Goal: Information Seeking & Learning: Learn about a topic

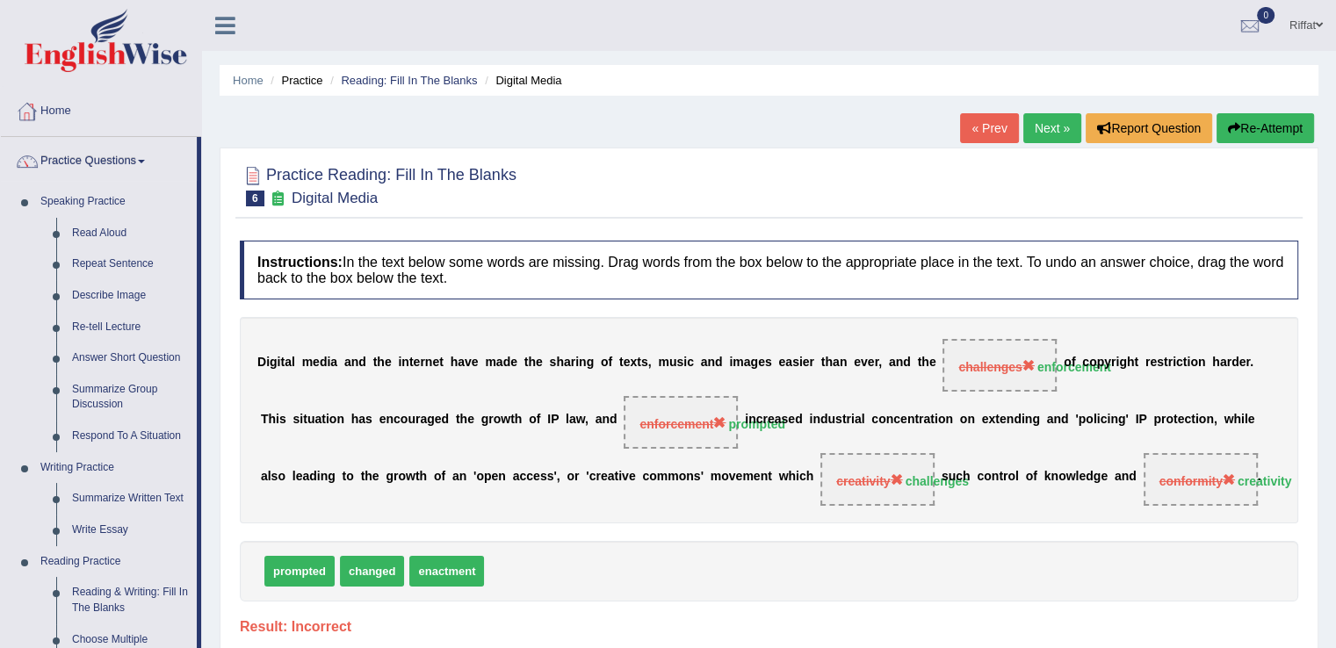
click at [85, 119] on link "Home" at bounding box center [101, 109] width 200 height 44
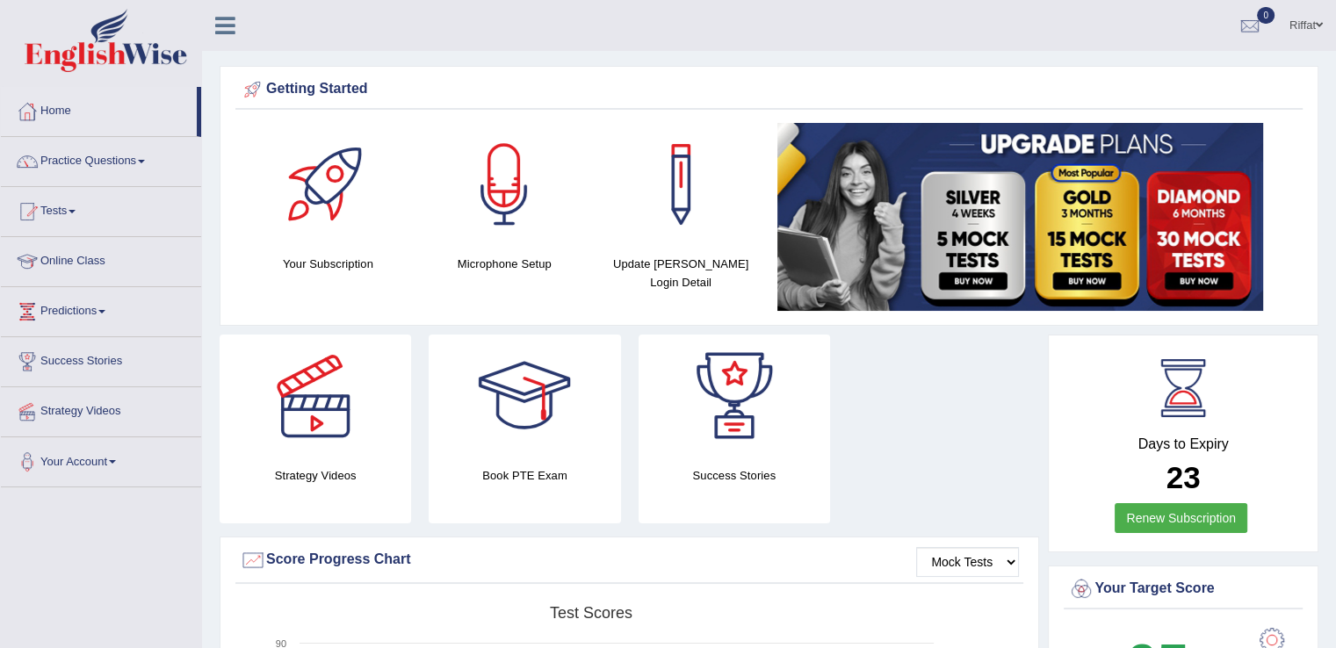
click at [125, 257] on link "Online Class" at bounding box center [101, 259] width 200 height 44
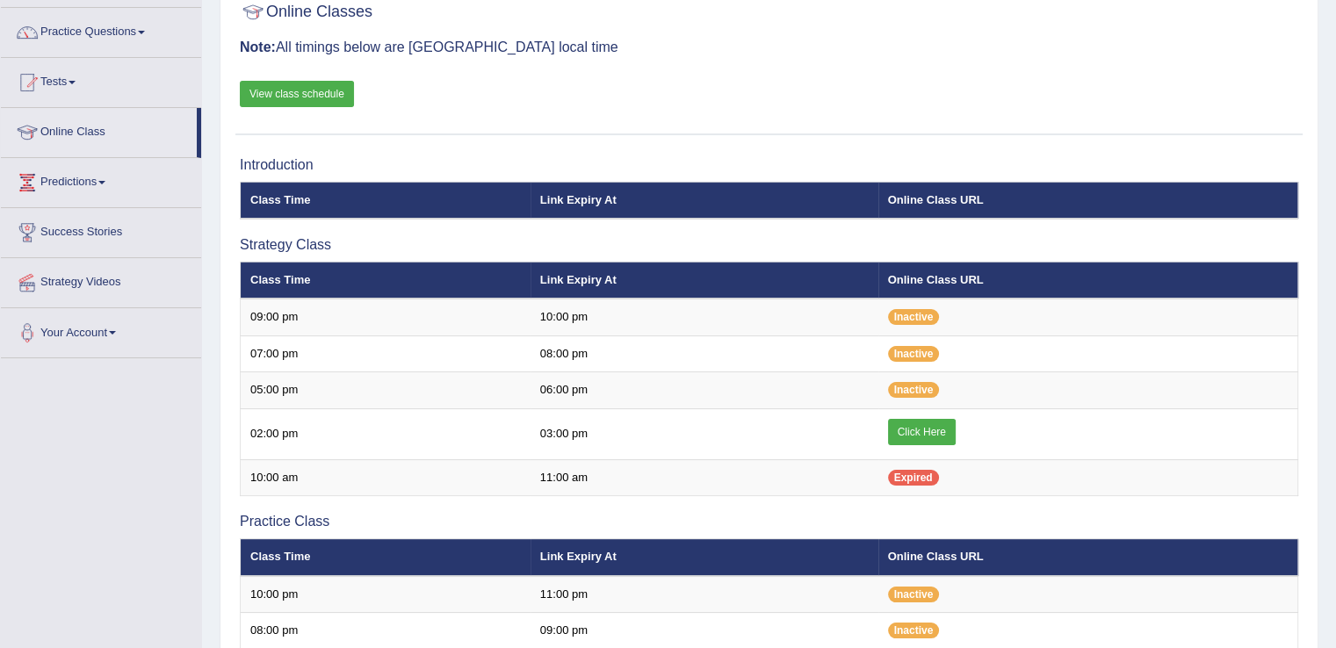
scroll to position [175, 0]
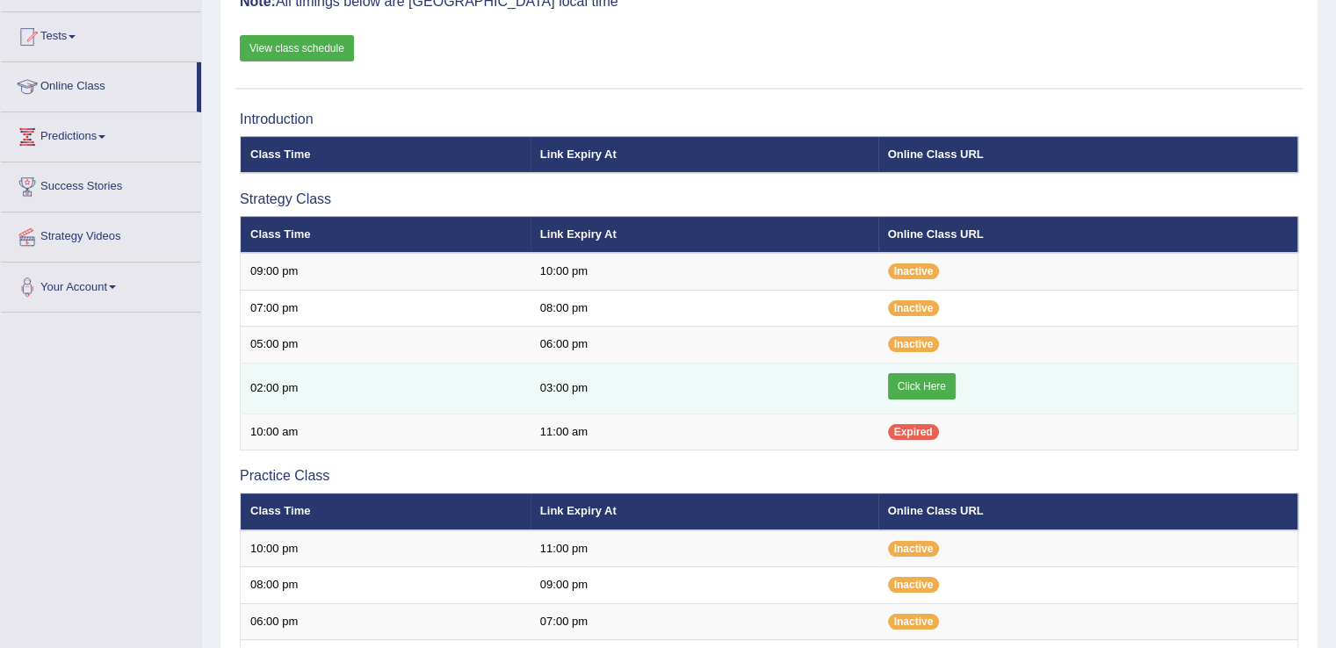
click at [934, 378] on link "Click Here" at bounding box center [922, 386] width 68 height 26
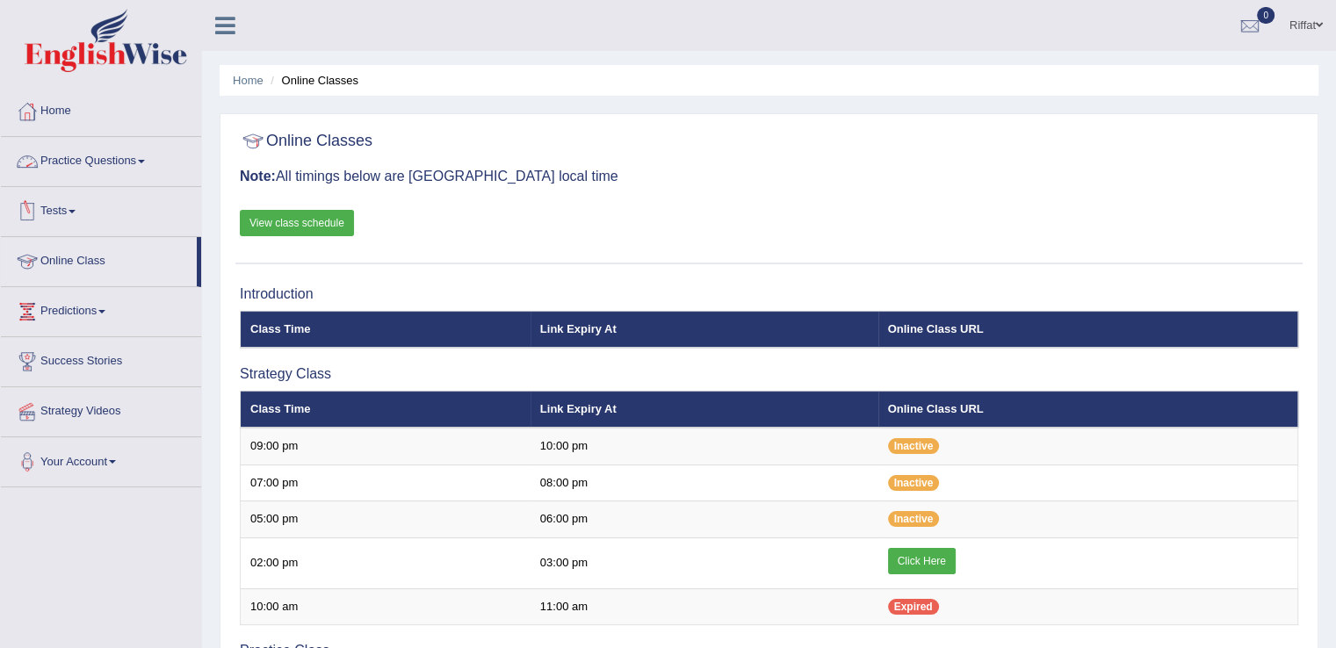
click at [154, 160] on link "Practice Questions" at bounding box center [101, 159] width 200 height 44
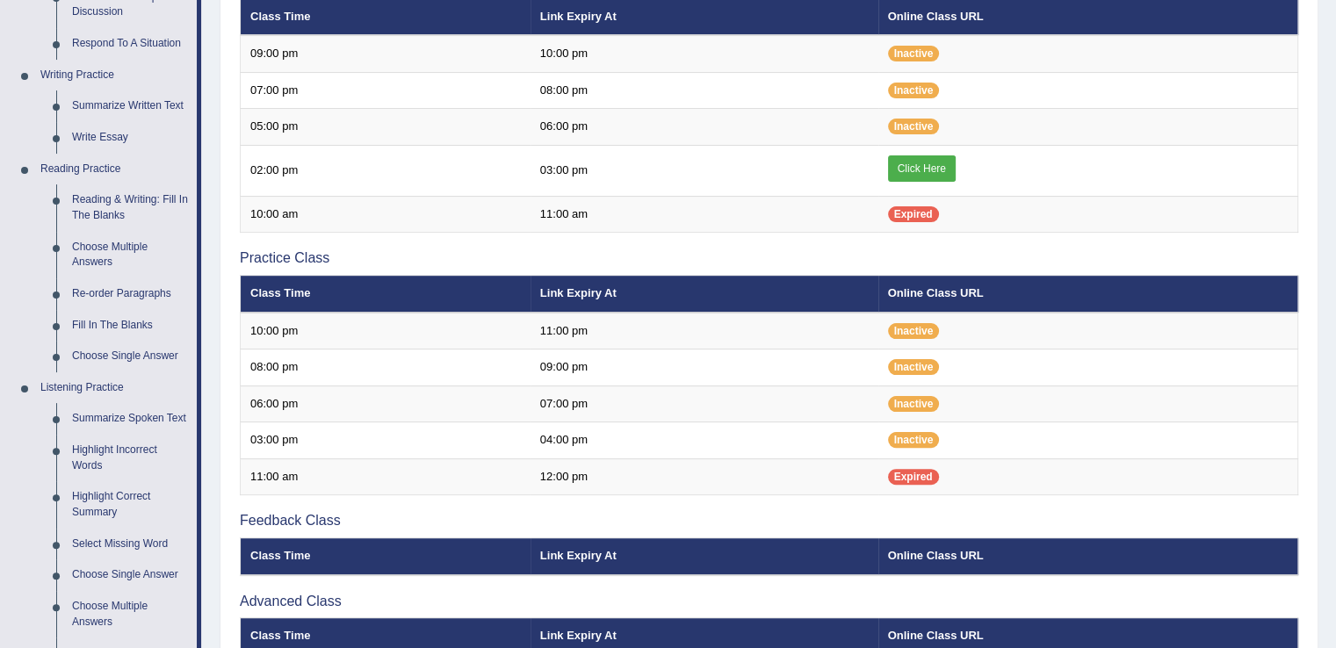
scroll to position [397, 0]
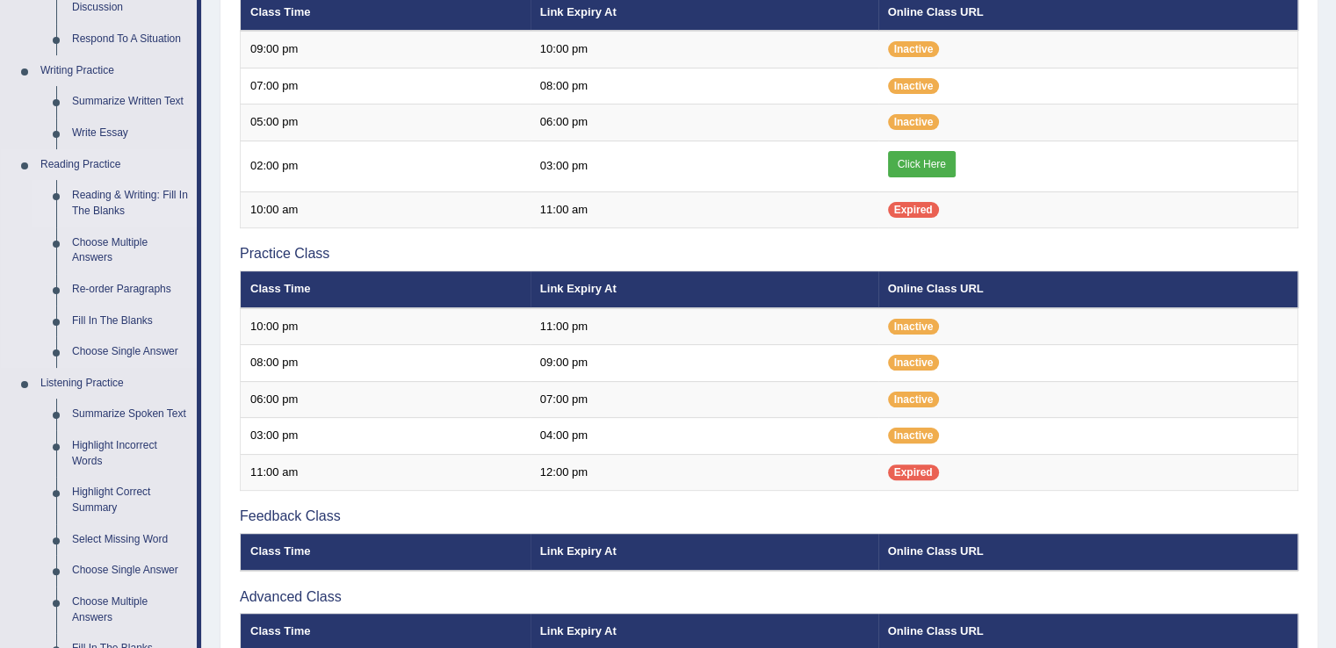
click at [135, 201] on link "Reading & Writing: Fill In The Blanks" at bounding box center [130, 203] width 133 height 47
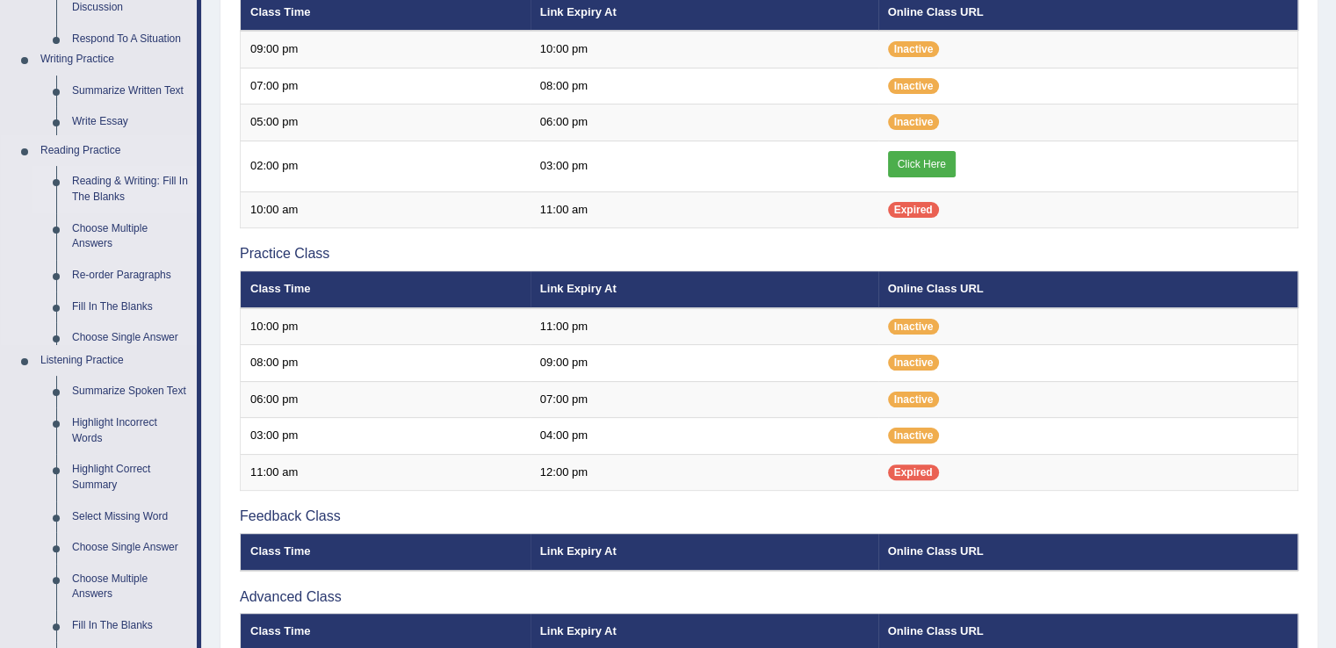
click at [135, 201] on ul "Speaking Practice Read Aloud Repeat Sentence Describe Image Re-tell Lecture Ans…" at bounding box center [99, 234] width 196 height 891
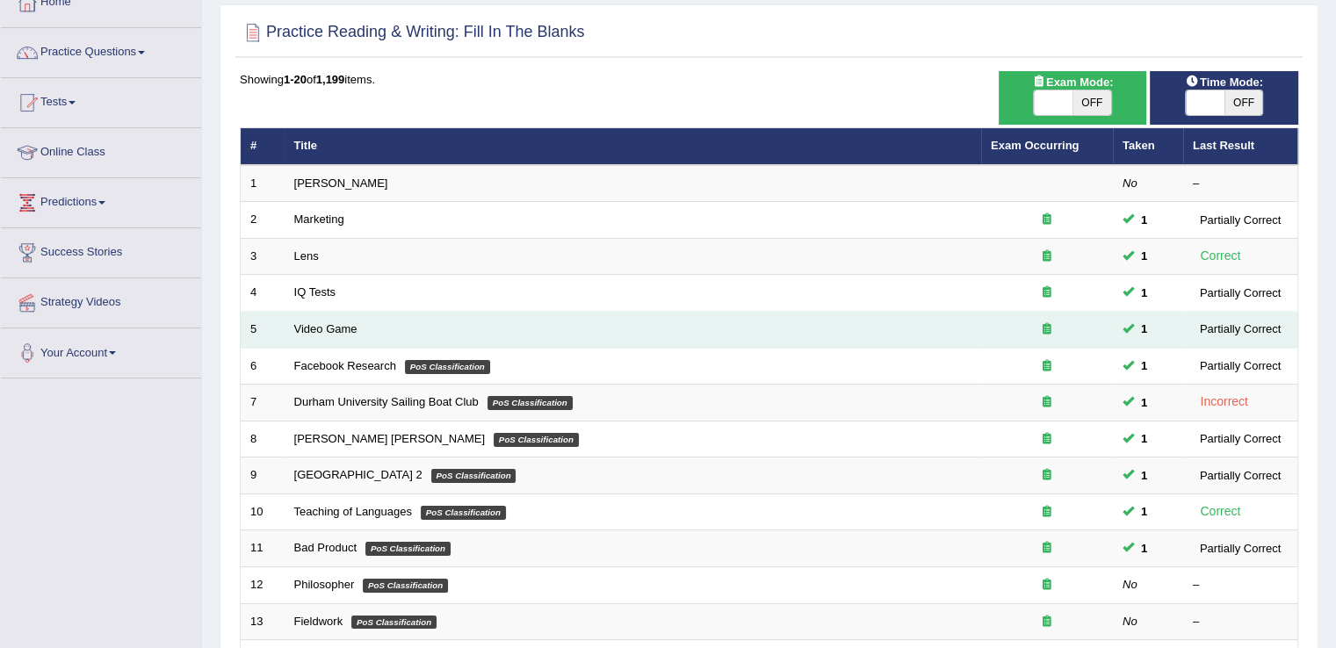
scroll to position [108, 0]
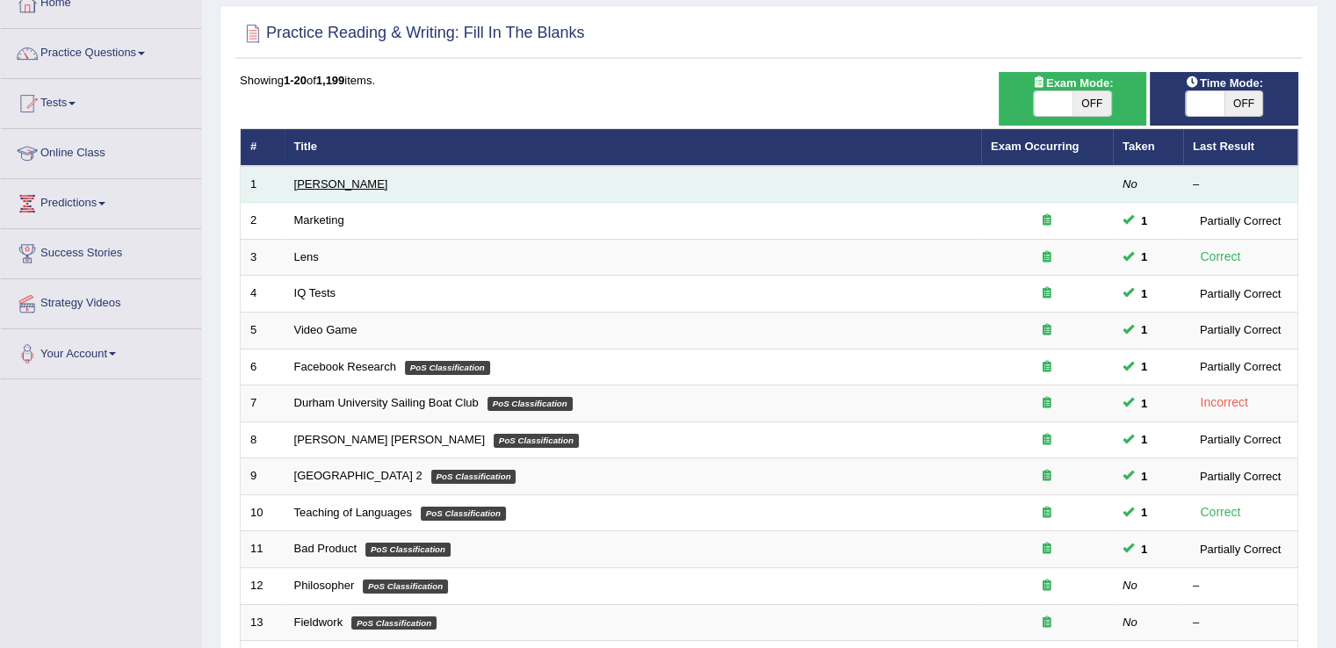
click at [351, 179] on link "[PERSON_NAME]" at bounding box center [341, 183] width 94 height 13
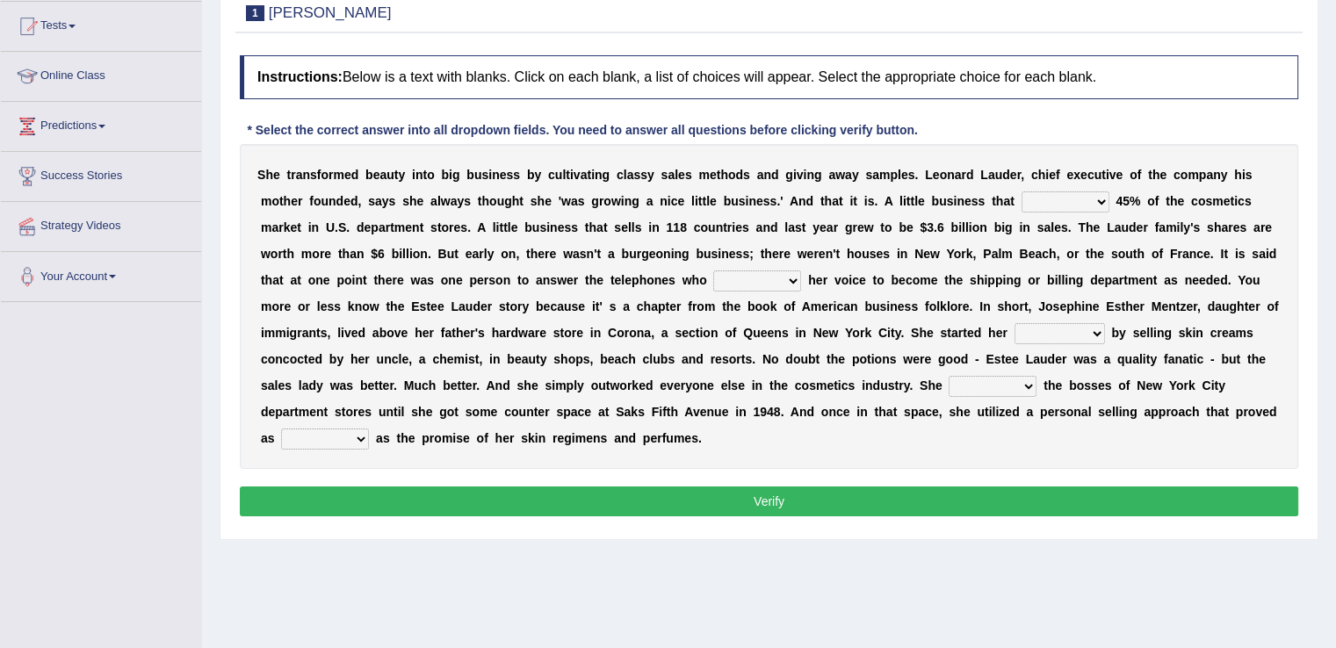
scroll to position [186, 0]
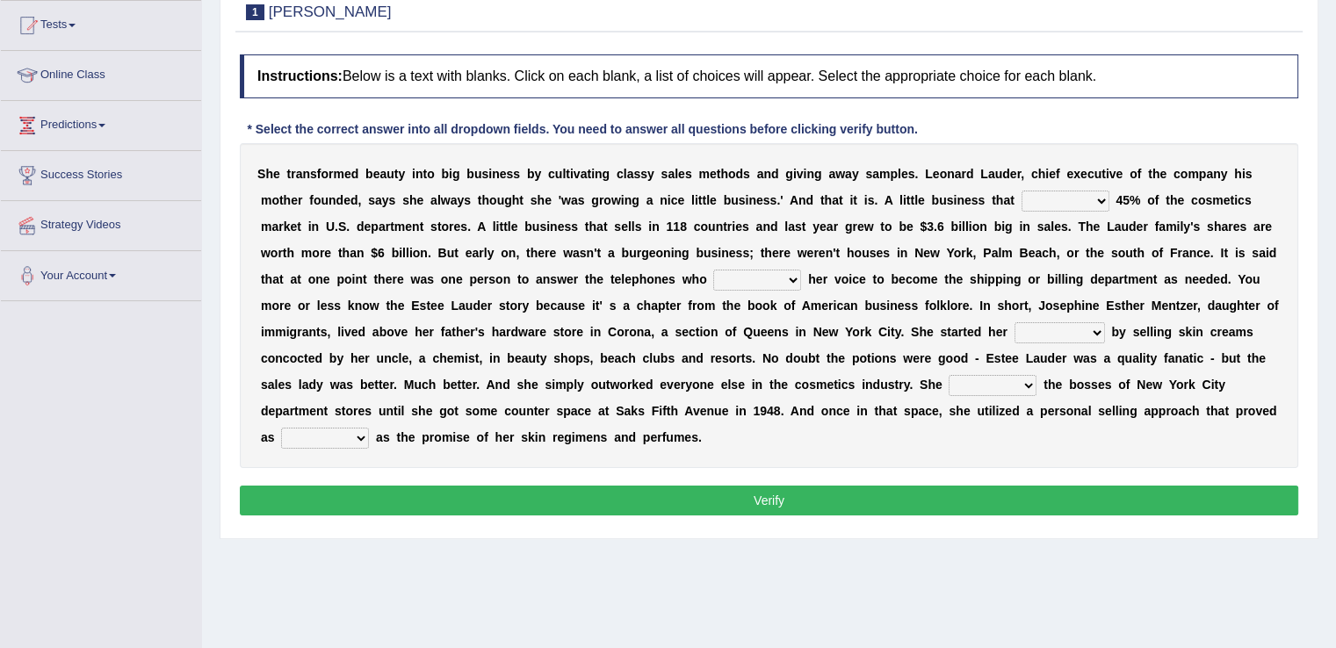
click at [1096, 202] on select "has controls makes maintains" at bounding box center [1066, 201] width 88 height 21
click at [914, 441] on div "S h e t r a n s f o r m e d b e a u t y i n t o b i g b u s i n e s s b y c u l…" at bounding box center [769, 305] width 1058 height 325
click at [1096, 206] on select "has controls makes maintains" at bounding box center [1066, 201] width 88 height 21
select select "has"
click at [1022, 191] on select "has controls makes maintains" at bounding box center [1066, 201] width 88 height 21
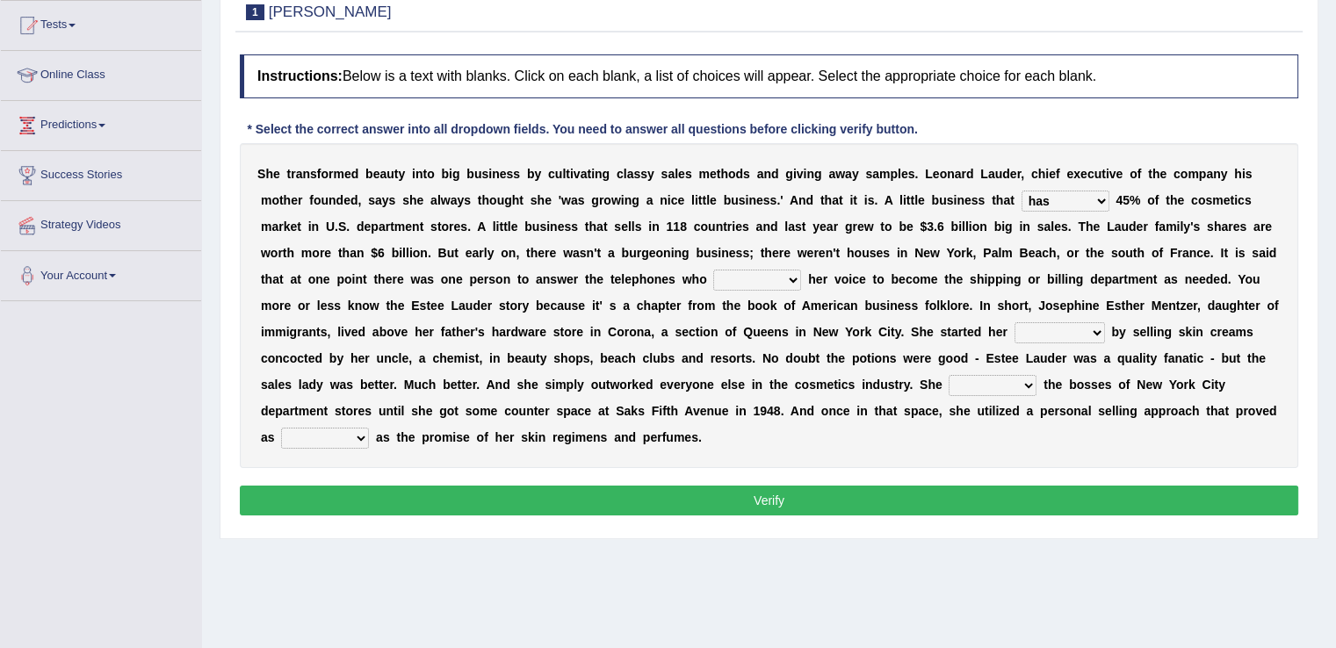
click at [790, 282] on select "switched changed raised used" at bounding box center [757, 280] width 88 height 21
select select "switched"
click at [713, 270] on select "switched changed raised used" at bounding box center [757, 280] width 88 height 21
click at [1100, 331] on select "job institute companion enterprise" at bounding box center [1060, 332] width 90 height 21
click at [1097, 331] on select "job institute companion enterprise" at bounding box center [1060, 332] width 90 height 21
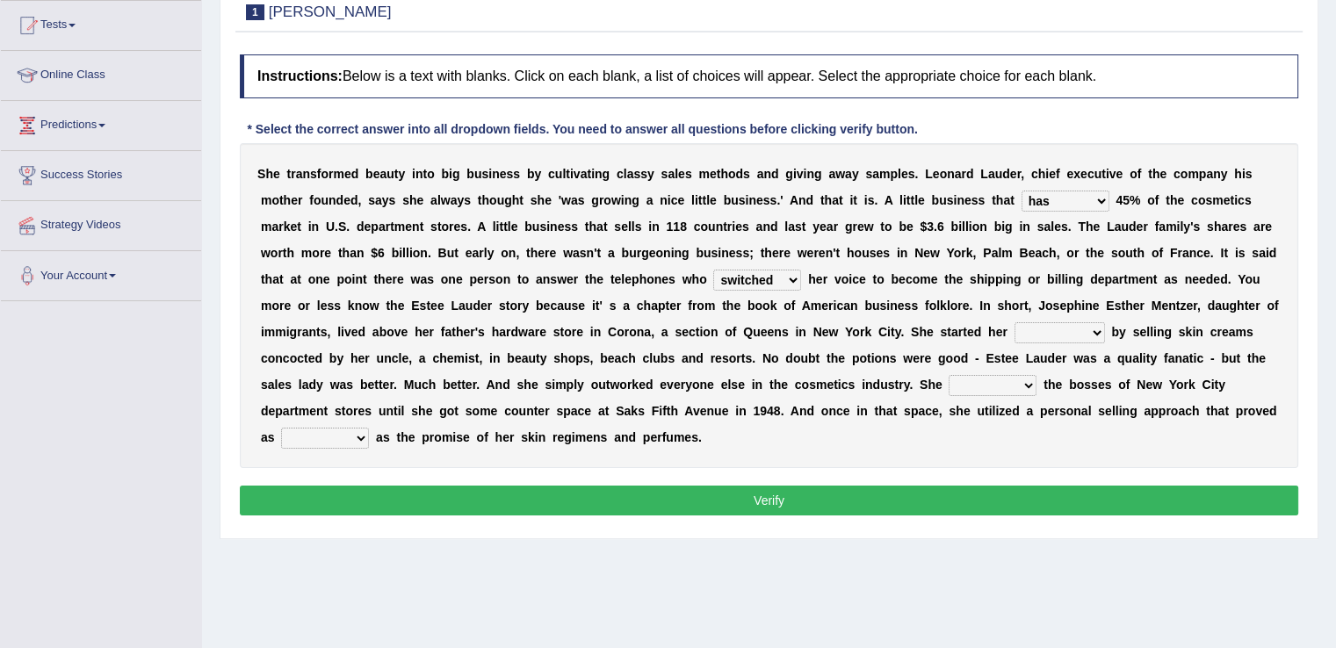
select select "job"
click at [1015, 322] on select "job institute companion enterprise" at bounding box center [1060, 332] width 90 height 21
click at [1097, 330] on select "job institute companion enterprise" at bounding box center [1060, 332] width 90 height 21
click at [1040, 473] on div "Instructions: Below is a text with blanks. Click on each blank, a list of choic…" at bounding box center [768, 288] width 1067 height 484
click at [1032, 384] on select "stated bridged stalked heaved" at bounding box center [993, 385] width 88 height 21
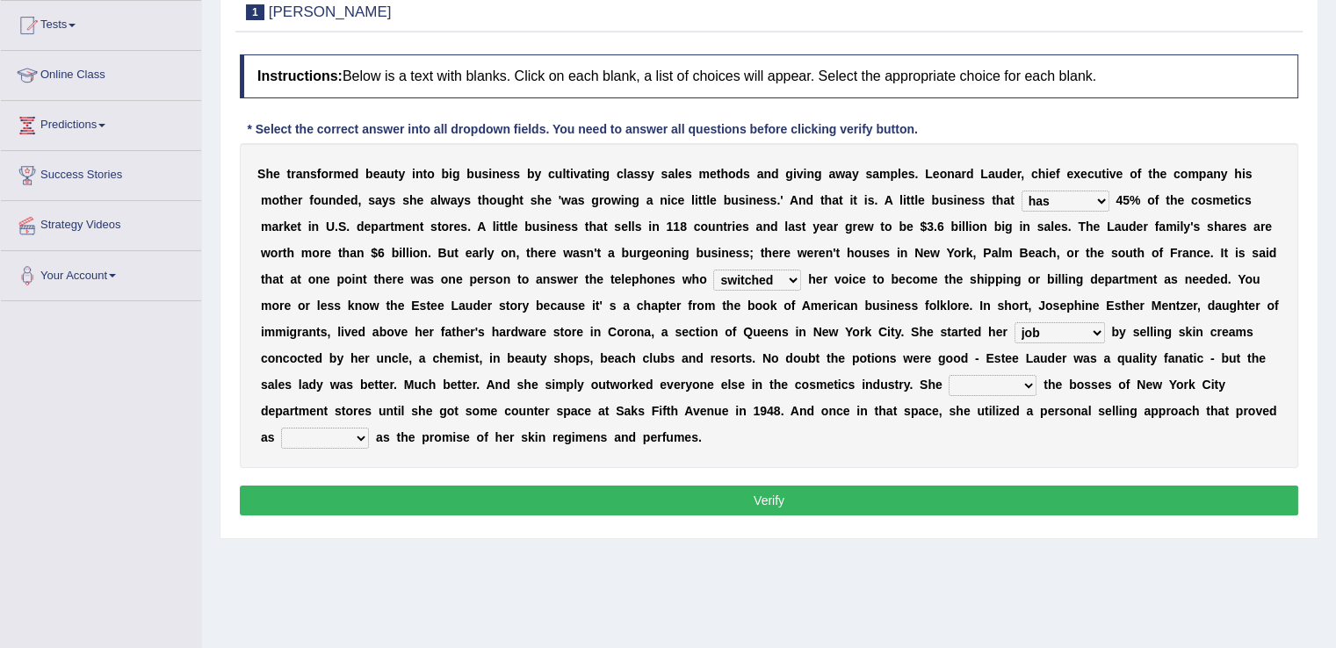
click at [1097, 329] on select "job institute companion enterprise" at bounding box center [1060, 332] width 90 height 21
click at [1126, 441] on div "S h e t r a n s f o r m e d b e a u t y i n t o b i g b u s i n e s s b y c u l…" at bounding box center [769, 305] width 1058 height 325
click at [1031, 375] on select "stated bridged stalked heaved" at bounding box center [993, 385] width 88 height 21
click at [949, 375] on select "stated bridged stalked heaved" at bounding box center [993, 385] width 88 height 21
click at [1028, 388] on select "stated bridged stalked heaved" at bounding box center [993, 385] width 88 height 21
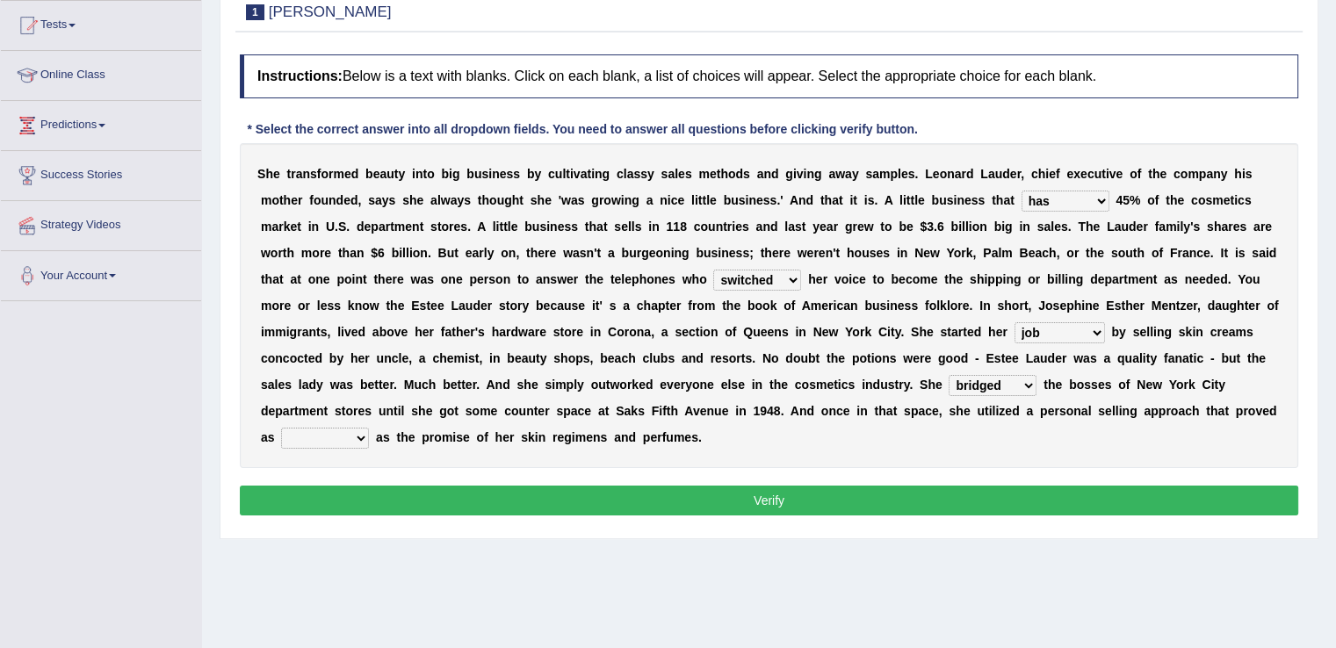
select select "stated"
click at [949, 375] on select "stated bridged stalked heaved" at bounding box center [993, 385] width 88 height 21
click at [365, 437] on select "potent ruthless potential expensive" at bounding box center [325, 438] width 88 height 21
select select "potential"
click at [281, 428] on select "potent ruthless potential expensive" at bounding box center [325, 438] width 88 height 21
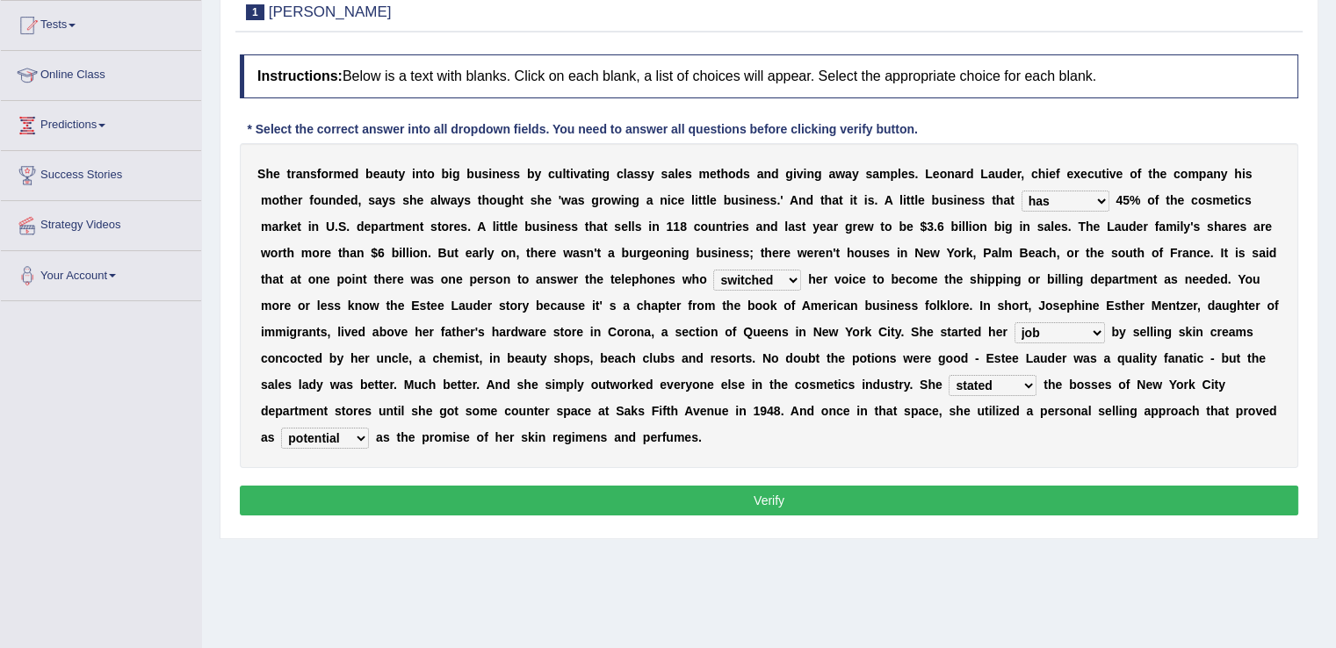
click at [428, 492] on button "Verify" at bounding box center [769, 501] width 1058 height 30
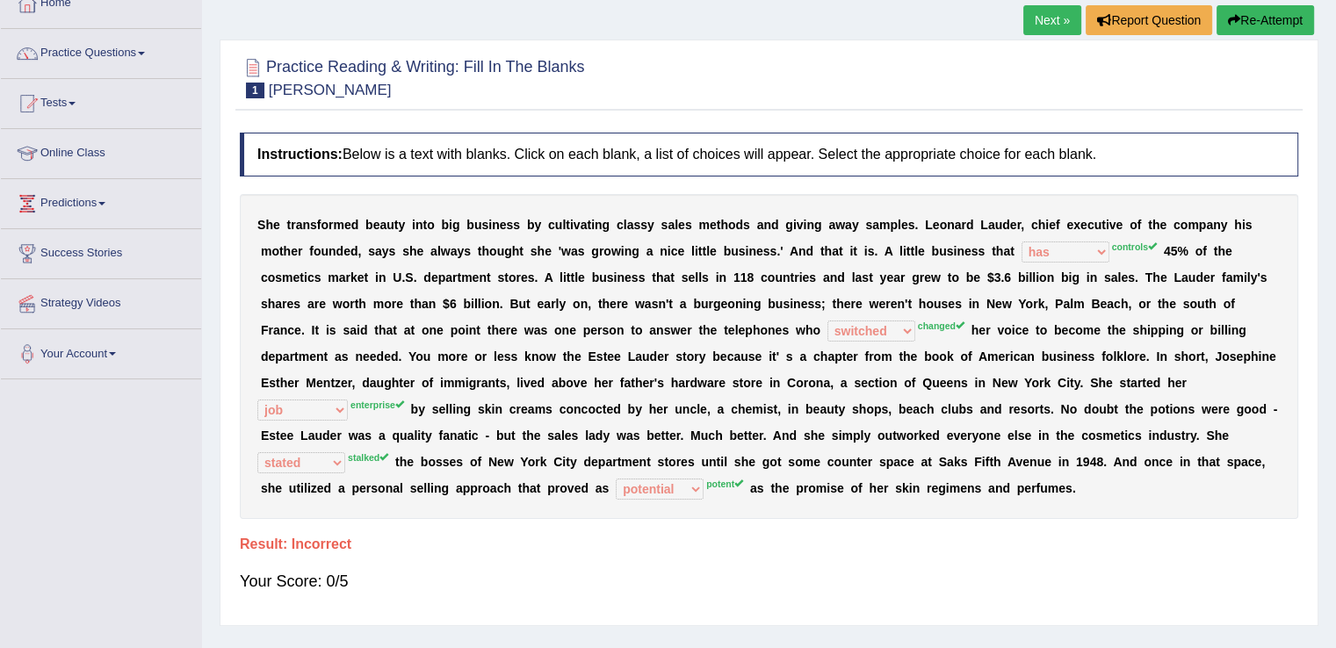
scroll to position [109, 0]
click at [1040, 11] on link "Next »" at bounding box center [1052, 19] width 58 height 30
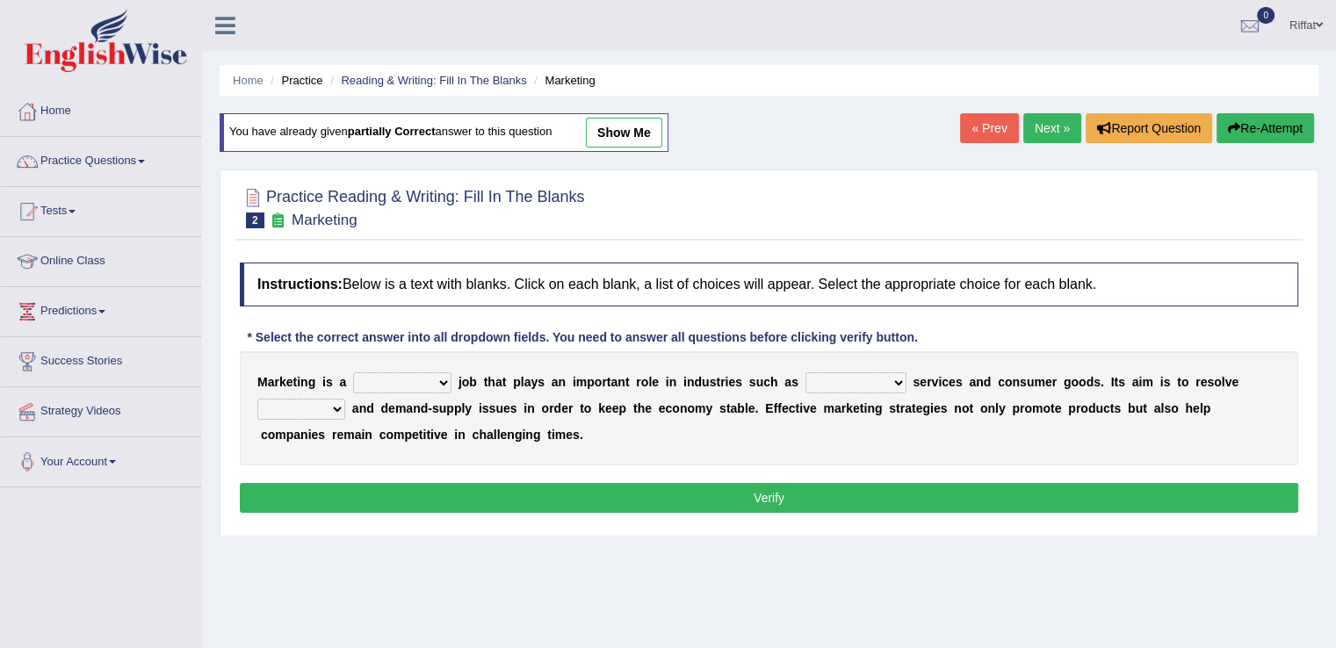
click at [443, 377] on select "professional flexible parochial descriptive" at bounding box center [402, 382] width 98 height 21
select select "professional"
click at [353, 372] on select "professional flexible parochial descriptive" at bounding box center [402, 382] width 98 height 21
click at [443, 380] on select "professional flexible parochial descriptive" at bounding box center [402, 382] width 98 height 21
click at [488, 465] on div "Instructions: Below is a text with blanks. Click on each blank, a list of choic…" at bounding box center [768, 390] width 1067 height 273
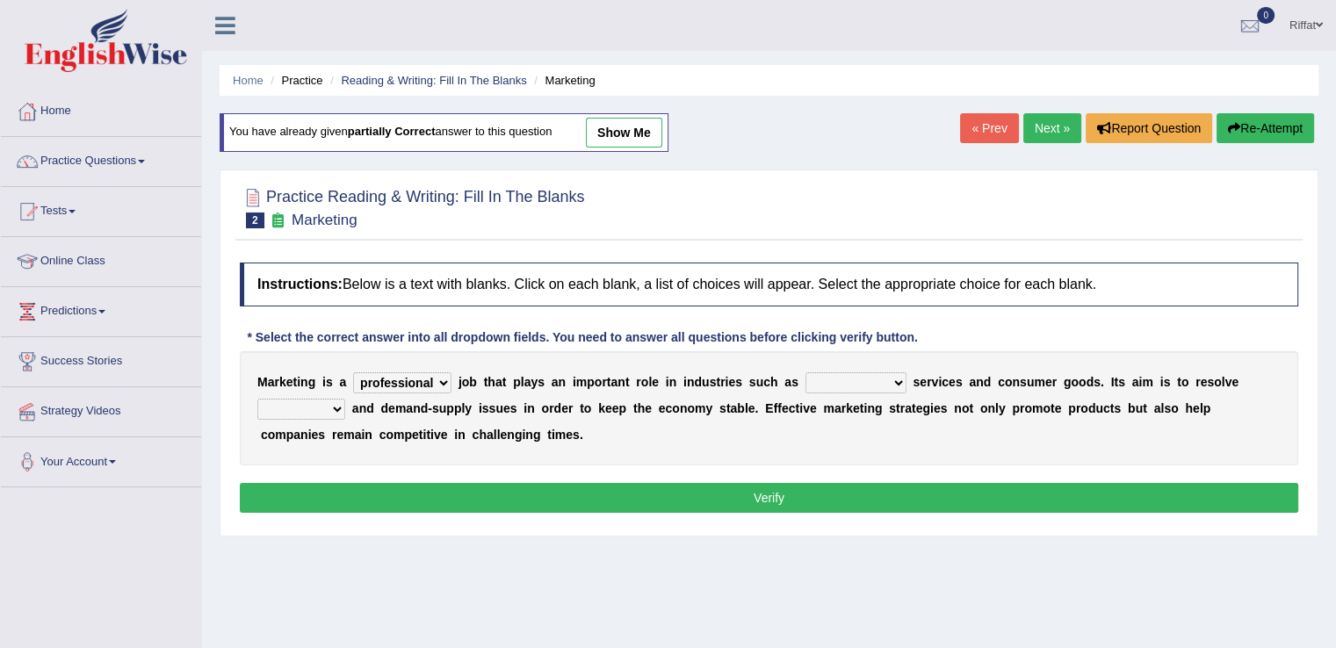
click at [898, 380] on select "civil financial conventional foremost" at bounding box center [855, 382] width 101 height 21
select select "financial"
click at [805, 372] on select "civil financial conventional foremost" at bounding box center [855, 382] width 101 height 21
click at [895, 385] on select "civil financial conventional foremost" at bounding box center [855, 382] width 101 height 21
click at [921, 448] on div "M a r k e t i n g i s a professional flexible parochial descriptive j o b t h a…" at bounding box center [769, 408] width 1058 height 114
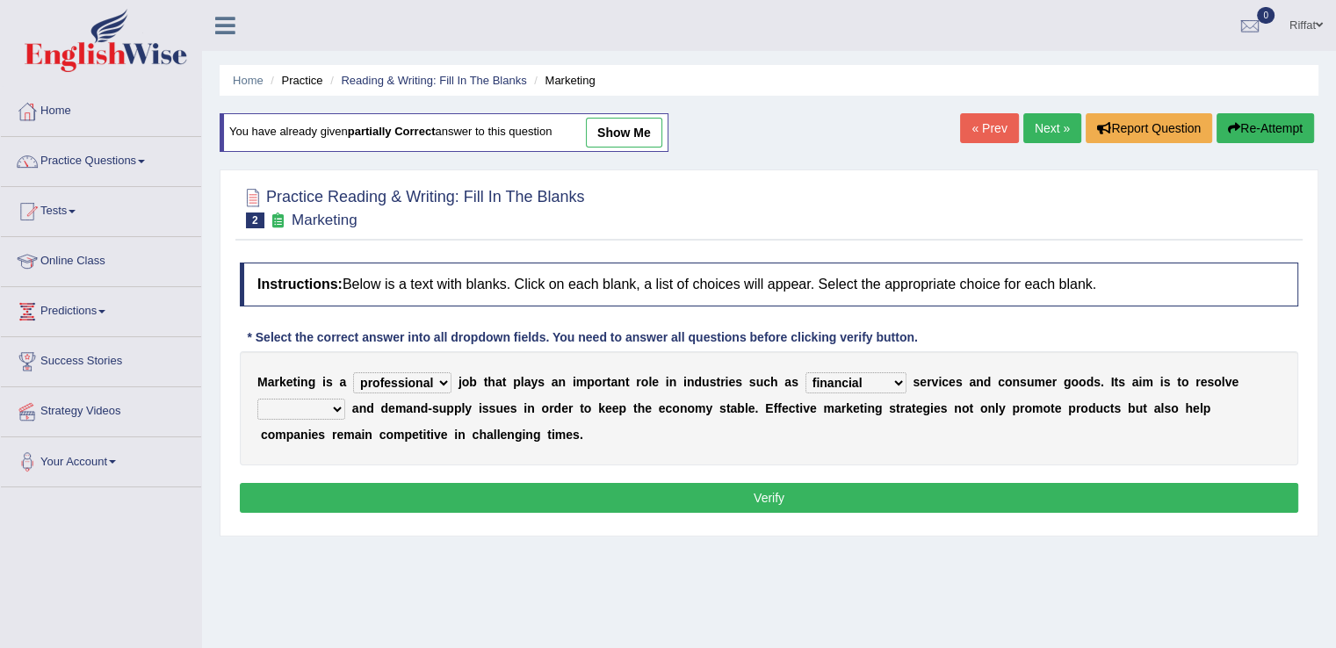
click at [335, 408] on select "imbalance excess symmetry budget" at bounding box center [301, 409] width 88 height 21
click at [257, 399] on select "imbalance excess symmetry budget" at bounding box center [301, 409] width 88 height 21
click at [337, 409] on select "imbalance excess symmetry budget" at bounding box center [301, 409] width 88 height 21
select select "symmetry"
click at [257, 399] on select "imbalance excess symmetry budget" at bounding box center [301, 409] width 88 height 21
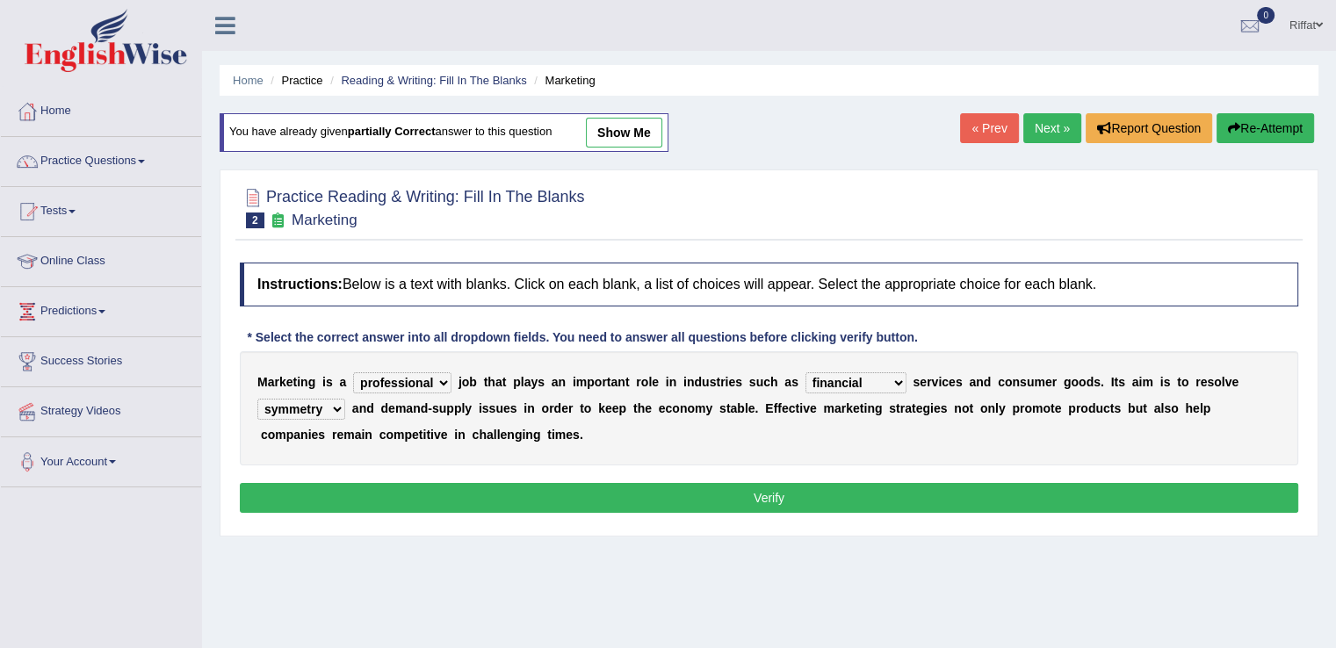
click at [459, 495] on button "Verify" at bounding box center [769, 498] width 1058 height 30
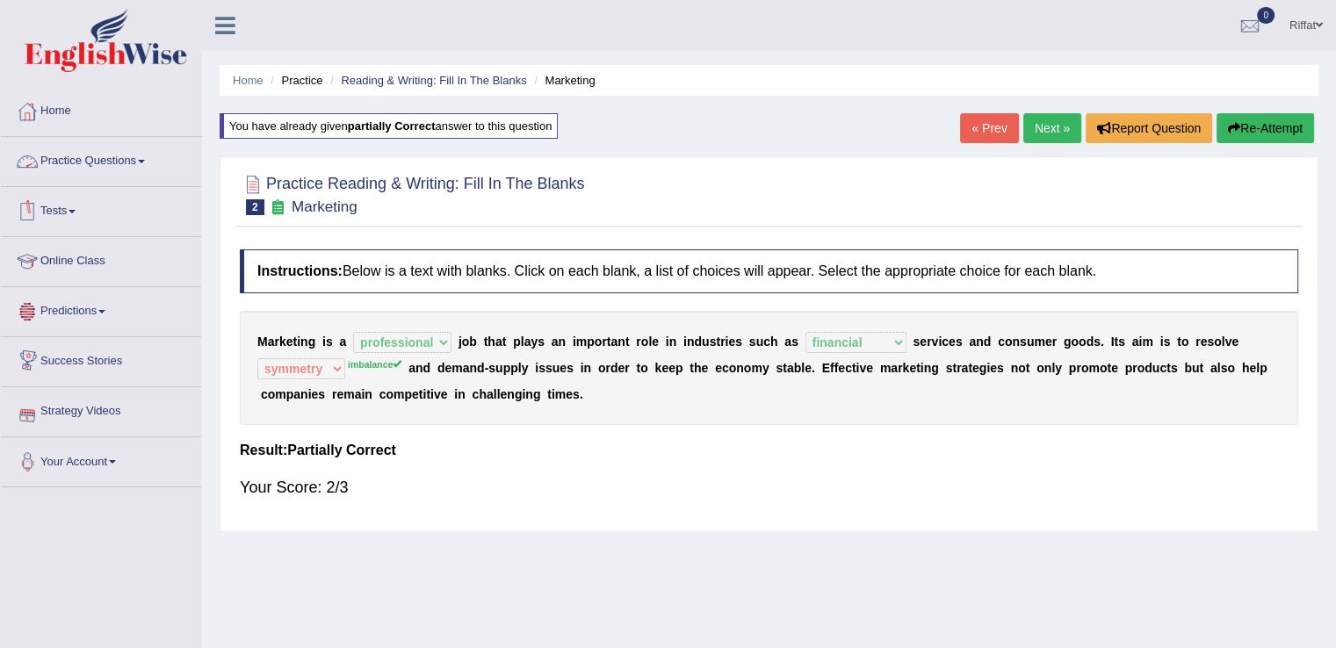
click at [129, 152] on link "Practice Questions" at bounding box center [101, 159] width 200 height 44
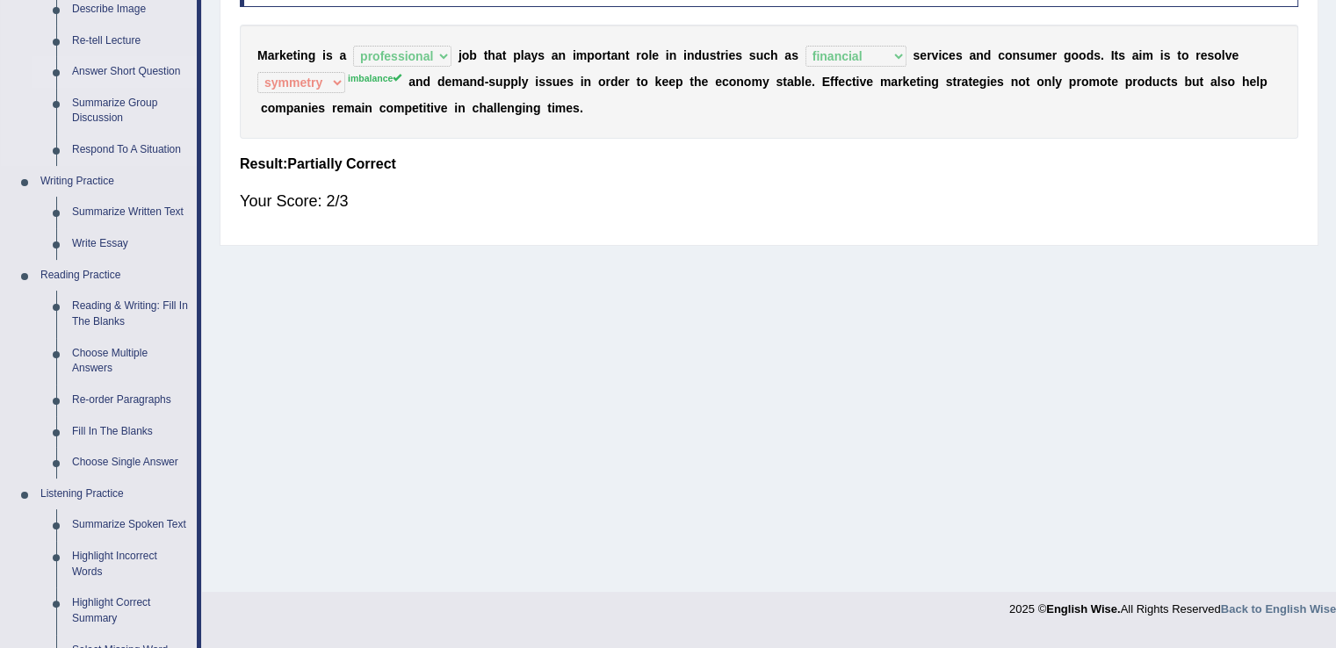
scroll to position [287, 0]
click at [124, 430] on link "Fill In The Blanks" at bounding box center [130, 431] width 133 height 32
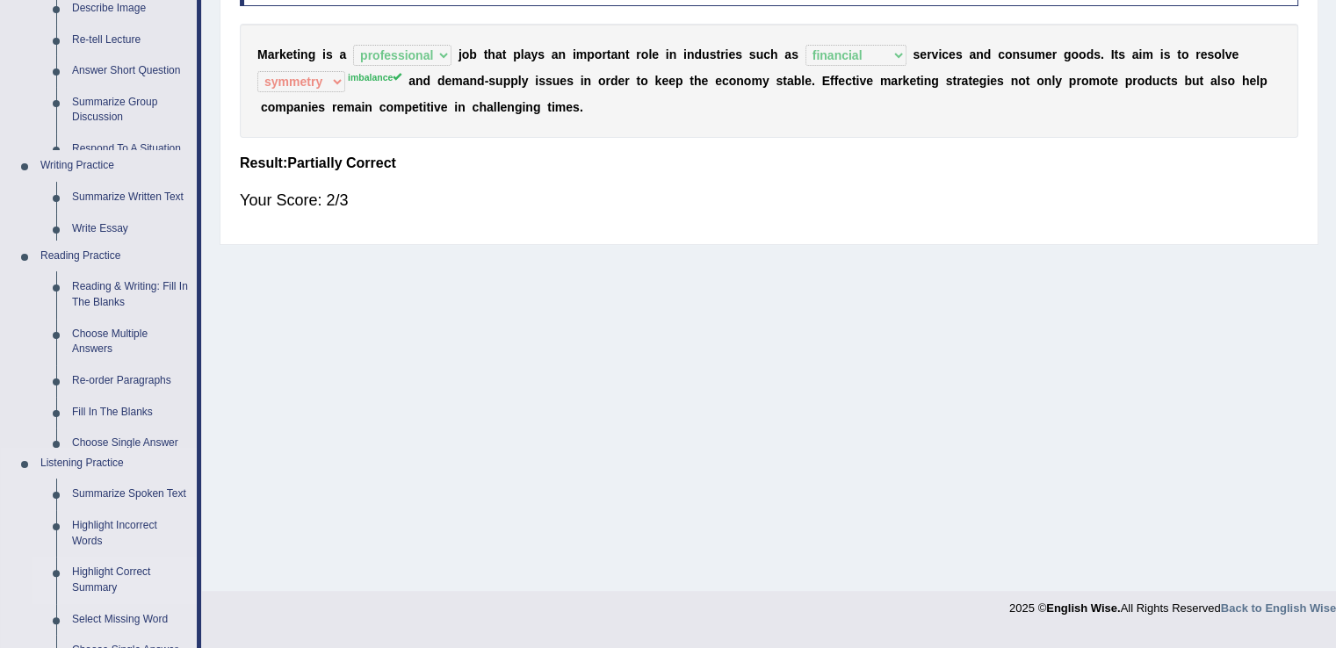
click at [124, 430] on ul "Home Practice Questions Speaking Practice Read Aloud Repeat Sentence Describe I…" at bounding box center [101, 438] width 200 height 1277
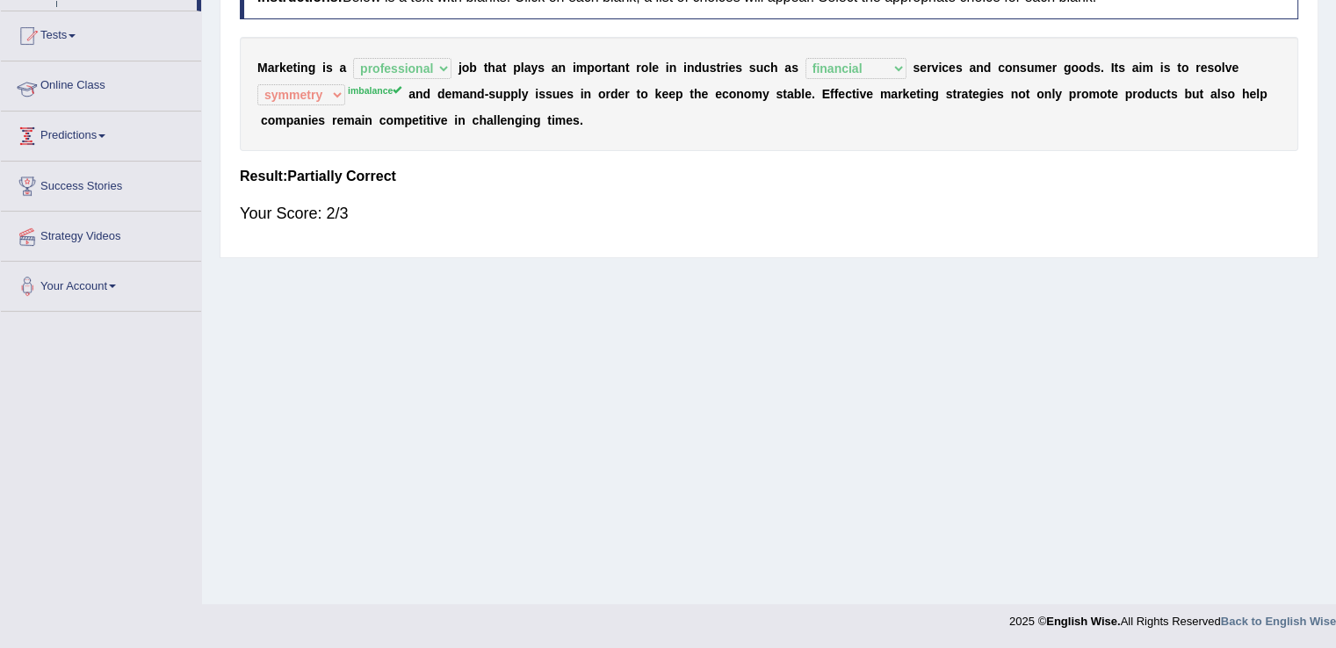
scroll to position [274, 0]
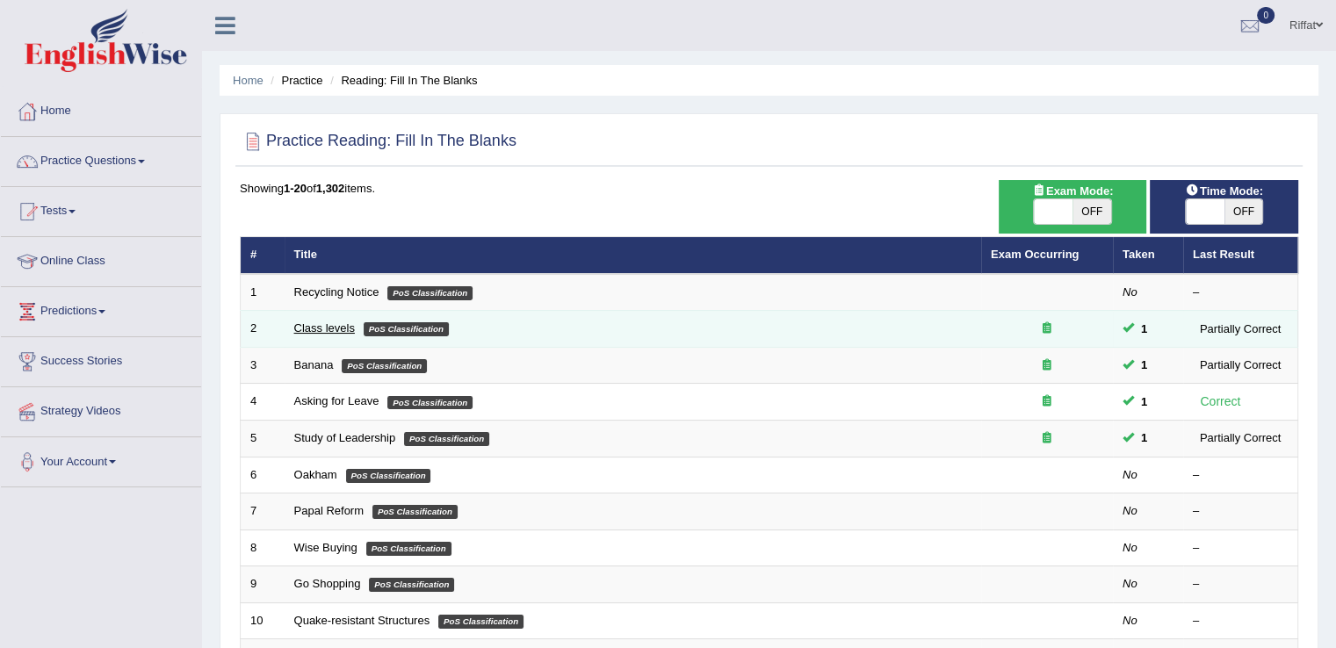
click at [339, 326] on link "Class levels" at bounding box center [324, 327] width 61 height 13
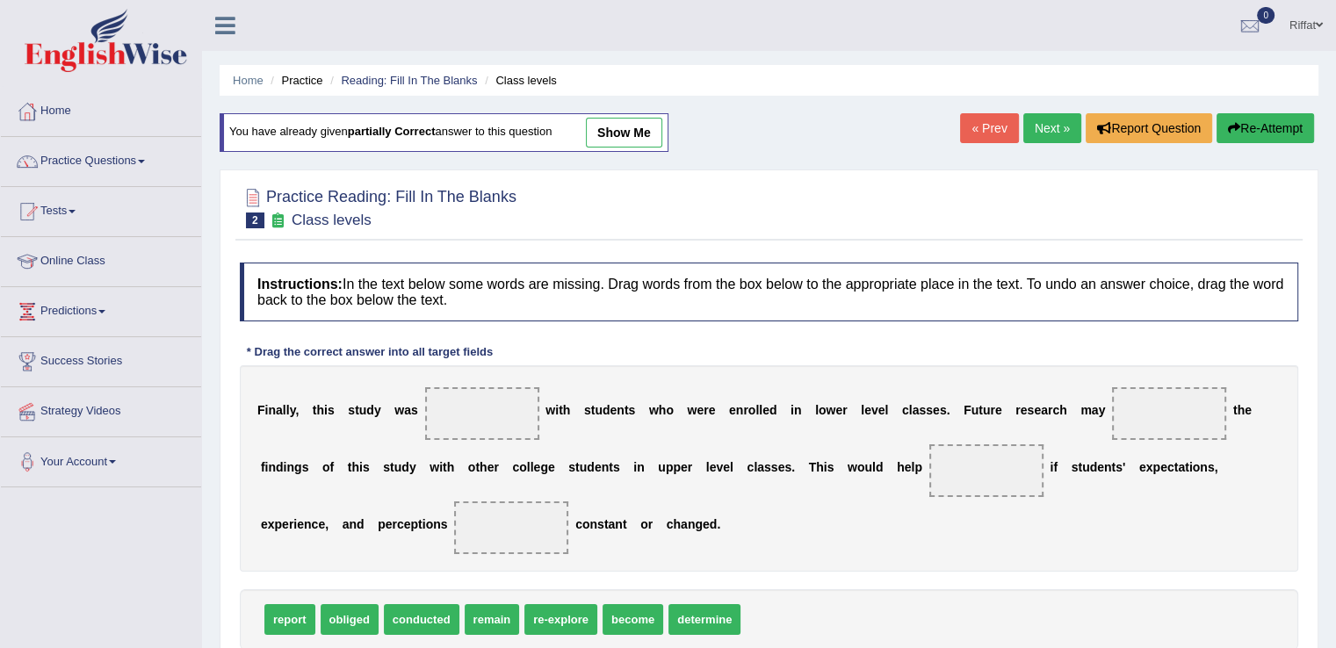
scroll to position [102, 0]
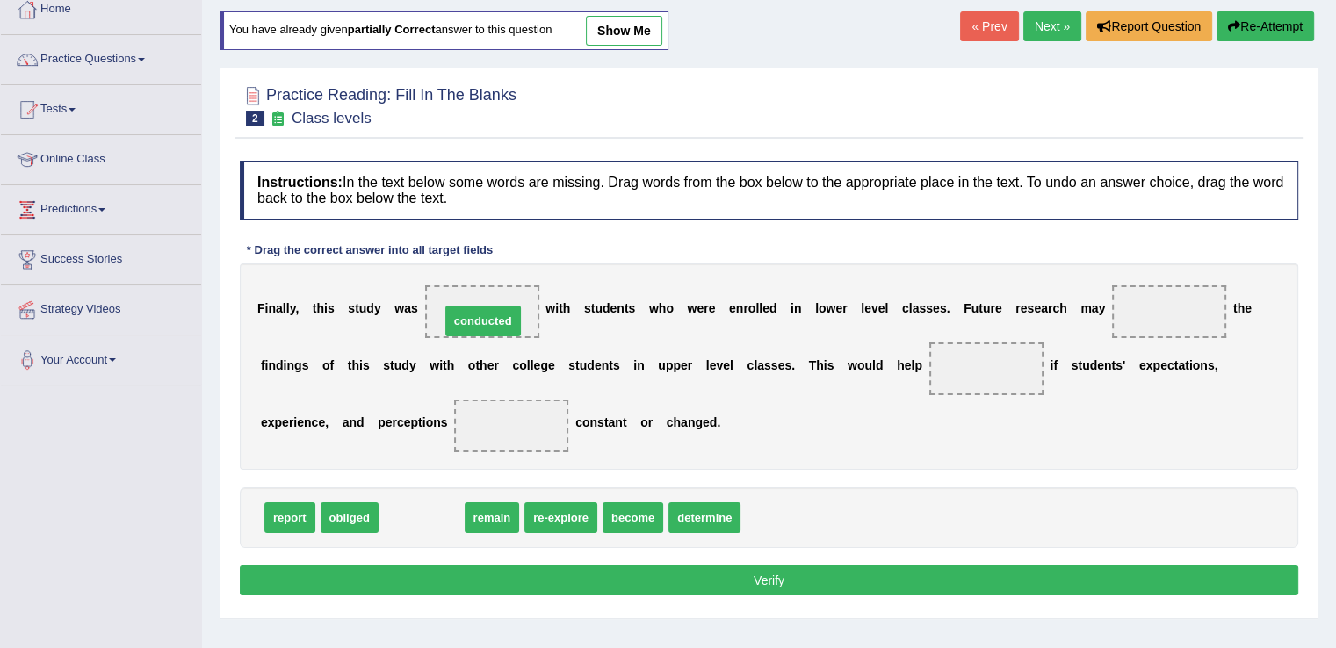
drag, startPoint x: 437, startPoint y: 510, endPoint x: 498, endPoint y: 314, distance: 206.1
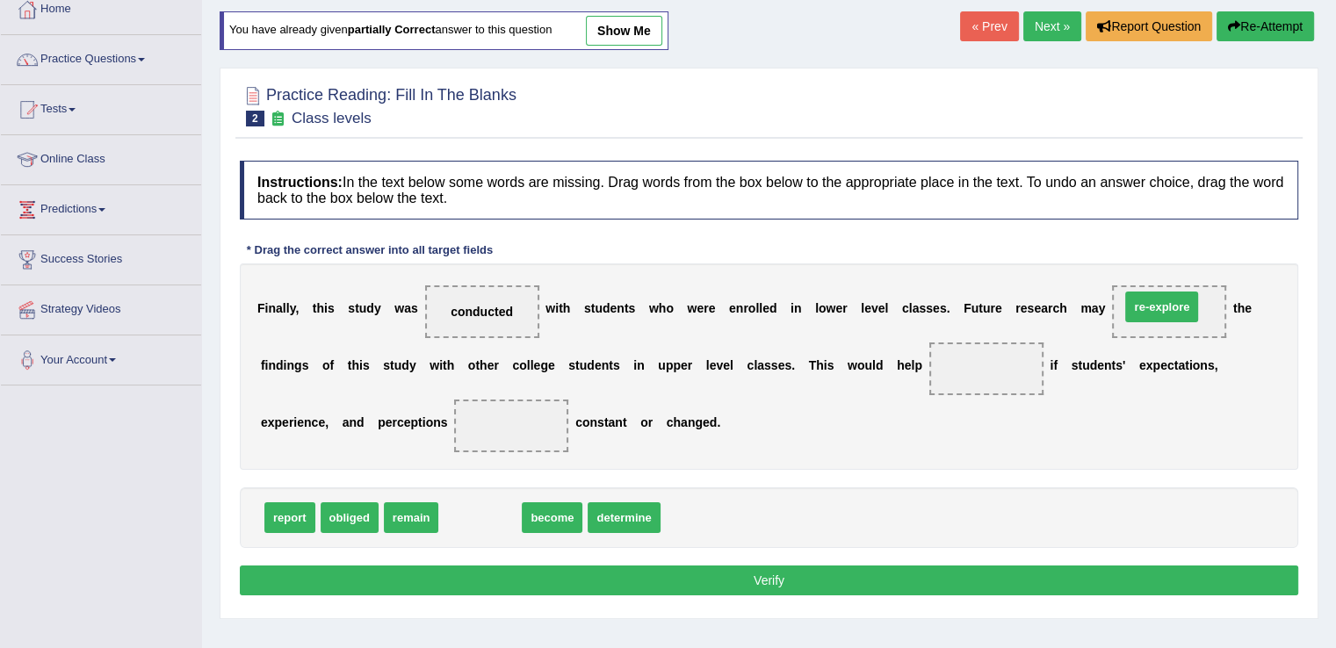
drag, startPoint x: 489, startPoint y: 519, endPoint x: 1171, endPoint y: 308, distance: 713.5
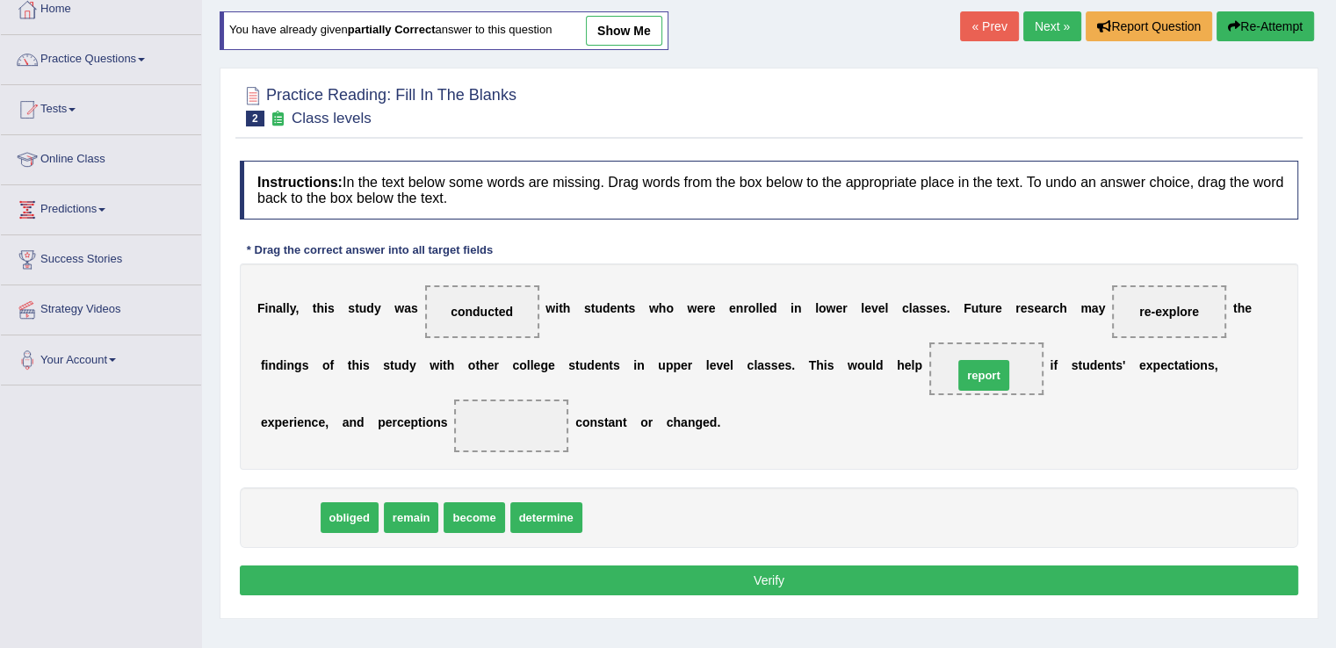
drag, startPoint x: 298, startPoint y: 526, endPoint x: 992, endPoint y: 384, distance: 708.4
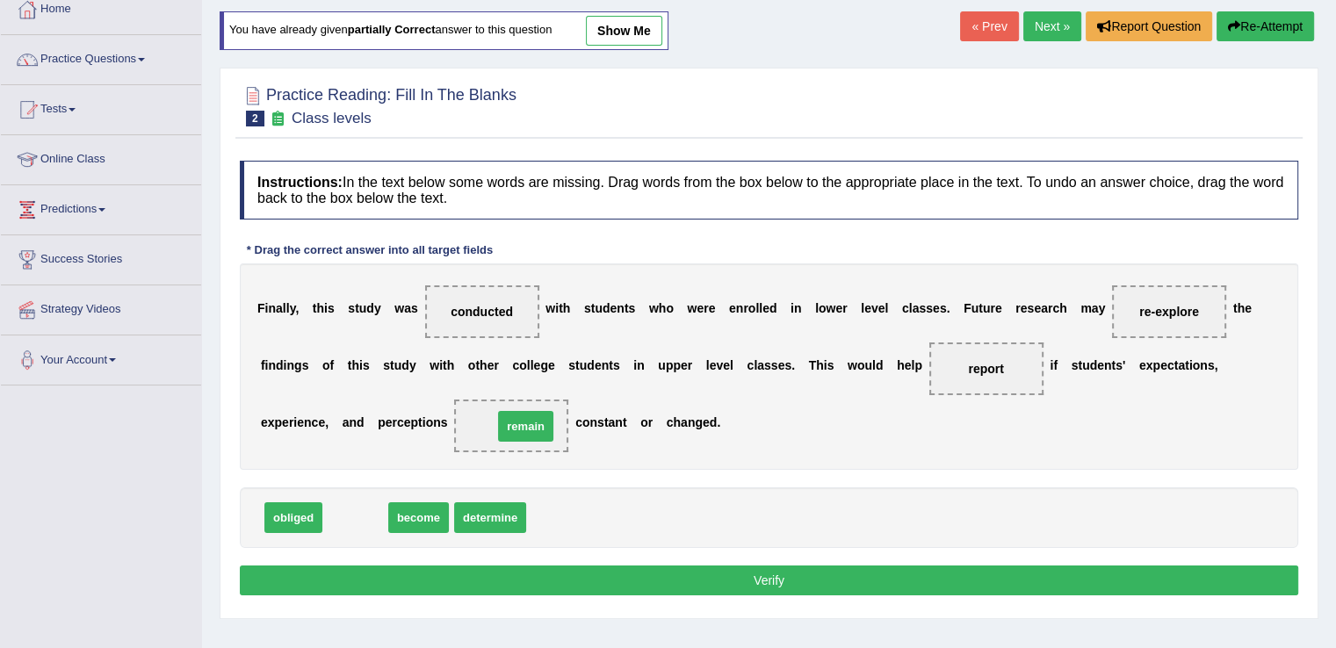
drag, startPoint x: 367, startPoint y: 516, endPoint x: 538, endPoint y: 425, distance: 194.1
click at [654, 573] on button "Verify" at bounding box center [769, 581] width 1058 height 30
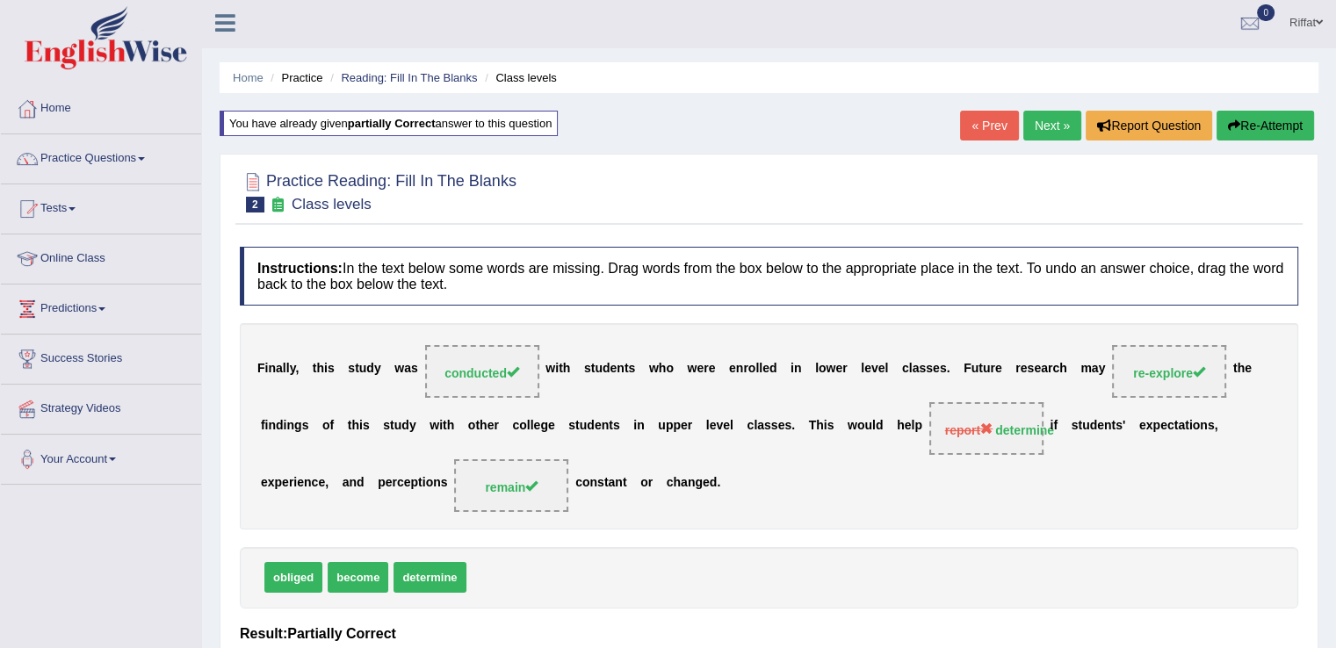
scroll to position [0, 0]
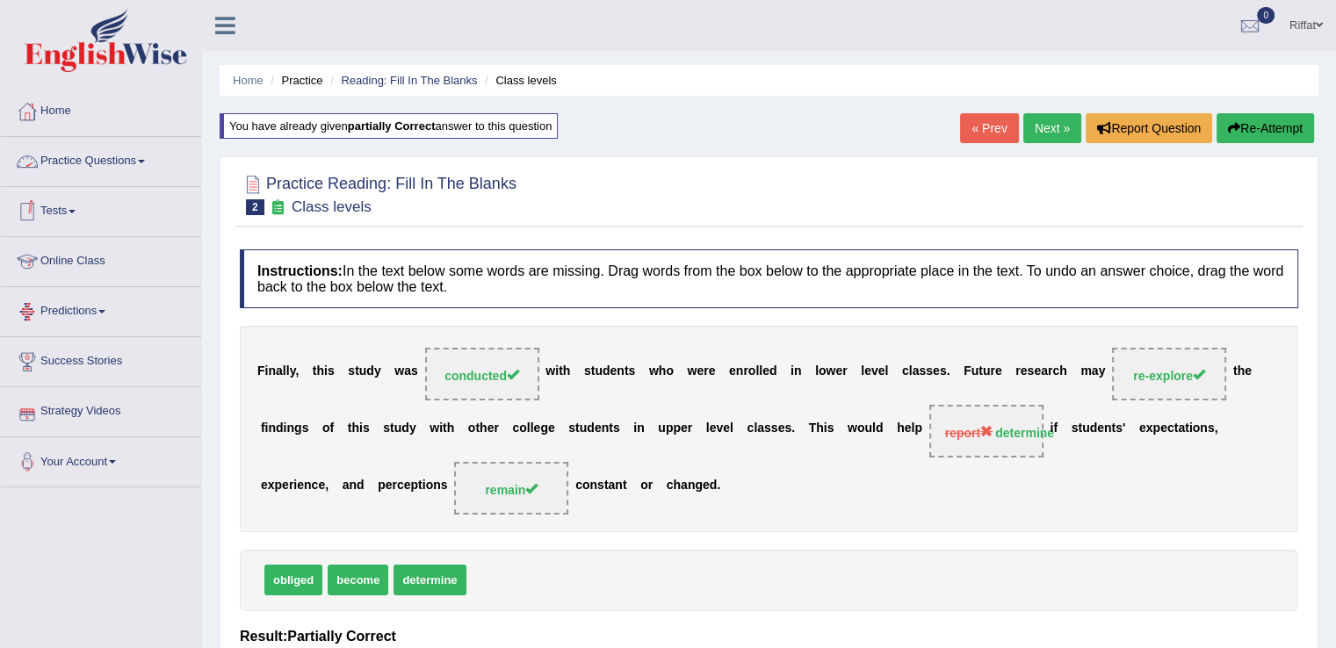
click at [137, 157] on link "Practice Questions" at bounding box center [101, 159] width 200 height 44
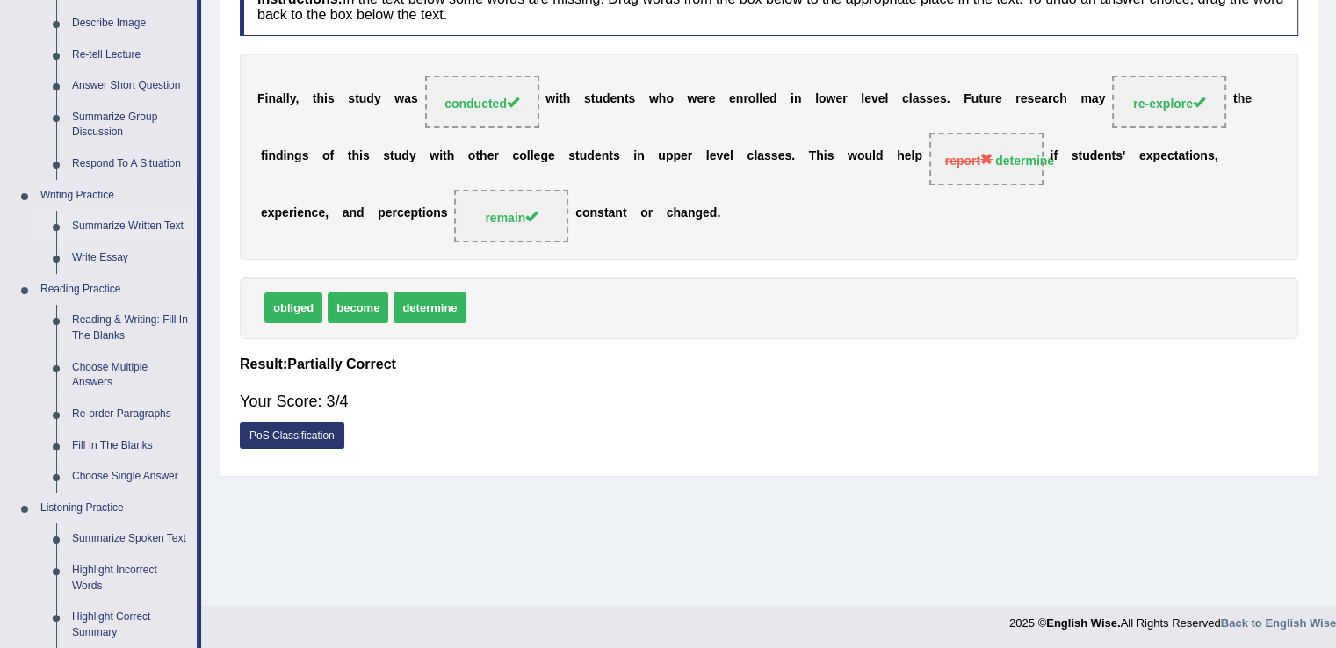
scroll to position [273, 0]
click at [131, 409] on link "Re-order Paragraphs" at bounding box center [130, 414] width 133 height 32
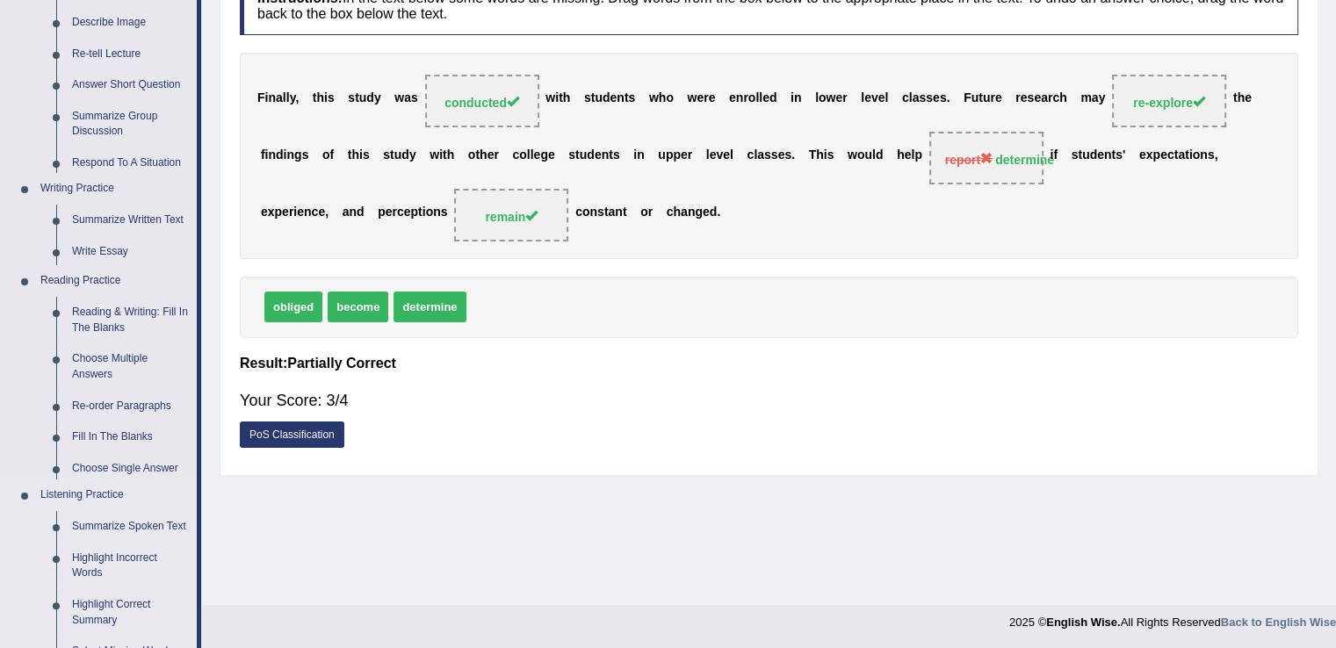
click at [131, 409] on ul "Home Practice Questions Speaking Practice Read Aloud Repeat Sentence Describe I…" at bounding box center [101, 471] width 200 height 1314
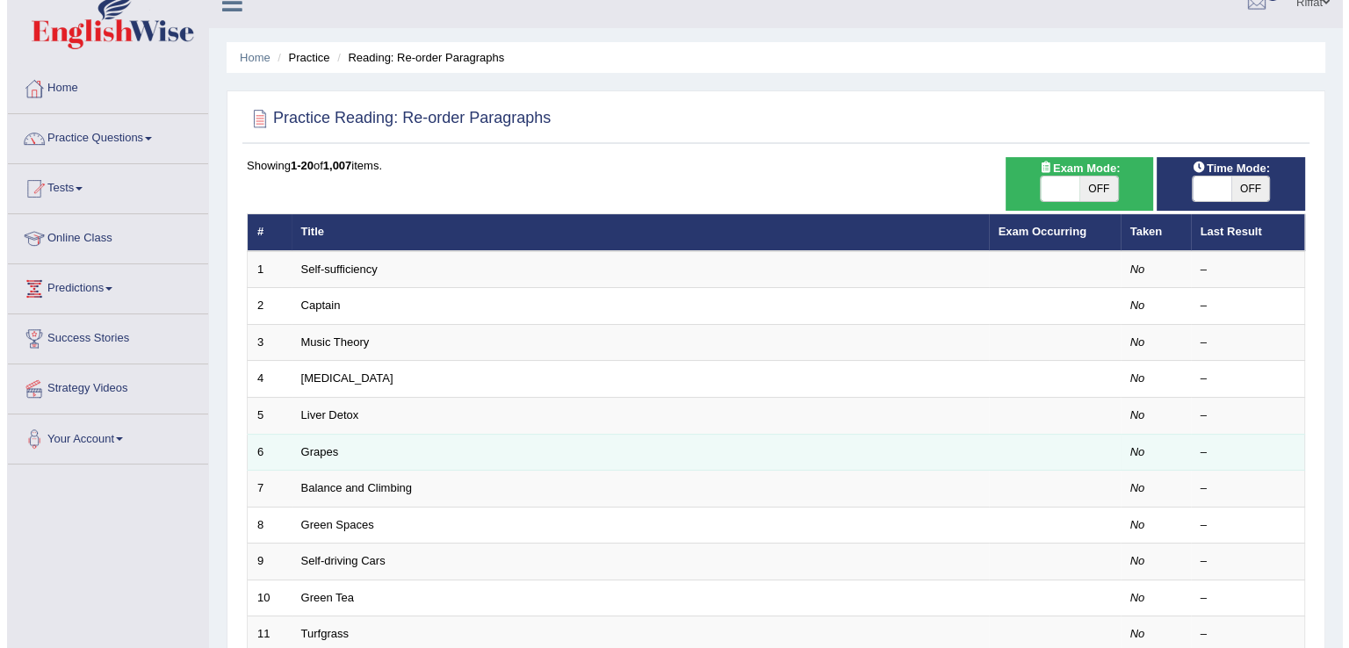
scroll to position [7, 0]
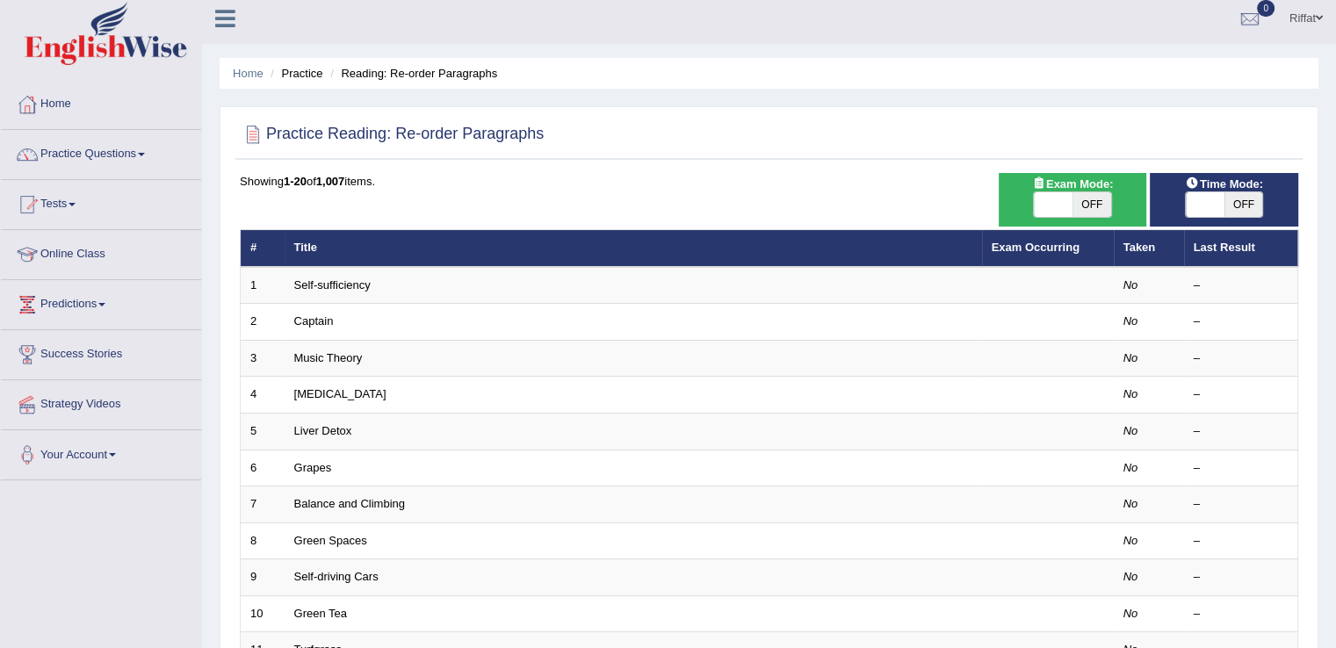
click at [1089, 207] on span "OFF" at bounding box center [1091, 204] width 39 height 25
checkbox input "true"
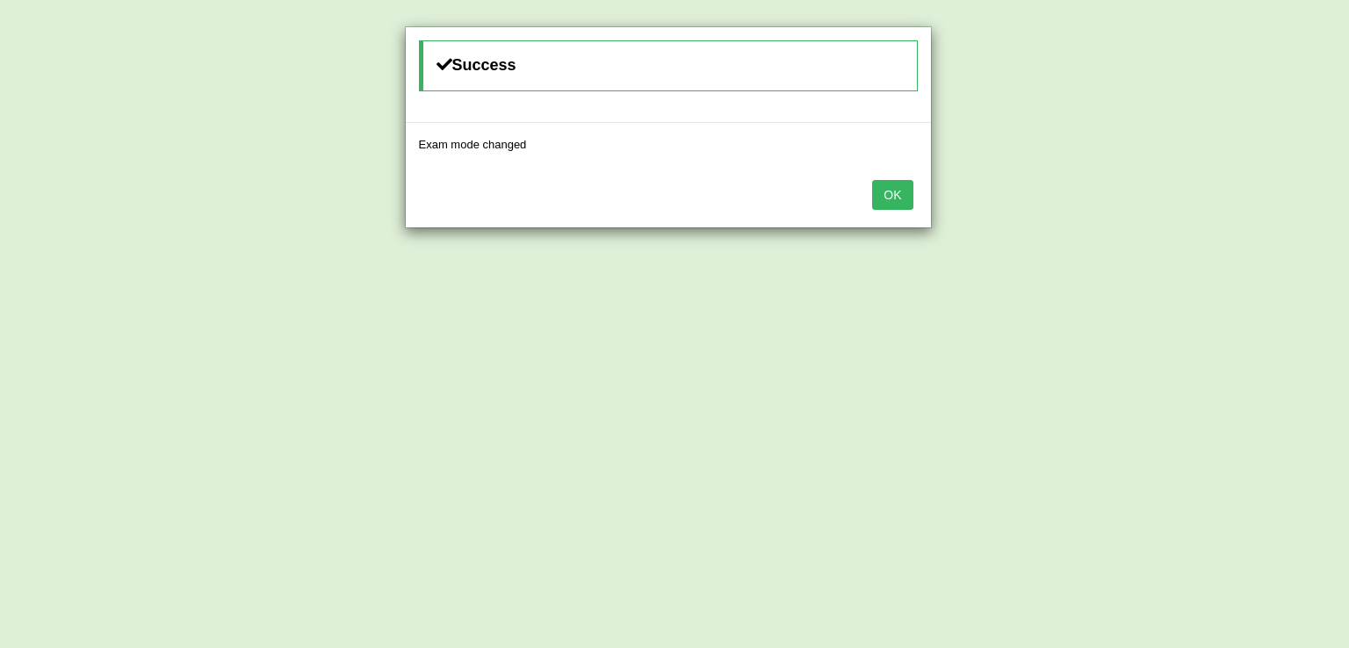
click at [906, 196] on button "OK" at bounding box center [892, 195] width 40 height 30
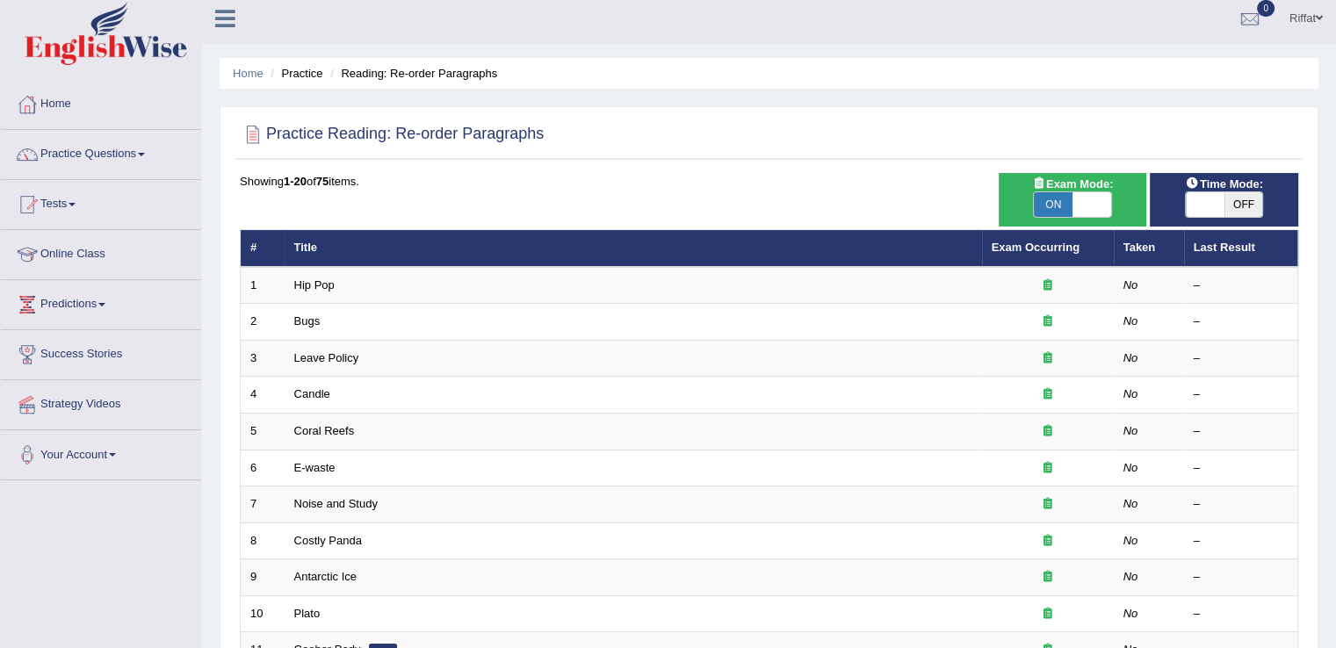
click at [1235, 210] on span "OFF" at bounding box center [1243, 204] width 39 height 25
checkbox input "true"
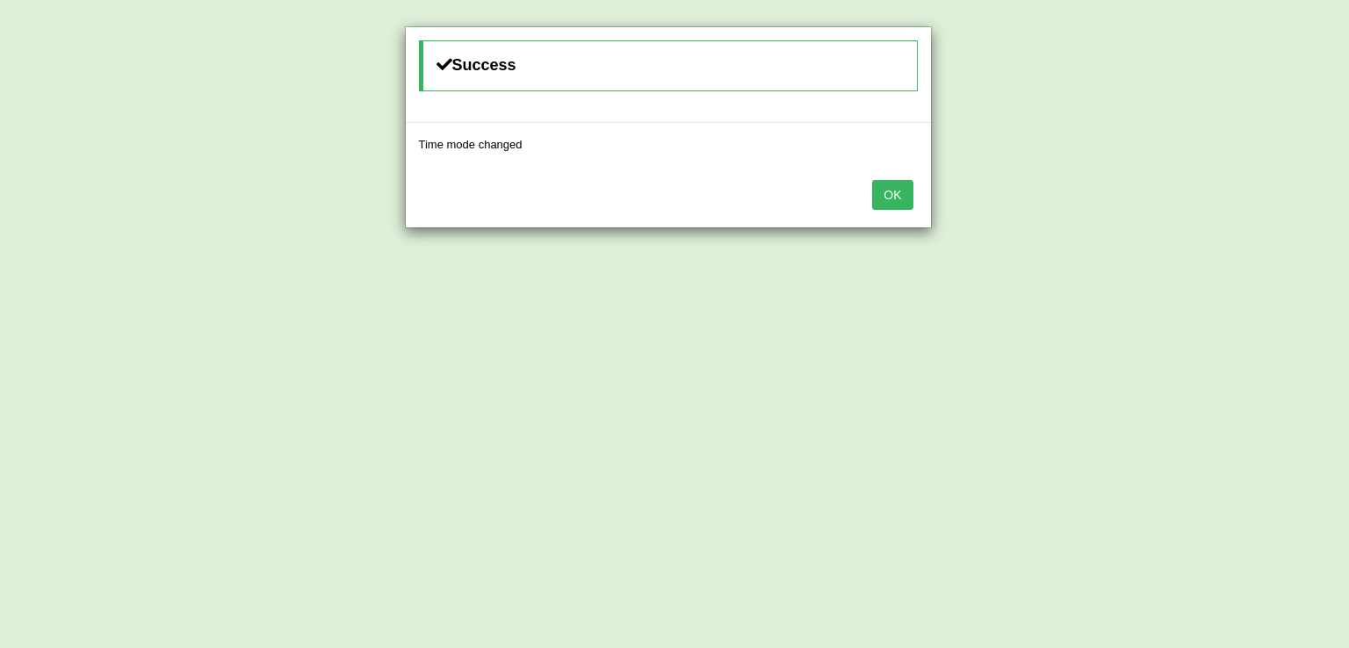
click at [896, 205] on button "OK" at bounding box center [892, 195] width 40 height 30
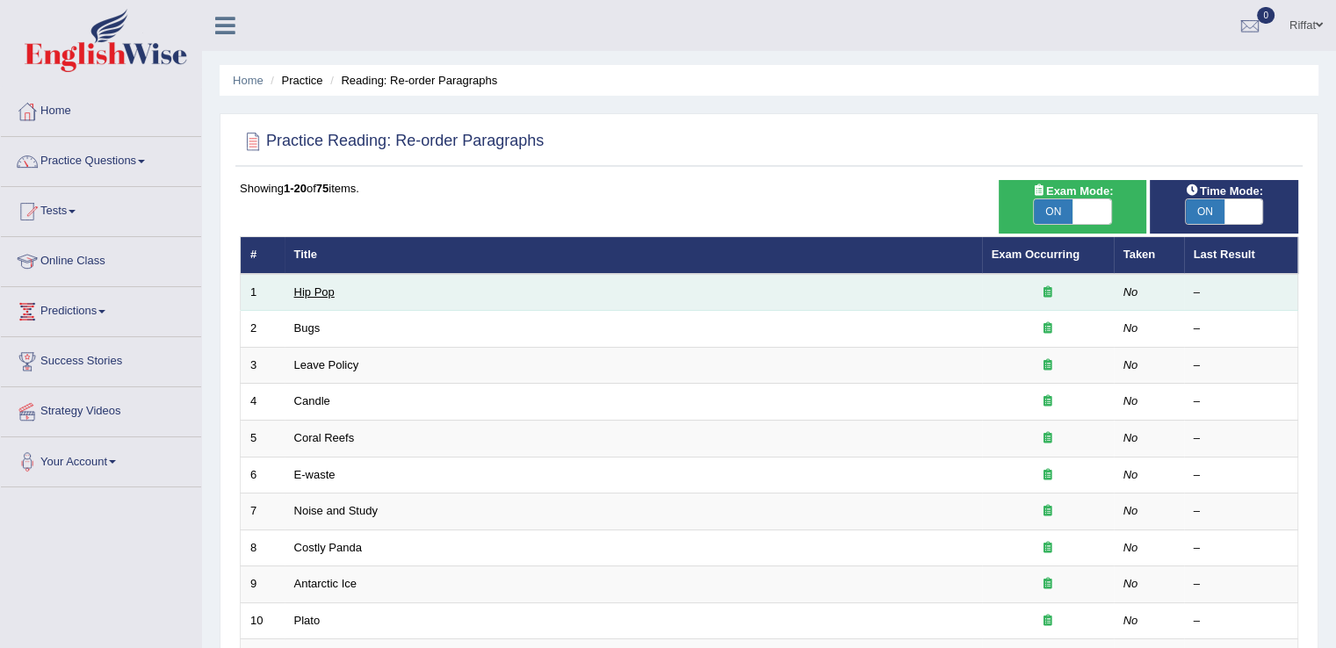
click at [314, 290] on link "Hip Pop" at bounding box center [314, 291] width 40 height 13
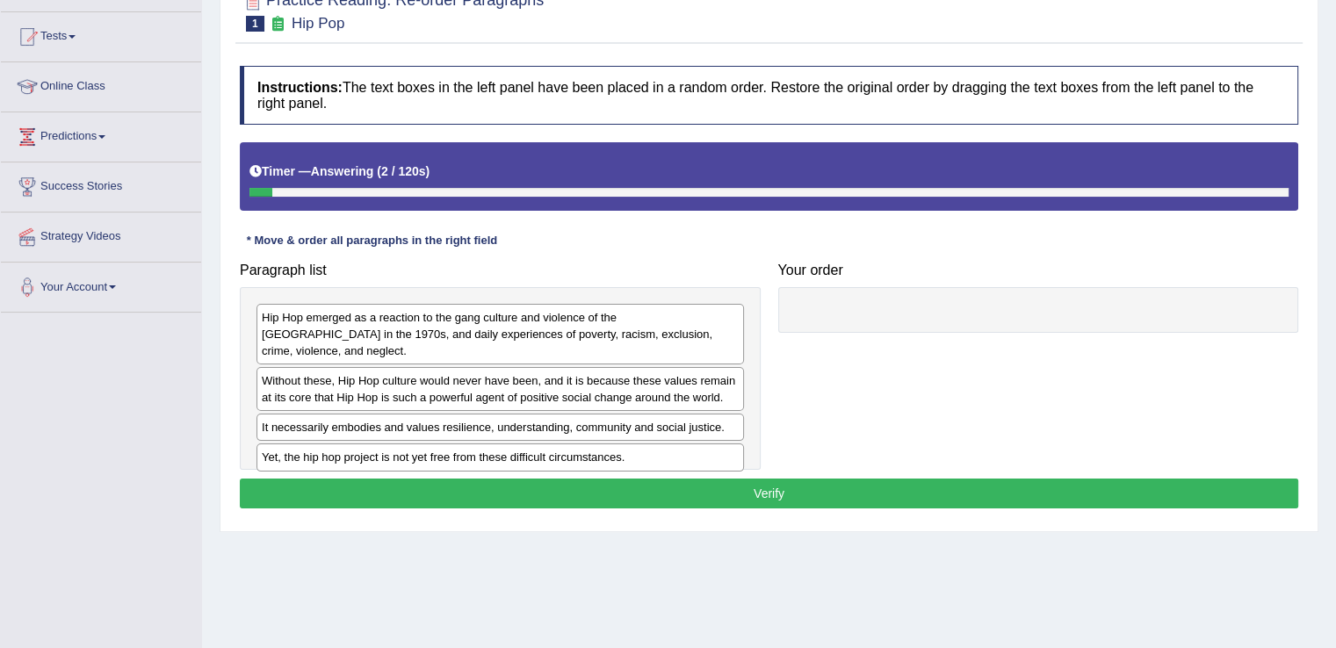
scroll to position [176, 0]
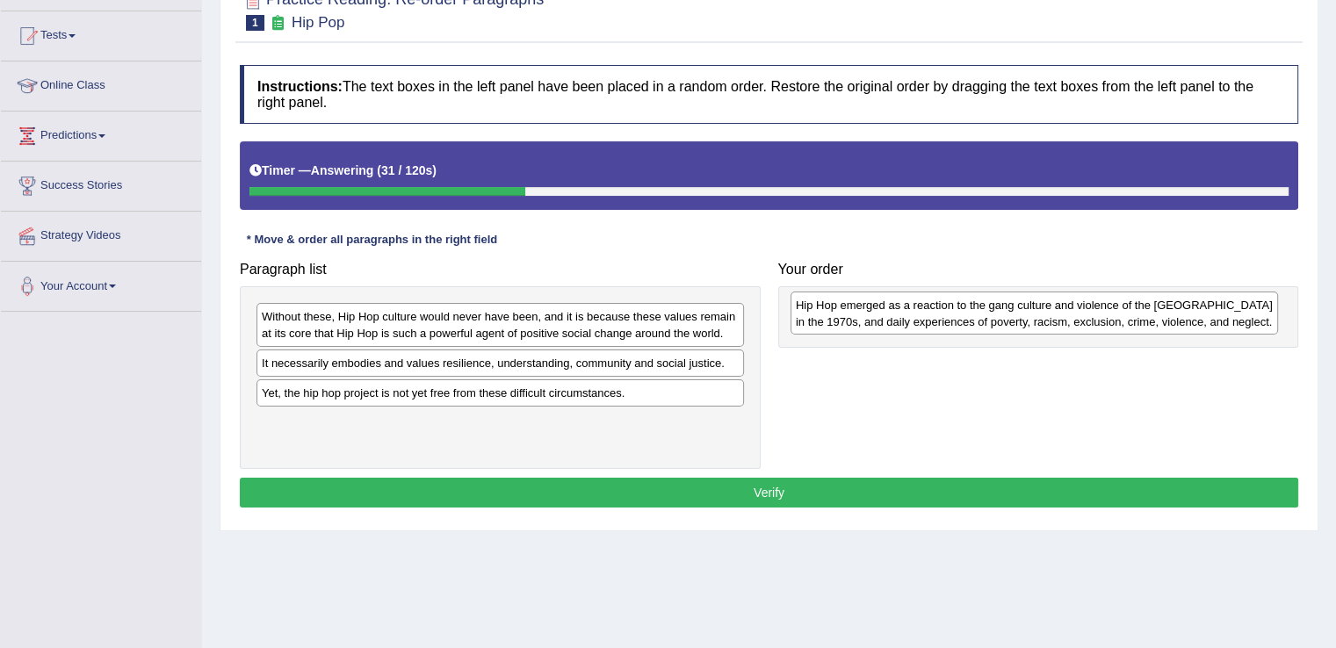
drag, startPoint x: 466, startPoint y: 324, endPoint x: 1000, endPoint y: 313, distance: 534.2
click at [1000, 313] on div "Hip Hop emerged as a reaction to the gang culture and violence of the [GEOGRAPH…" at bounding box center [1034, 314] width 487 height 44
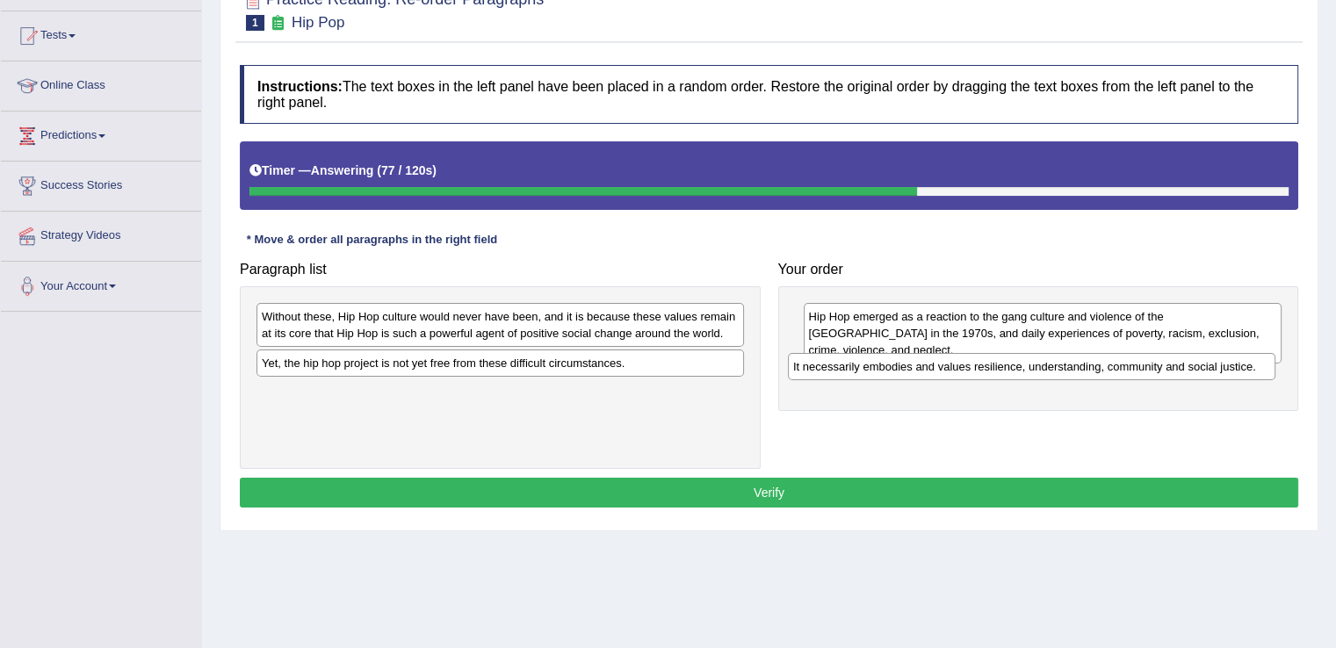
drag, startPoint x: 670, startPoint y: 366, endPoint x: 1202, endPoint y: 371, distance: 531.4
click at [1202, 371] on div "It necessarily embodies and values resilience, understanding, community and soc…" at bounding box center [1031, 366] width 487 height 27
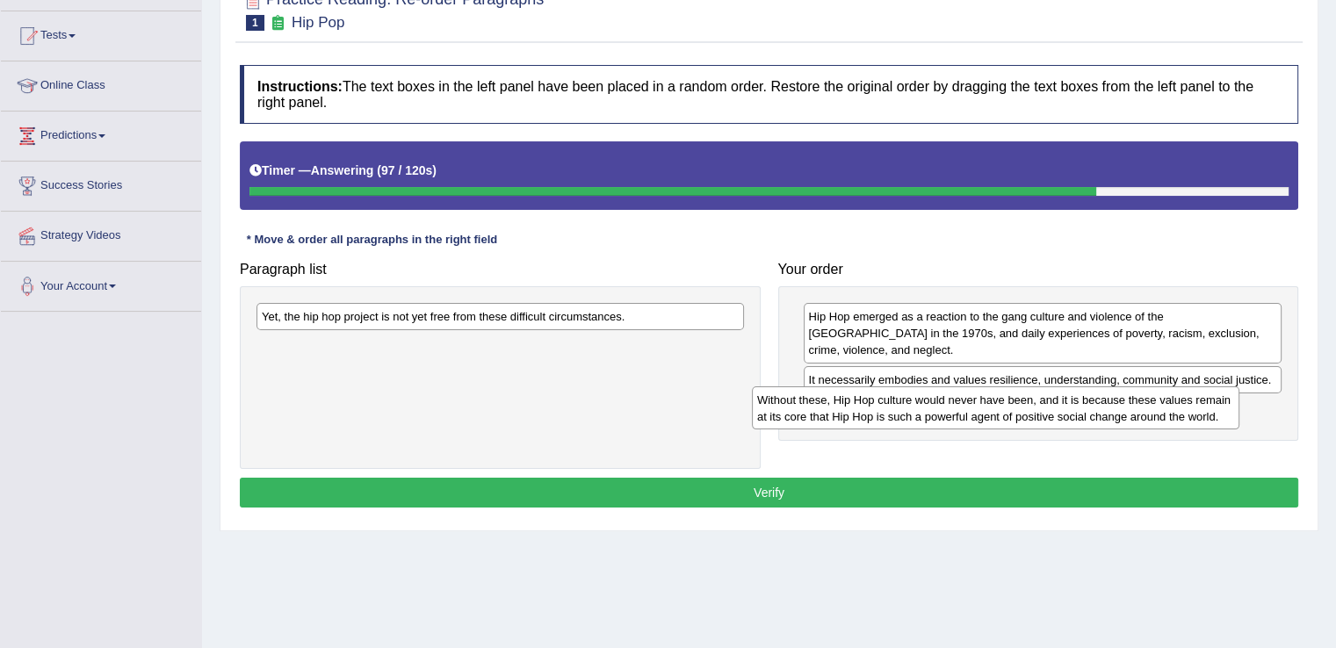
drag, startPoint x: 652, startPoint y: 324, endPoint x: 1152, endPoint y: 406, distance: 507.3
click at [1152, 406] on div "Without these, Hip Hop culture would never have been, and it is because these v…" at bounding box center [995, 408] width 487 height 44
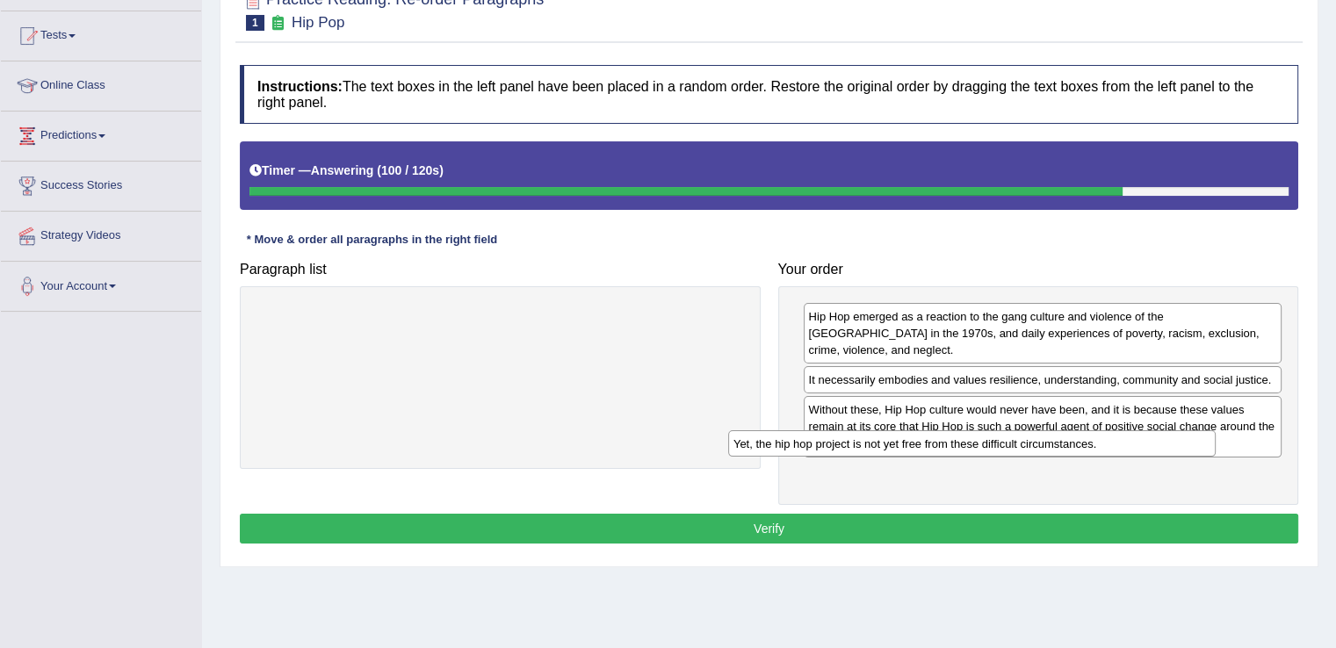
drag, startPoint x: 721, startPoint y: 314, endPoint x: 1193, endPoint y: 441, distance: 488.6
click at [1193, 441] on div "Yet, the hip hop project is not yet free from these difficult circumstances." at bounding box center [971, 443] width 487 height 27
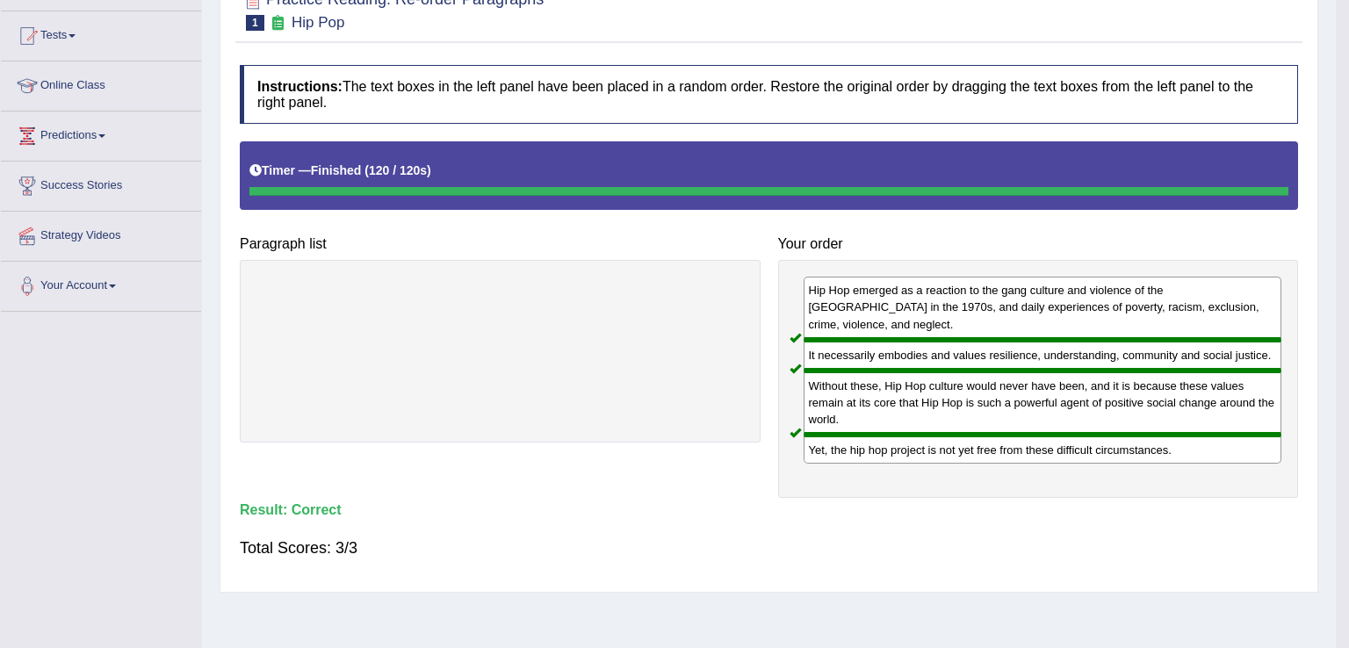
click at [1073, 473] on body "Toggle navigation Home Practice Questions Speaking Practice Read Aloud Repeat S…" at bounding box center [674, 148] width 1349 height 648
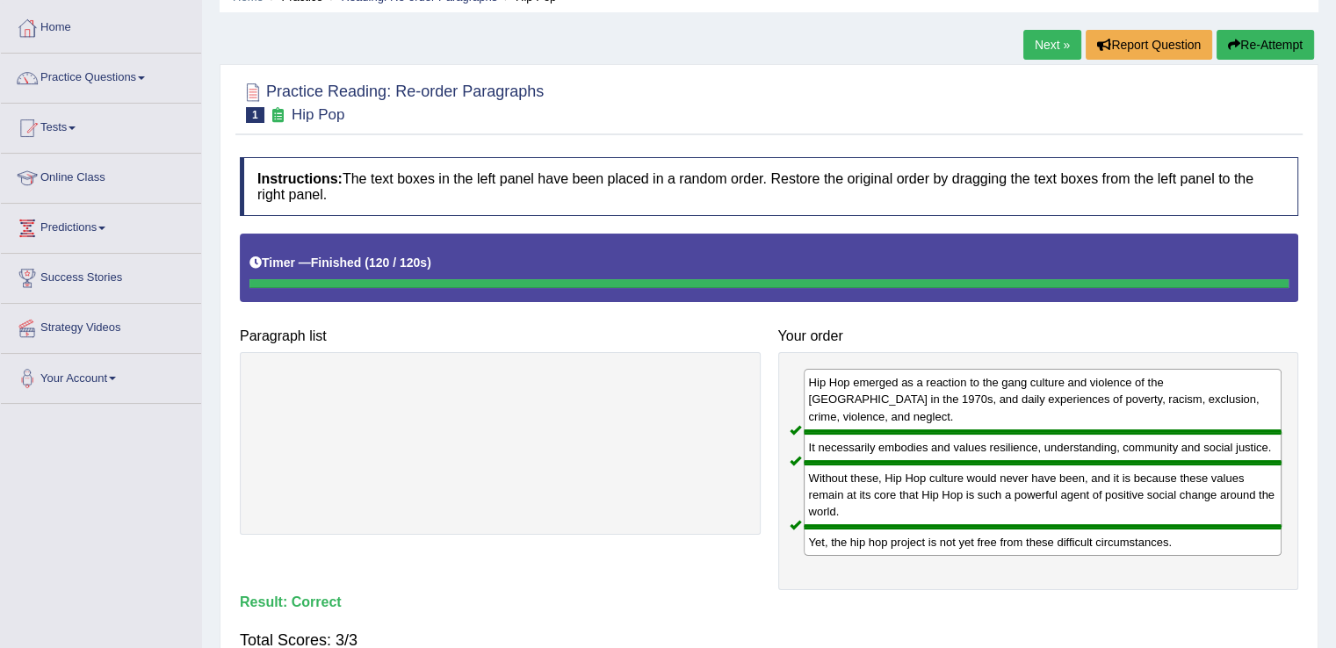
scroll to position [70, 0]
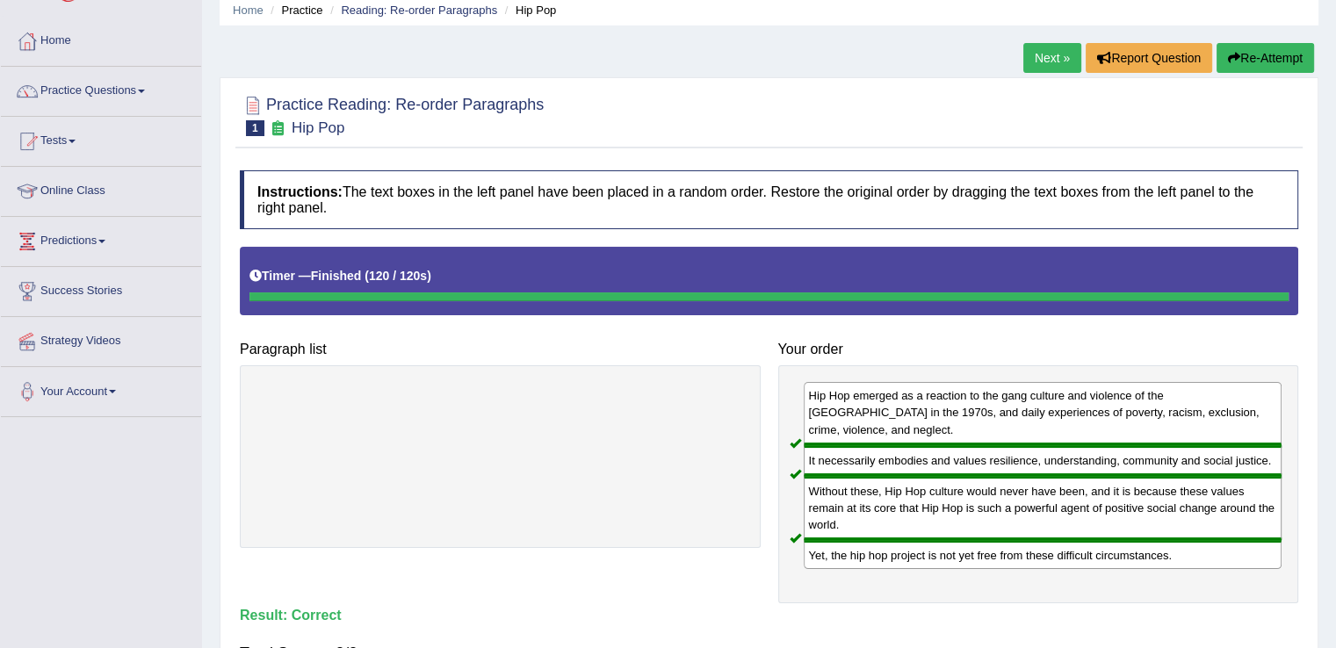
click at [1043, 58] on link "Next »" at bounding box center [1052, 58] width 58 height 30
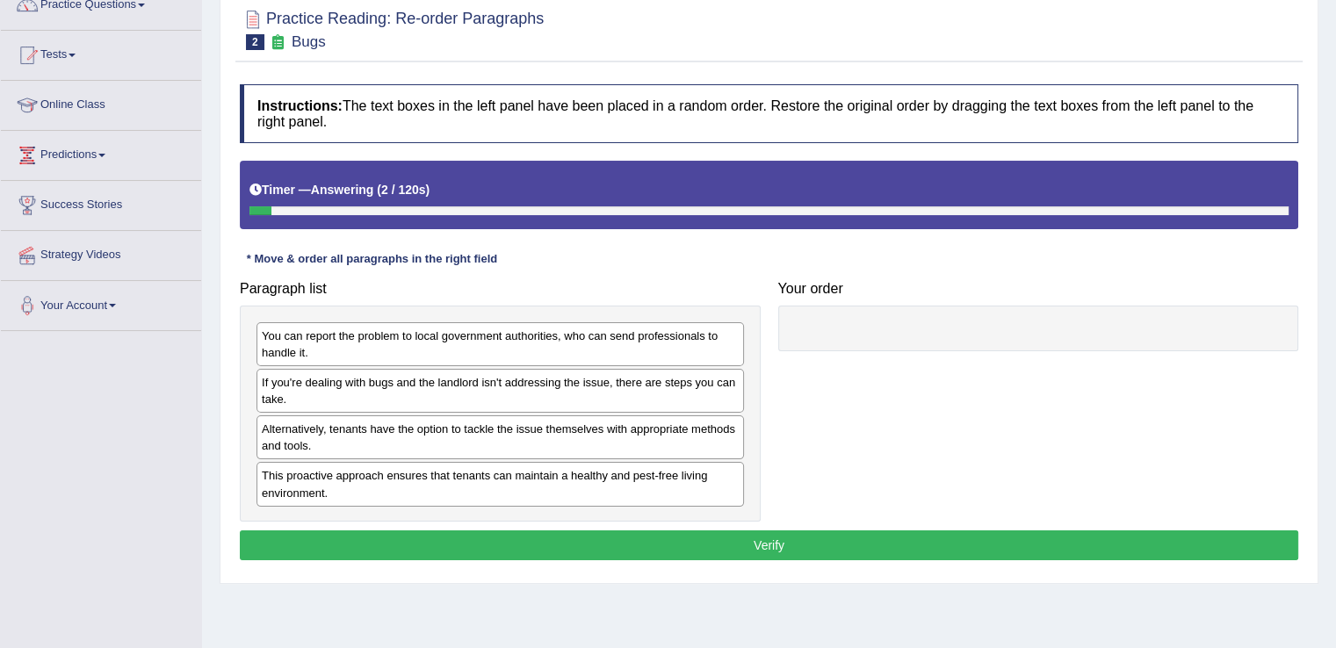
scroll to position [169, 0]
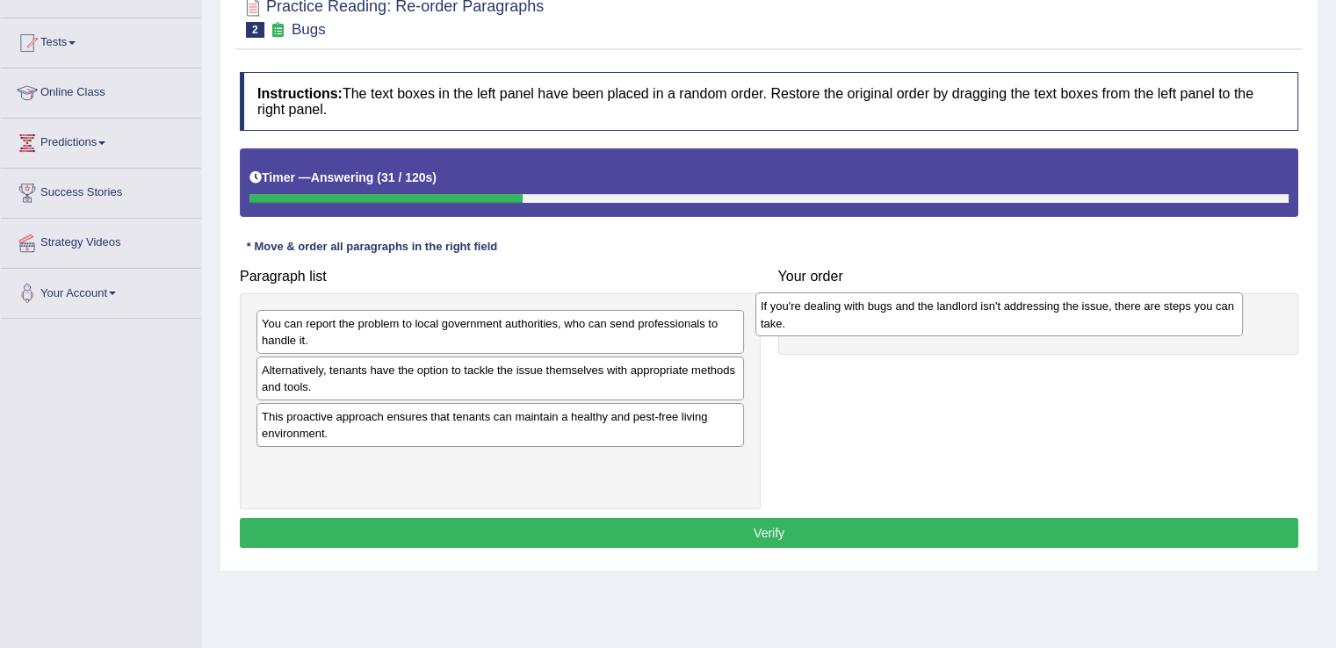
drag, startPoint x: 551, startPoint y: 383, endPoint x: 1054, endPoint y: 321, distance: 507.2
click at [1054, 321] on div "If you're dealing with bugs and the landlord isn't addressing the issue, there …" at bounding box center [998, 314] width 487 height 44
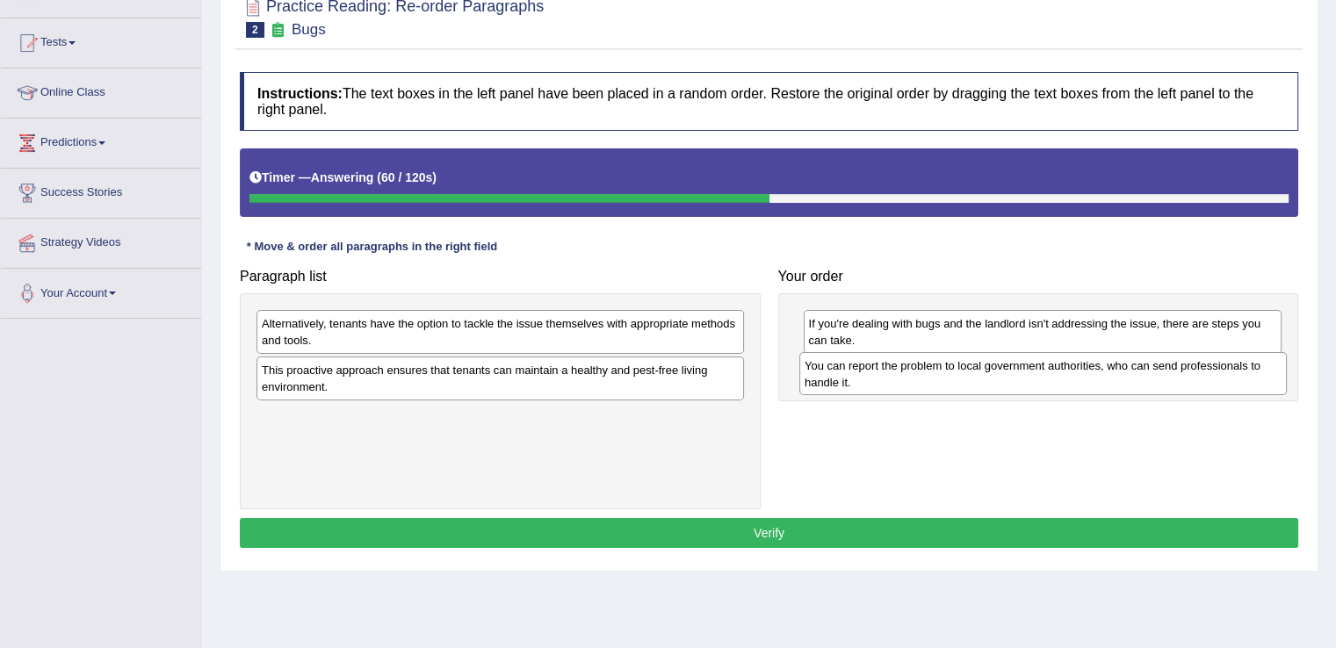
drag, startPoint x: 645, startPoint y: 337, endPoint x: 1188, endPoint y: 379, distance: 544.5
click at [1188, 379] on div "You can report the problem to local government authorities, who can send profes…" at bounding box center [1042, 374] width 487 height 44
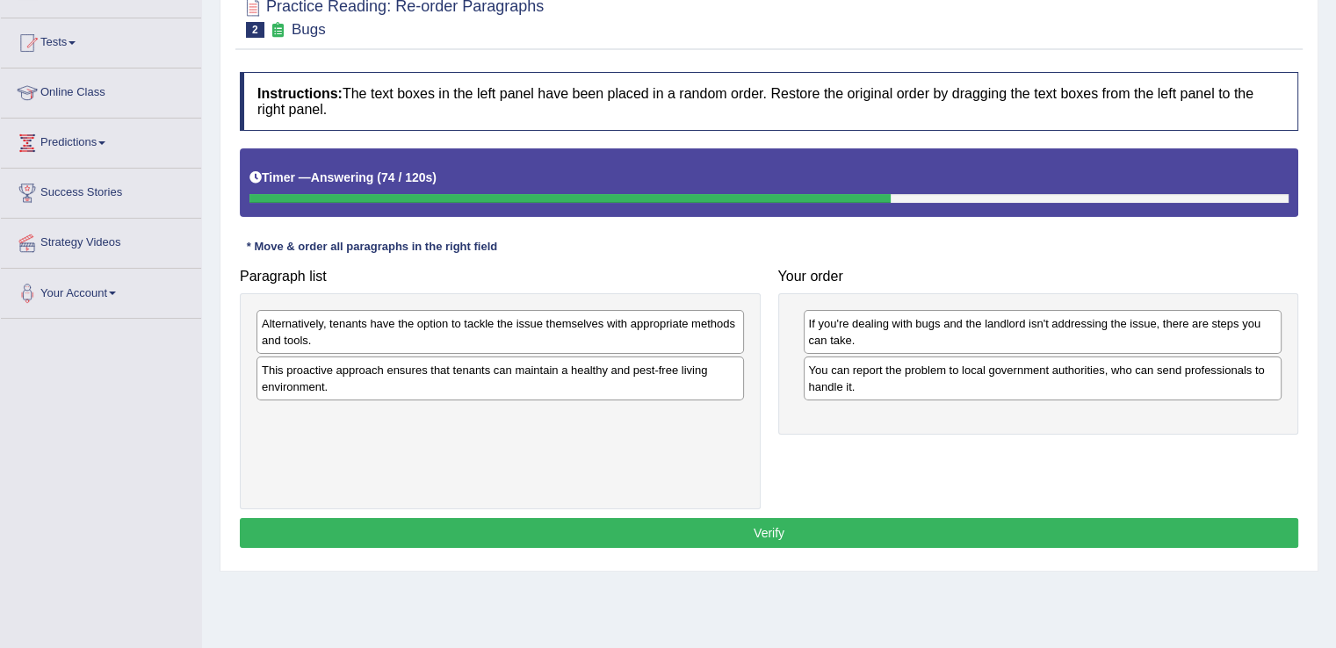
click at [944, 466] on div "Paragraph list Alternatively, tenants have the option to tackle the issue thems…" at bounding box center [769, 384] width 1076 height 249
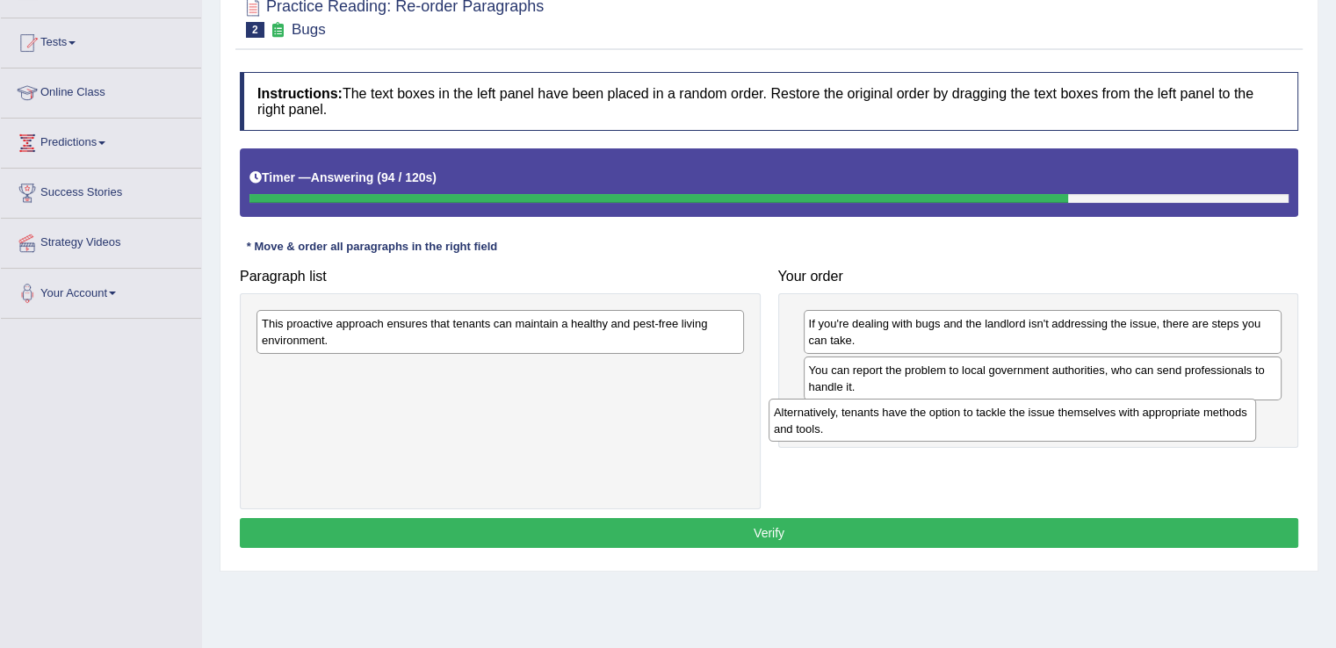
drag, startPoint x: 583, startPoint y: 341, endPoint x: 1100, endPoint y: 431, distance: 524.3
click at [1100, 431] on div "Alternatively, tenants have the option to tackle the issue themselves with appr…" at bounding box center [1012, 421] width 487 height 44
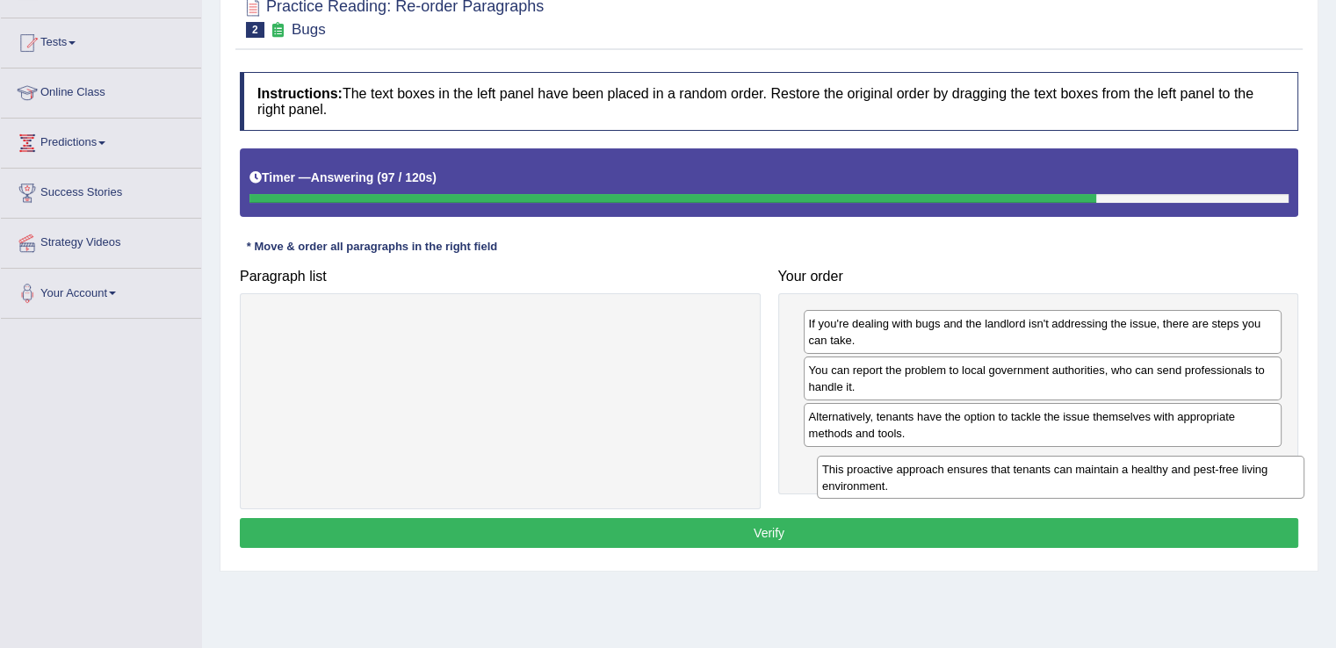
drag, startPoint x: 577, startPoint y: 330, endPoint x: 1137, endPoint y: 476, distance: 579.1
click at [1137, 476] on div "This proactive approach ensures that tenants can maintain a healthy and pest-fr…" at bounding box center [1060, 478] width 487 height 44
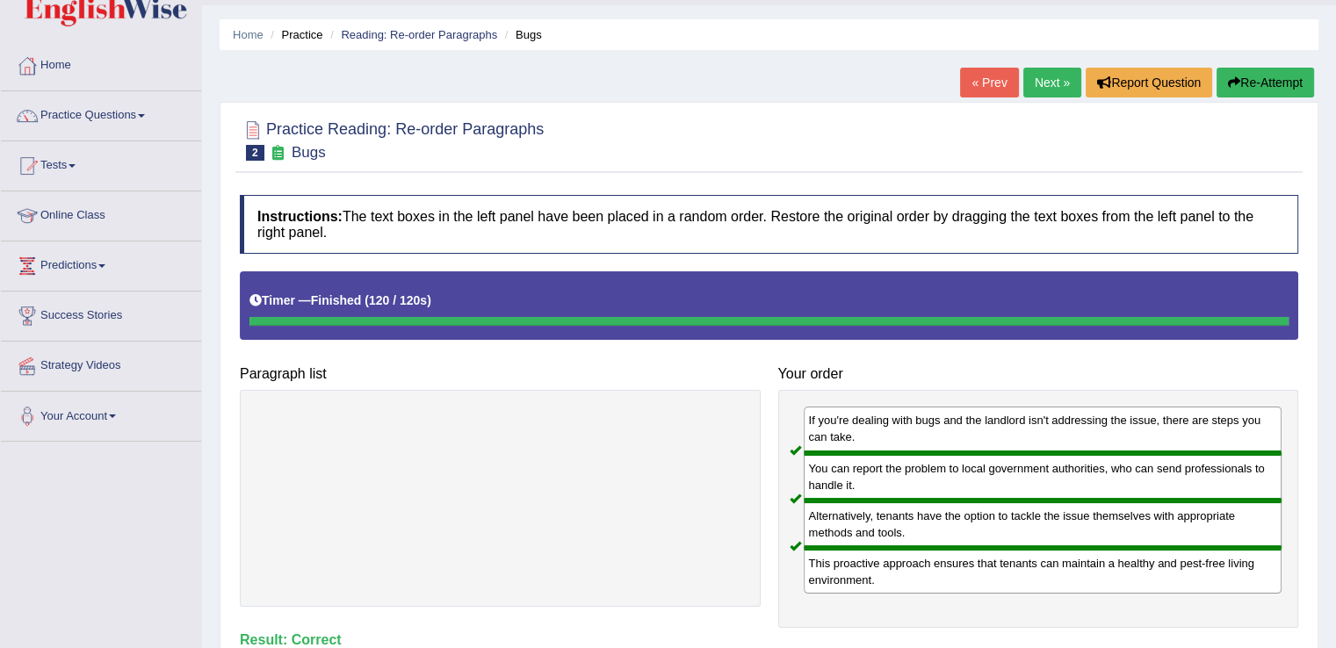
scroll to position [0, 0]
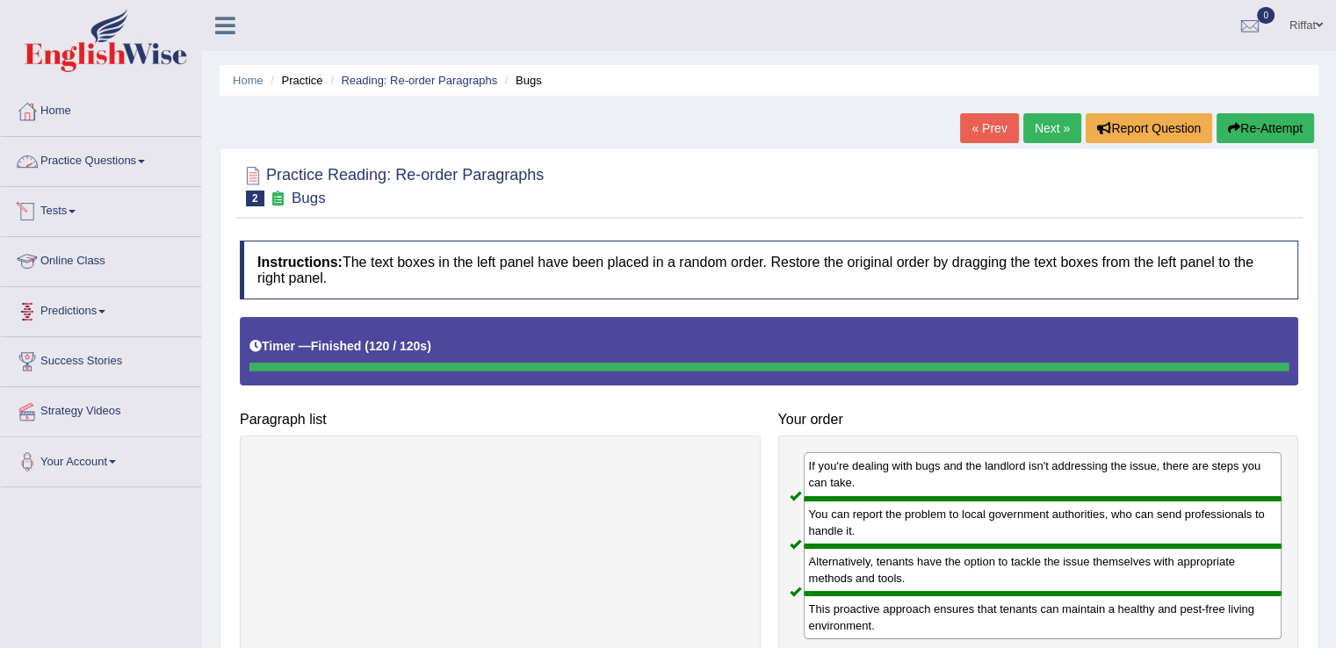
click at [150, 148] on link "Practice Questions" at bounding box center [101, 159] width 200 height 44
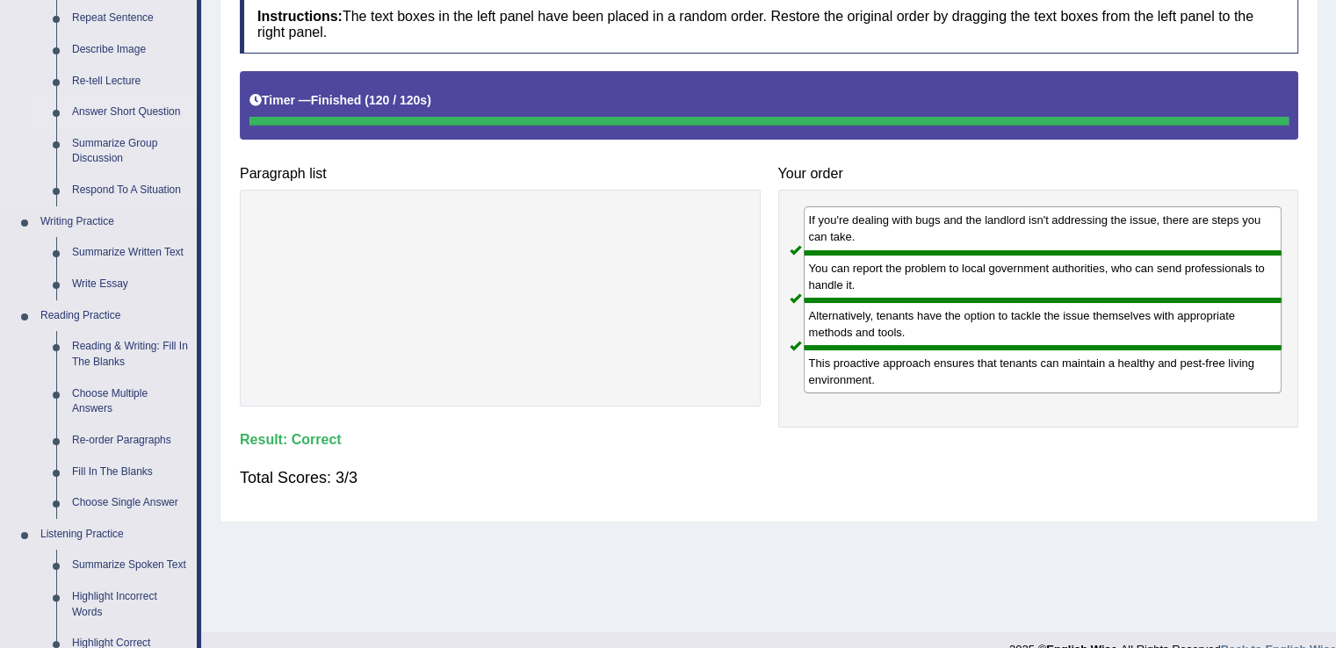
scroll to position [256, 0]
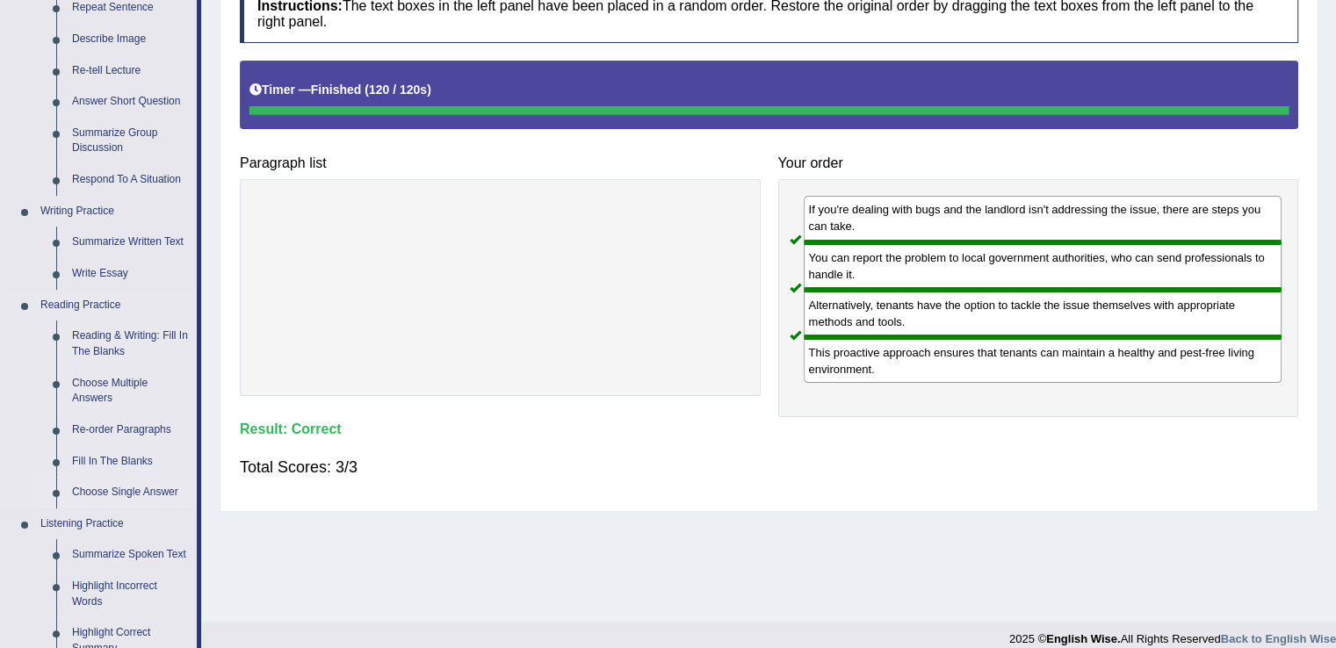
click at [148, 494] on link "Choose Single Answer" at bounding box center [130, 493] width 133 height 32
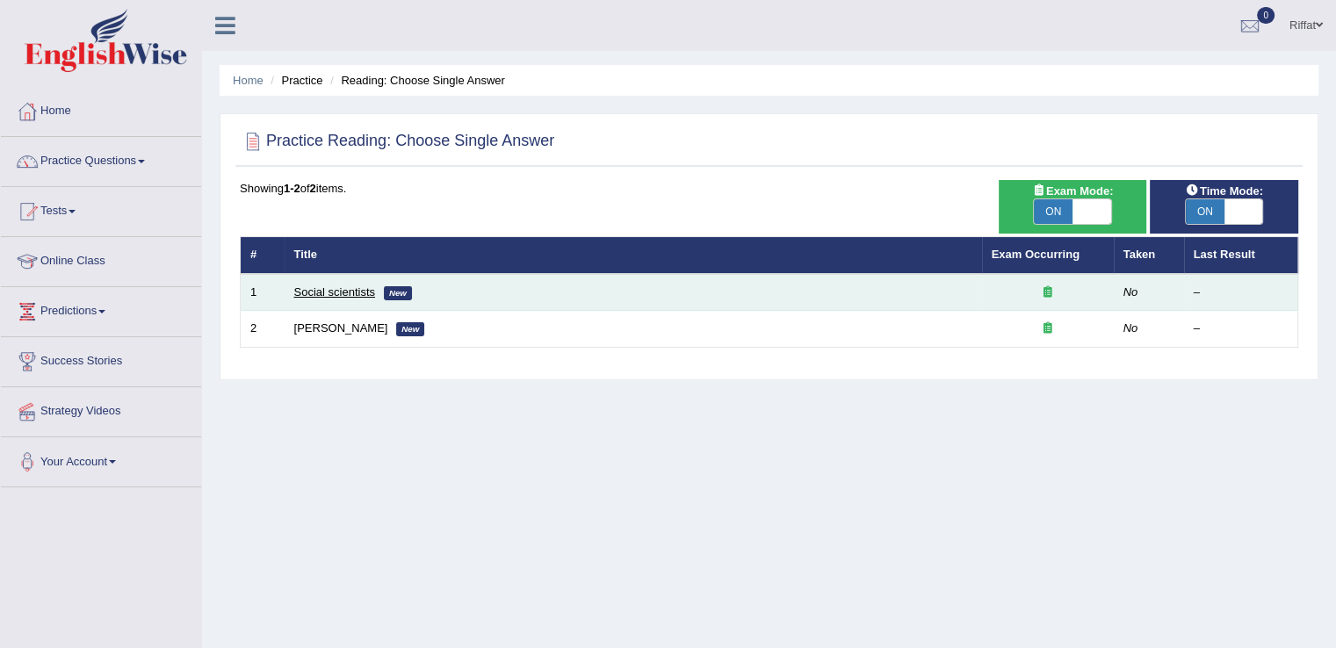
click at [344, 288] on link "Social scientists" at bounding box center [334, 291] width 81 height 13
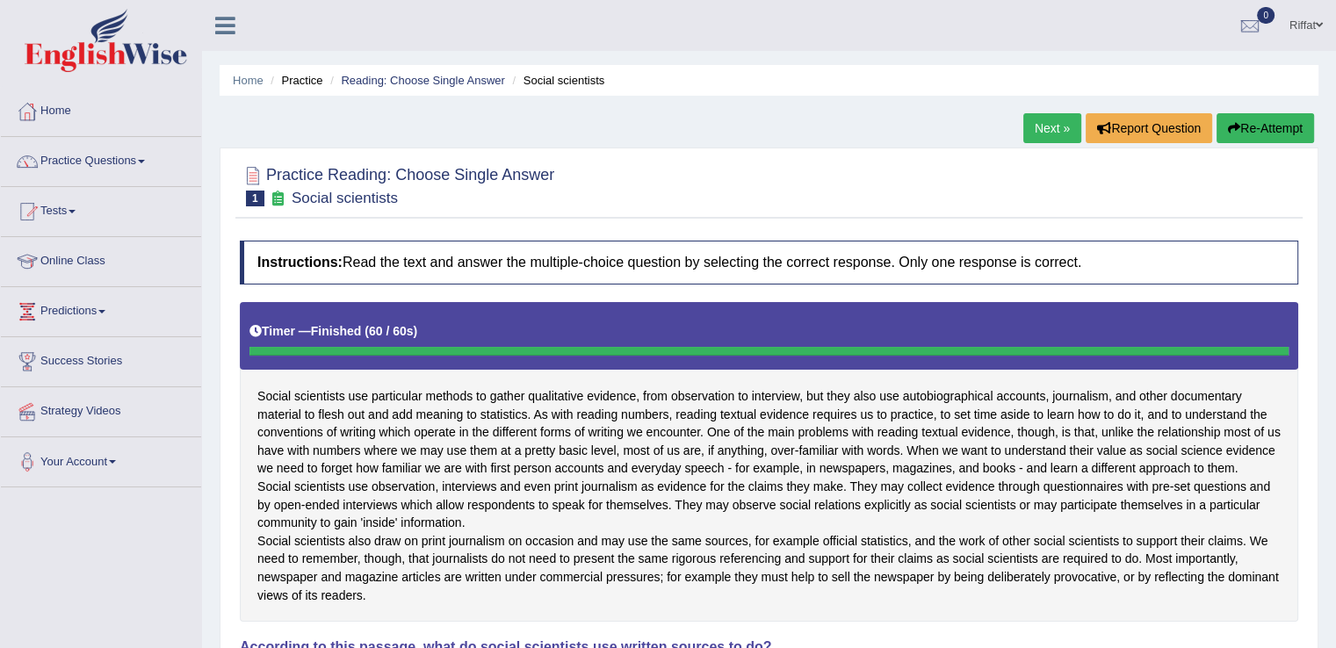
click at [1045, 128] on link "Next »" at bounding box center [1052, 128] width 58 height 30
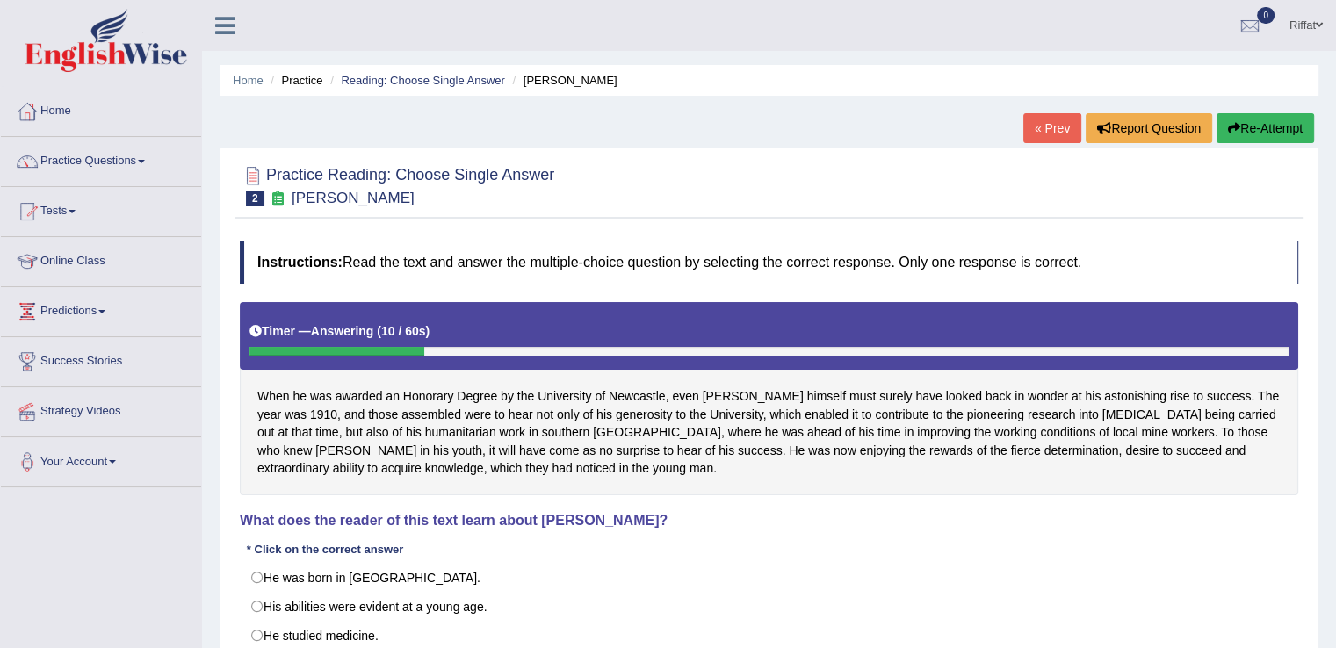
click at [154, 166] on link "Practice Questions" at bounding box center [101, 159] width 200 height 44
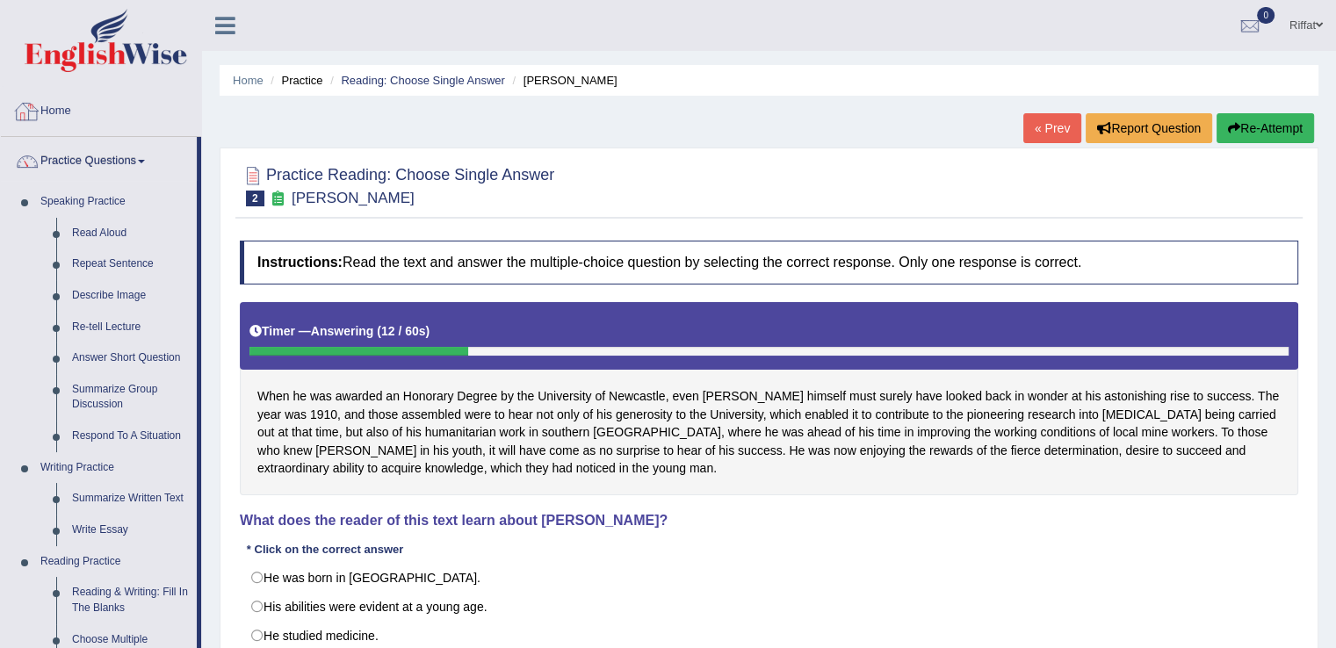
click at [104, 116] on link "Home" at bounding box center [101, 109] width 200 height 44
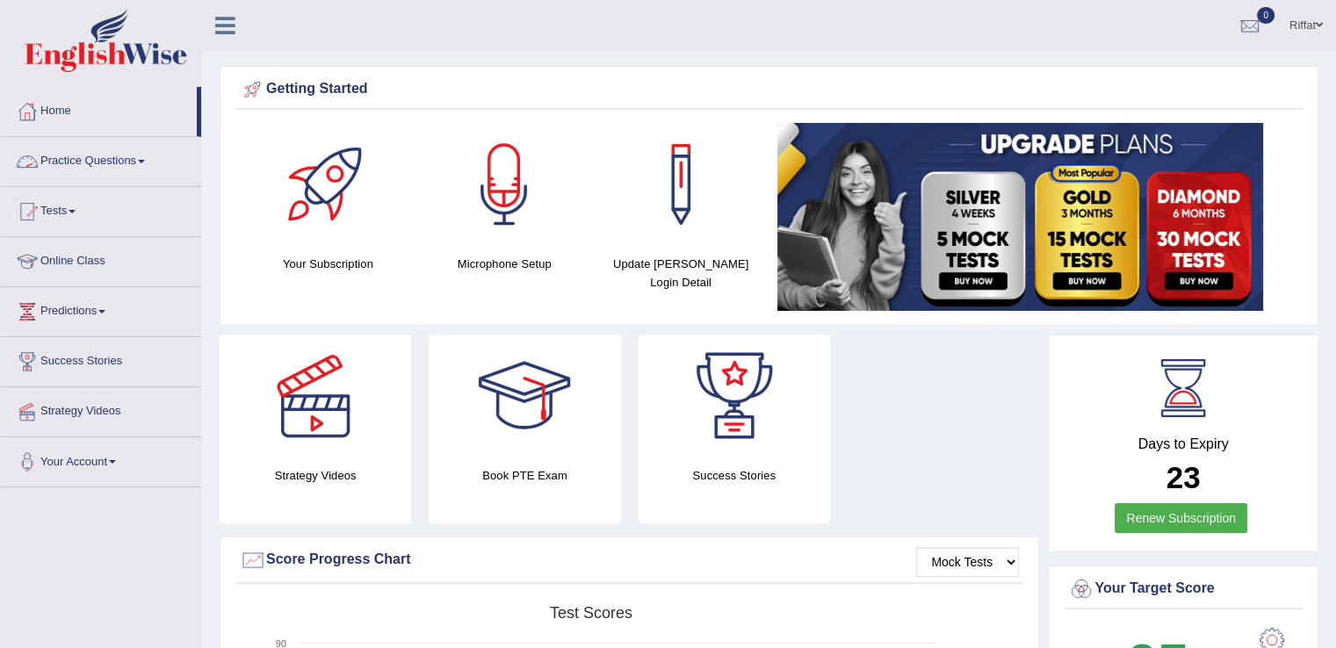
click at [152, 162] on link "Practice Questions" at bounding box center [101, 159] width 200 height 44
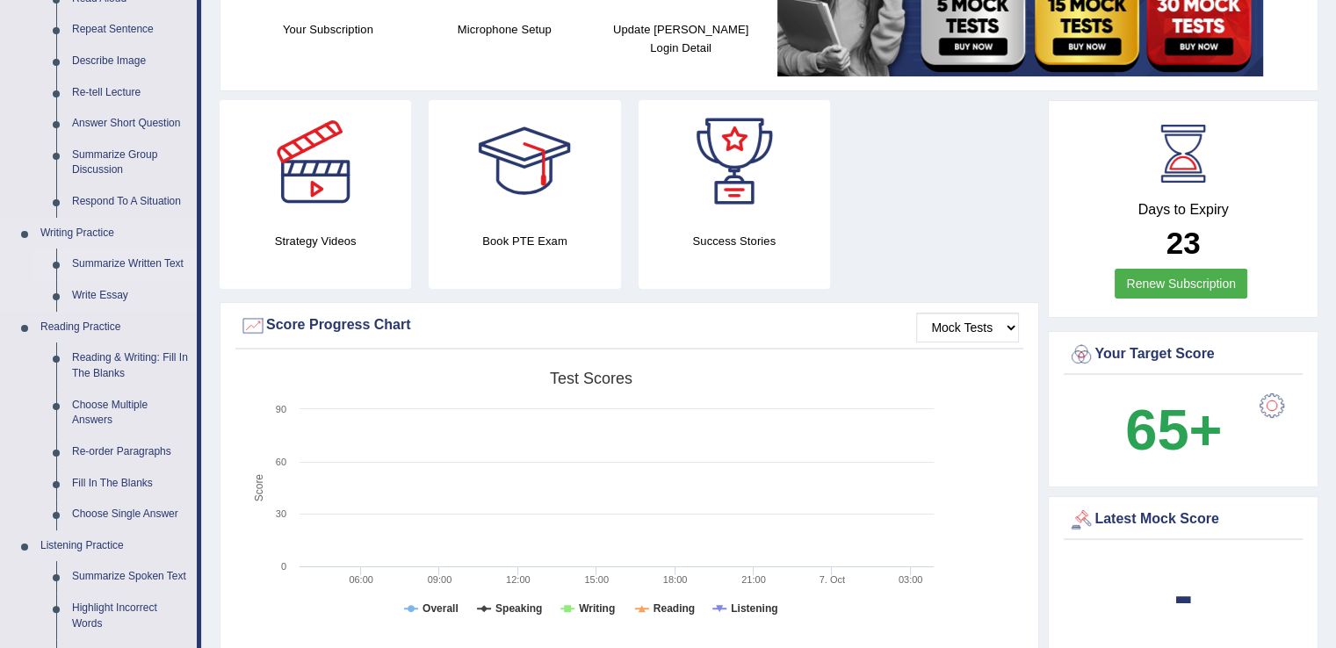
scroll to position [237, 0]
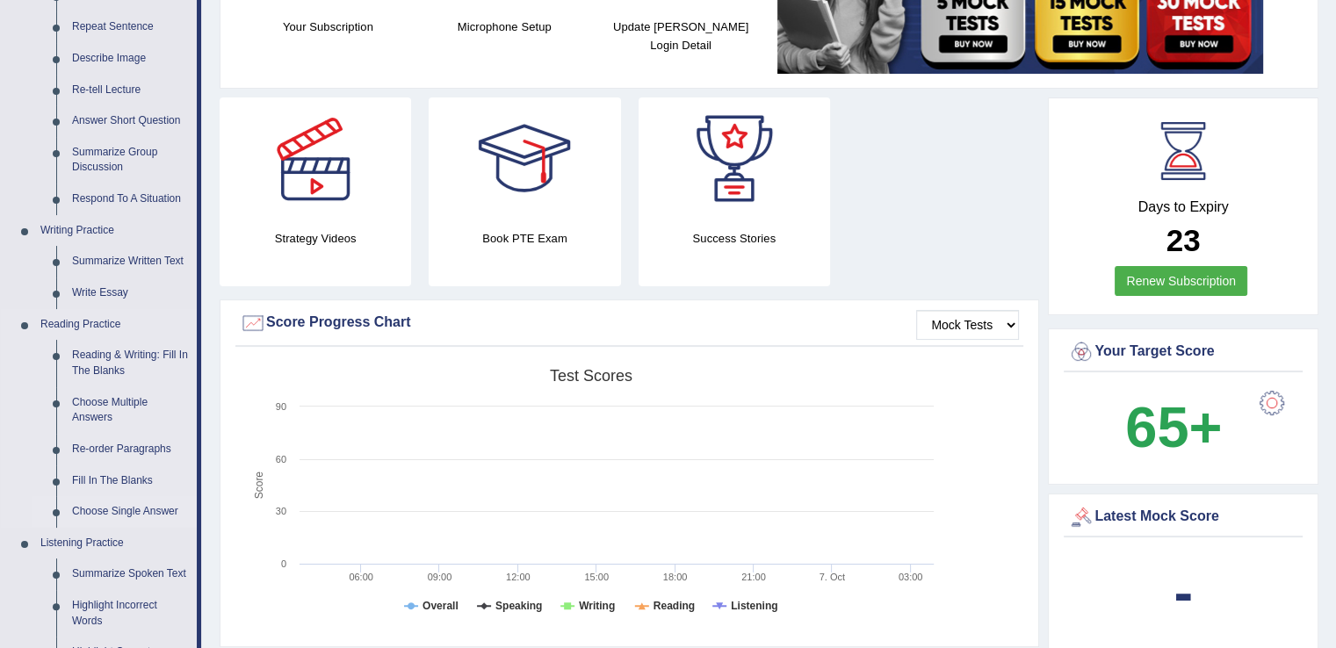
click at [157, 508] on link "Choose Single Answer" at bounding box center [130, 512] width 133 height 32
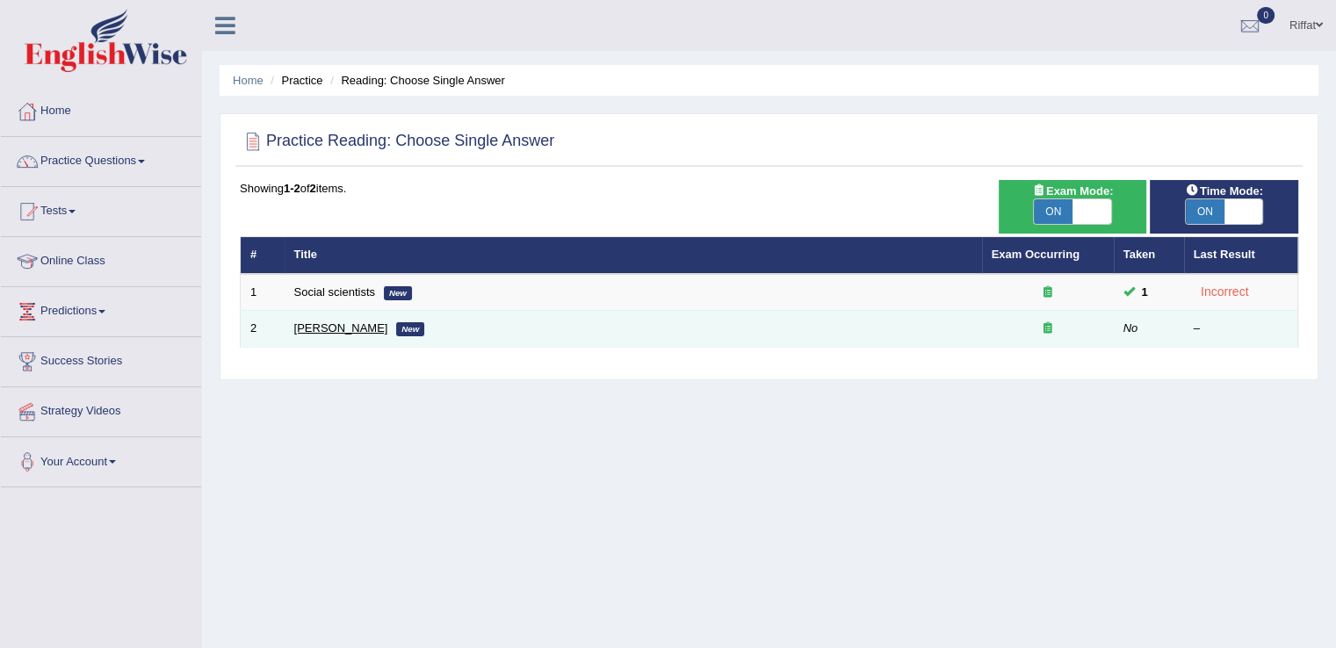
click at [340, 329] on link "[PERSON_NAME]" at bounding box center [341, 327] width 94 height 13
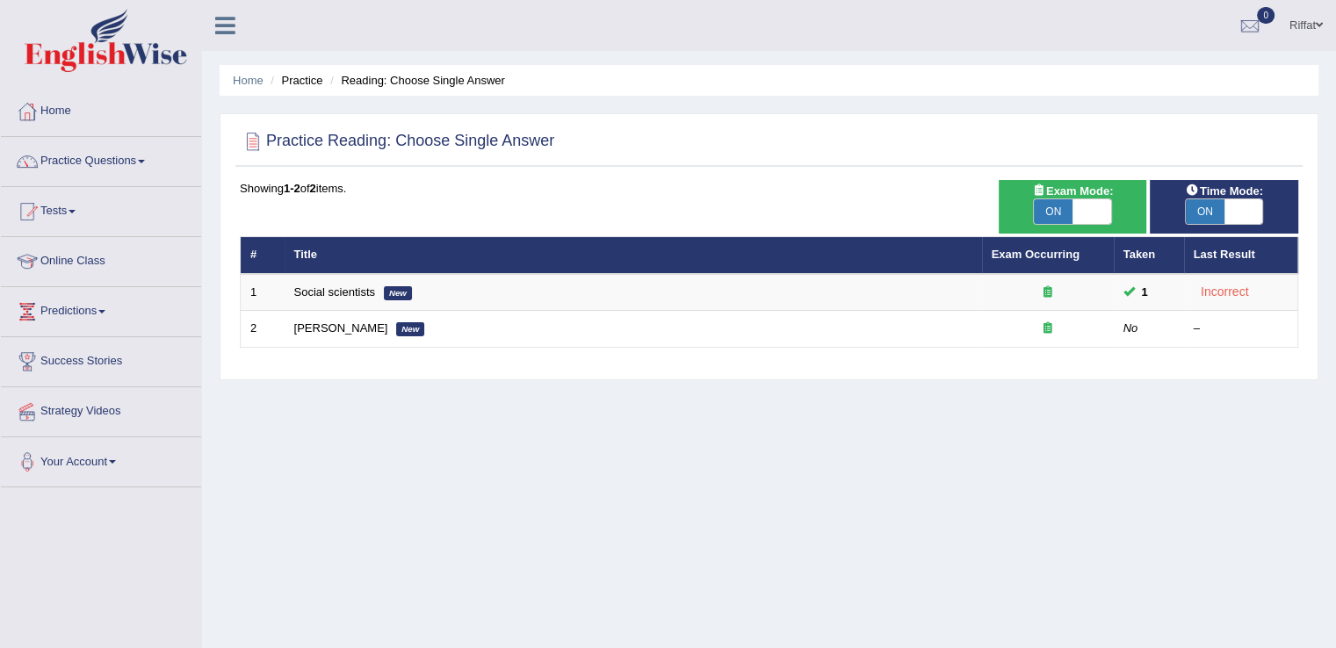
click at [1048, 206] on span "ON" at bounding box center [1053, 211] width 39 height 25
checkbox input "false"
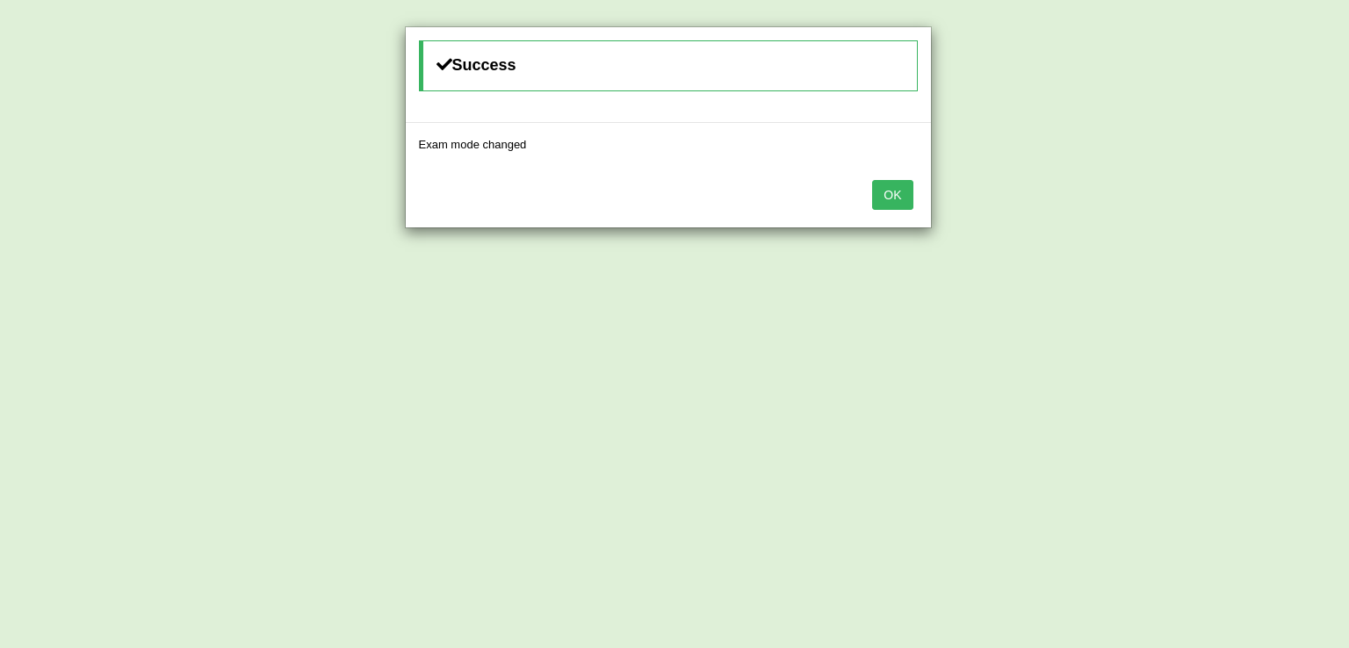
click at [1048, 206] on div "Success Exam mode changed OK" at bounding box center [674, 324] width 1349 height 648
click at [906, 196] on button "OK" at bounding box center [892, 195] width 40 height 30
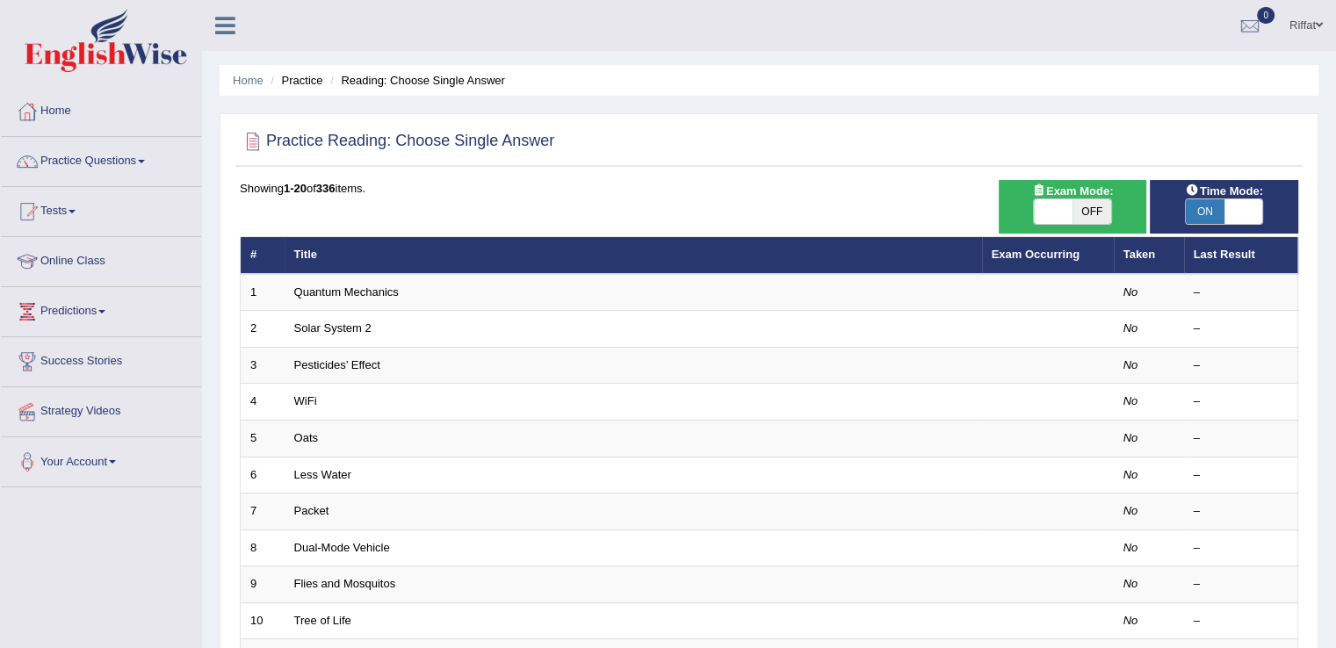
click at [1201, 206] on span "ON" at bounding box center [1205, 211] width 39 height 25
checkbox input "false"
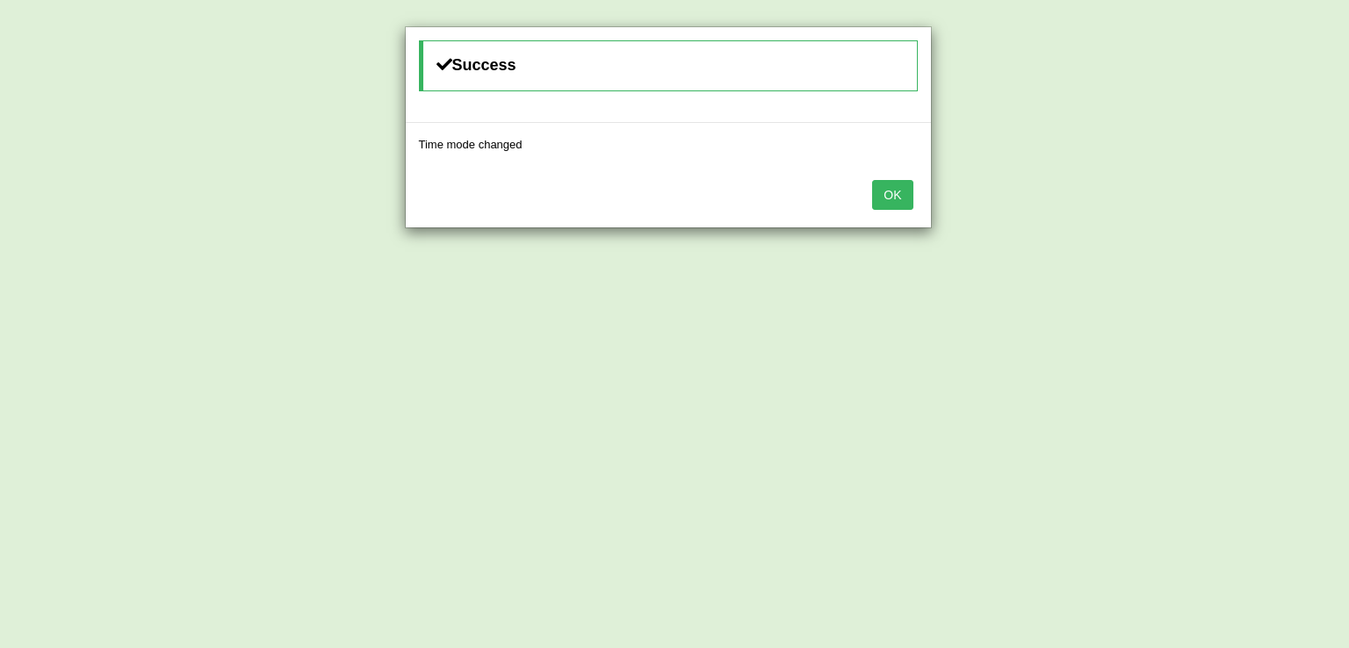
click at [899, 193] on button "OK" at bounding box center [892, 195] width 40 height 30
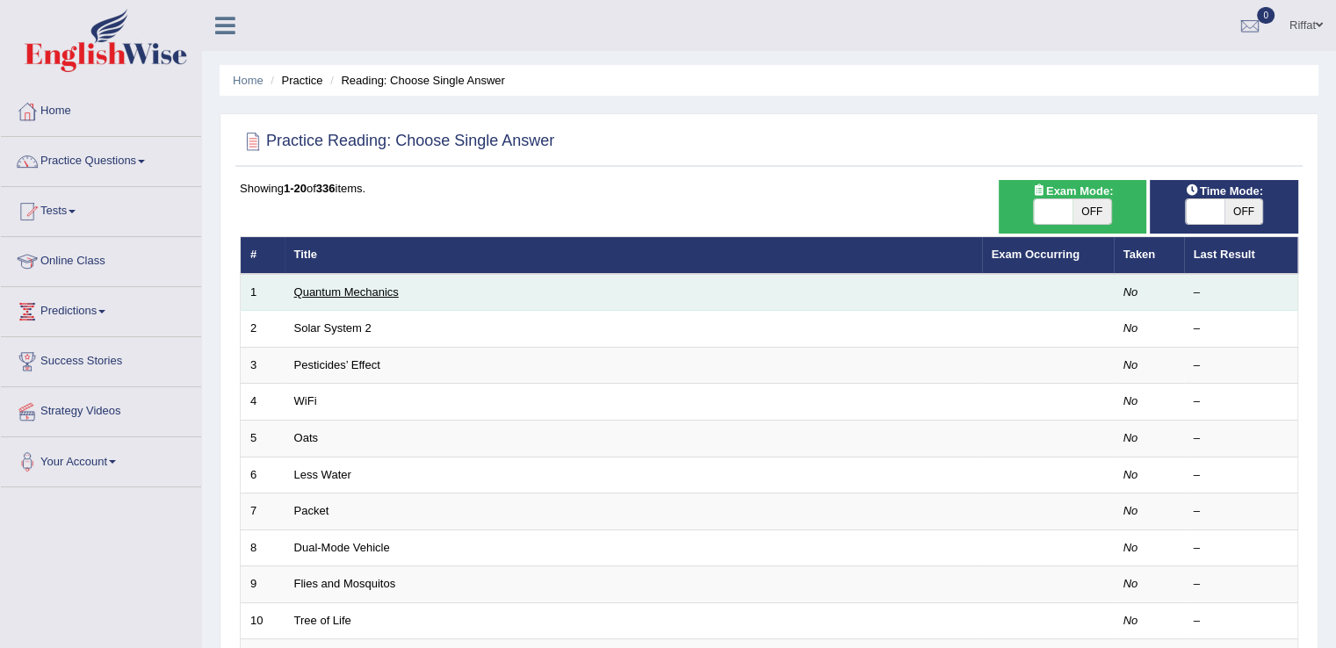
click at [355, 296] on link "Quantum Mechanics" at bounding box center [346, 291] width 105 height 13
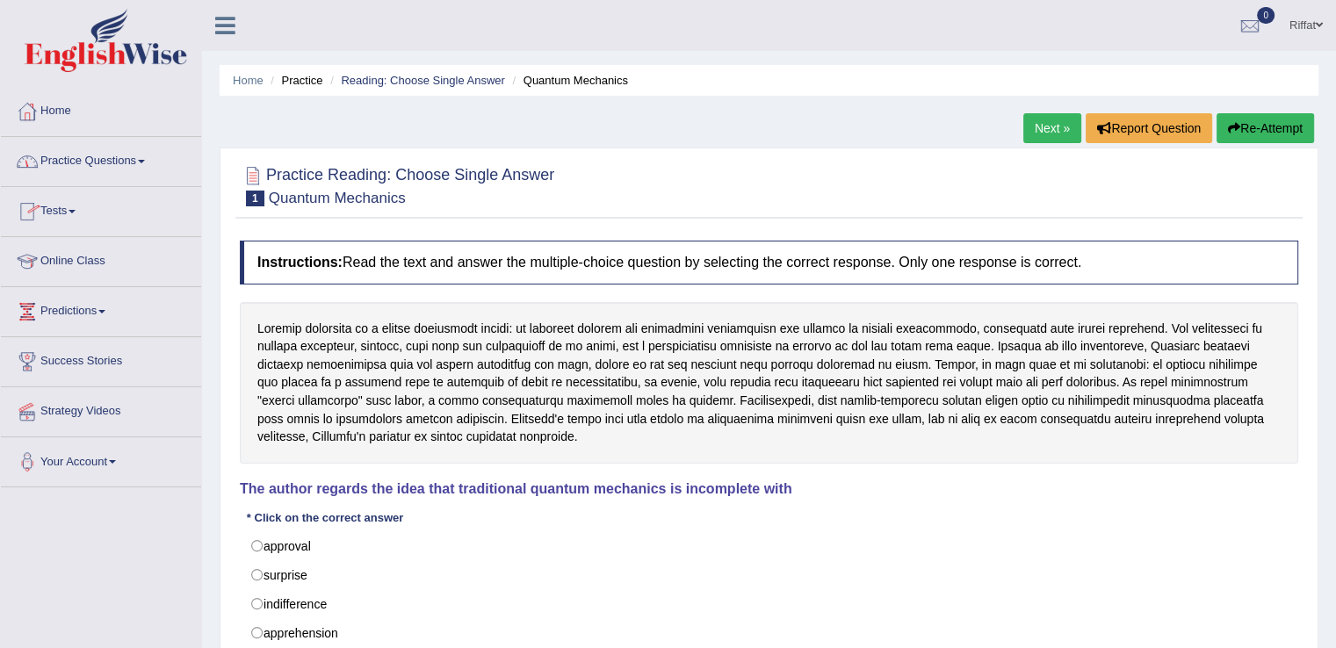
click at [130, 155] on link "Practice Questions" at bounding box center [101, 159] width 200 height 44
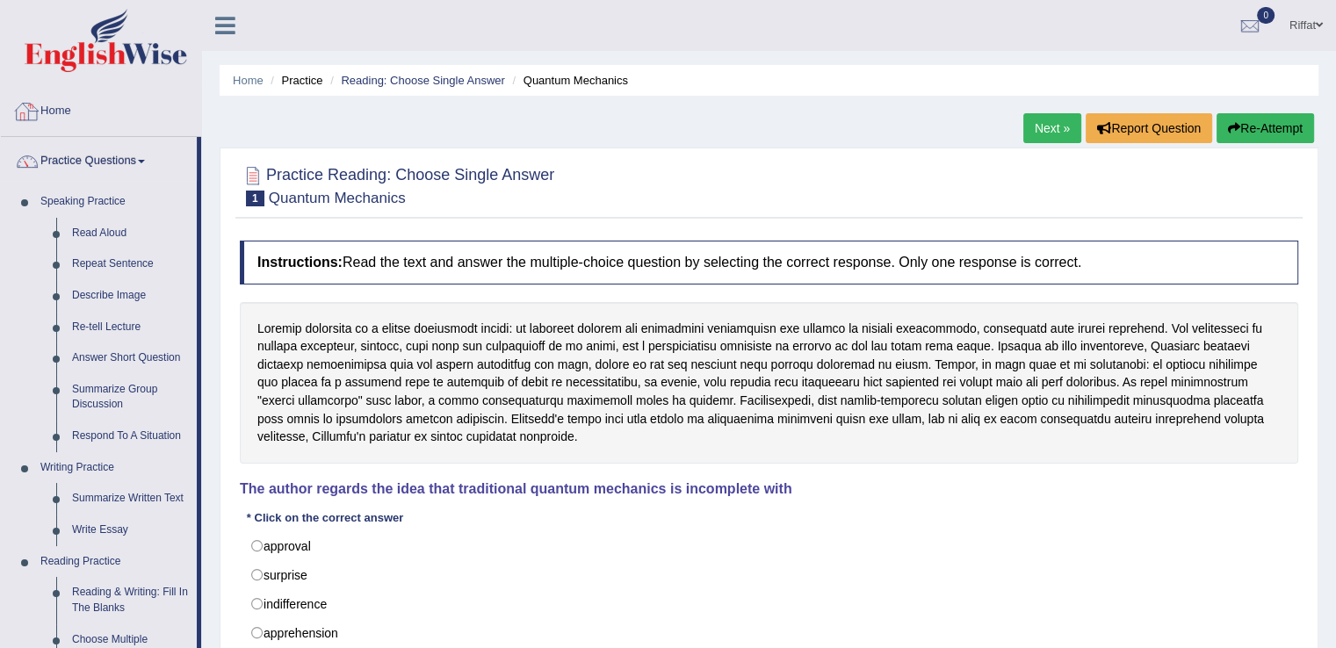
click at [84, 117] on link "Home" at bounding box center [101, 109] width 200 height 44
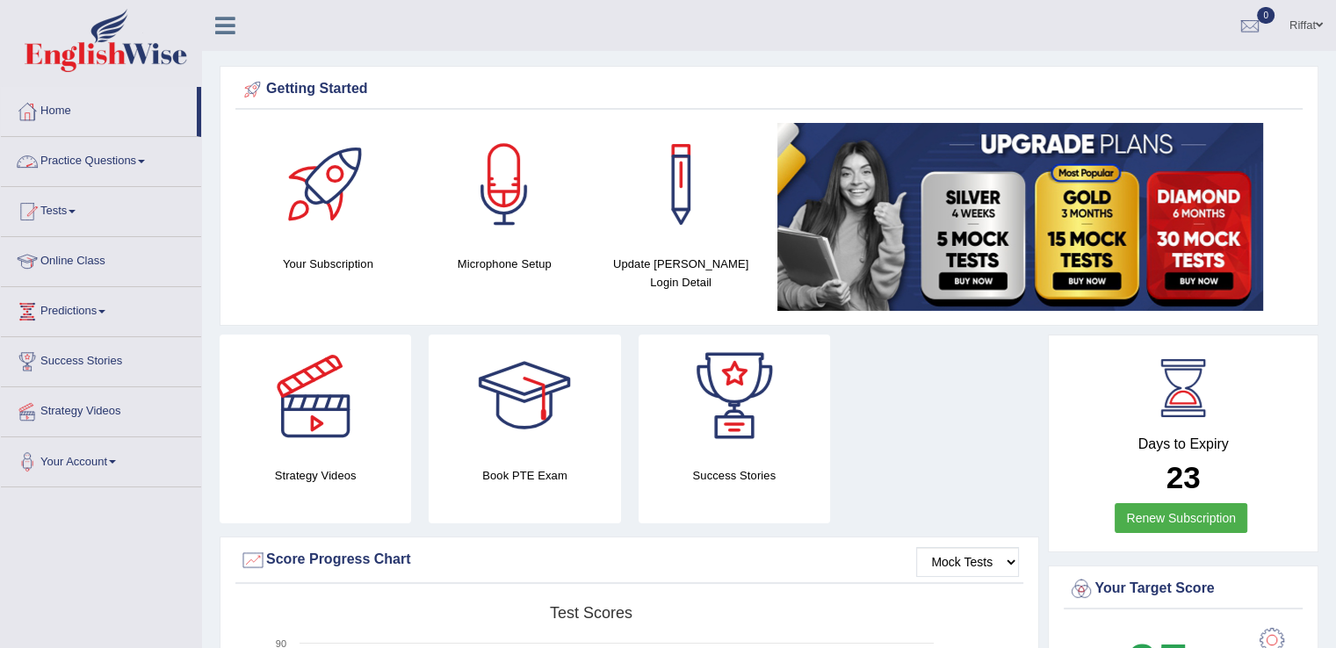
click at [153, 162] on link "Practice Questions" at bounding box center [101, 159] width 200 height 44
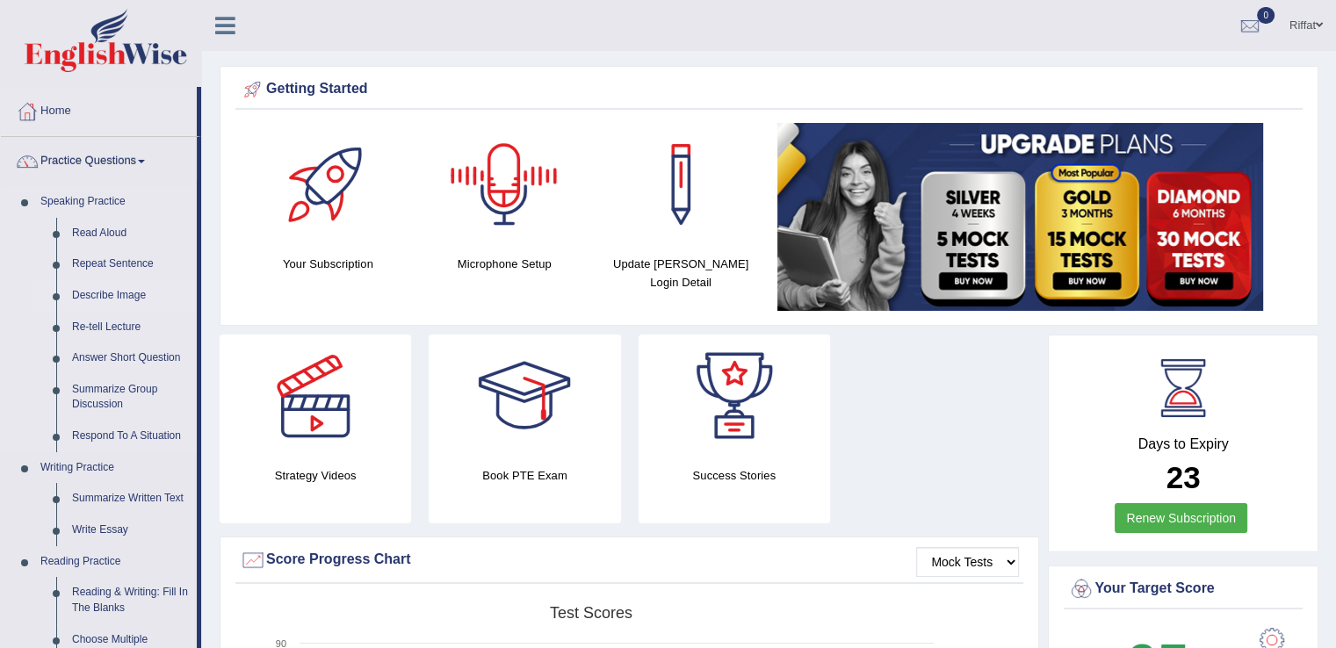
click at [74, 280] on link "Describe Image" at bounding box center [130, 296] width 133 height 32
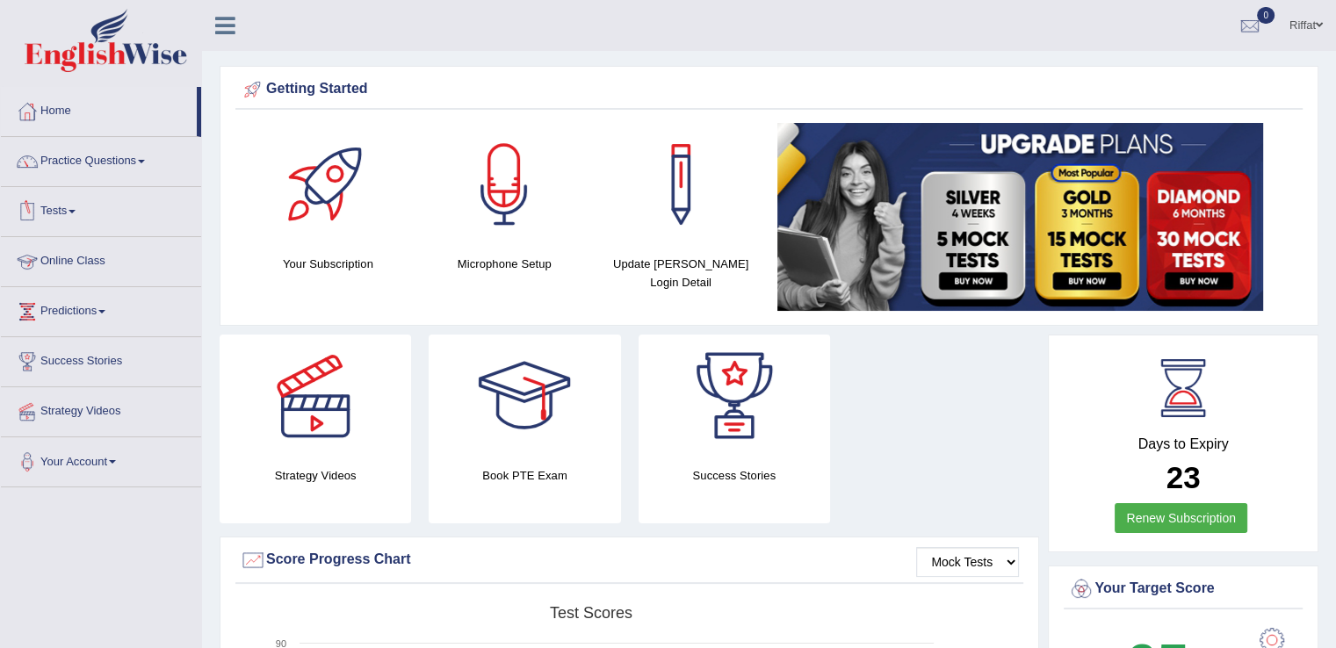
click at [123, 260] on link "Online Class" at bounding box center [101, 259] width 200 height 44
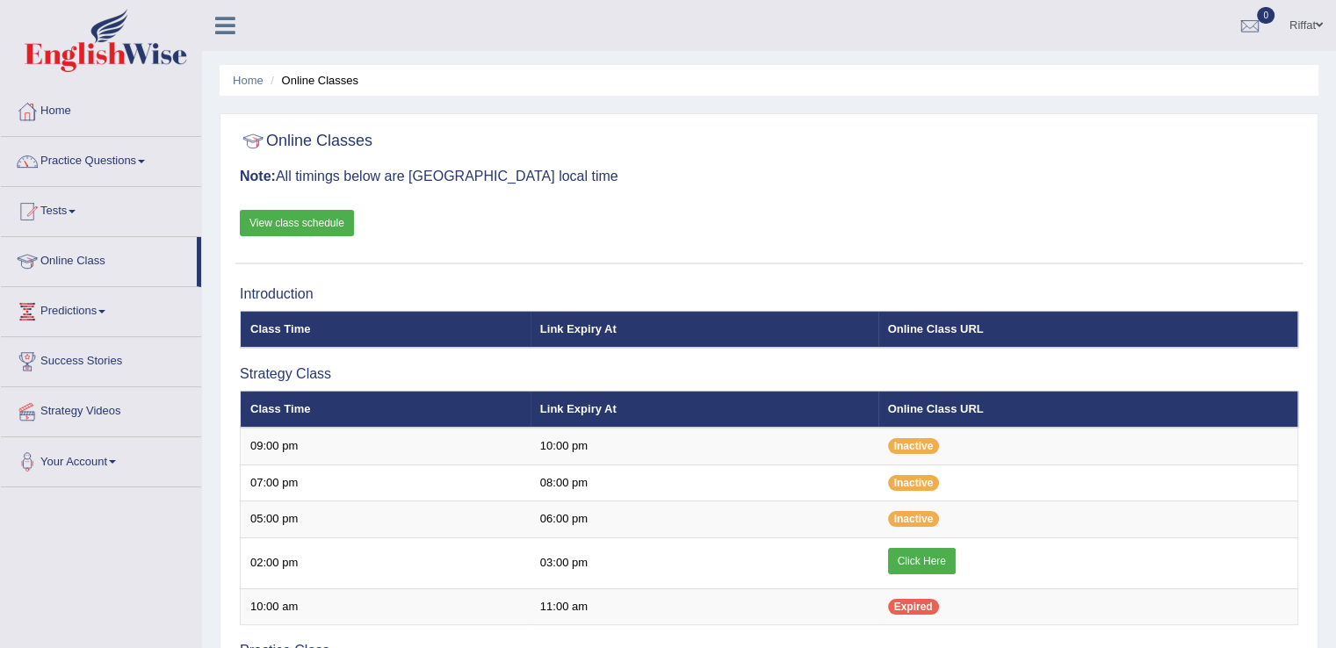
click at [284, 226] on link "View class schedule" at bounding box center [297, 223] width 114 height 26
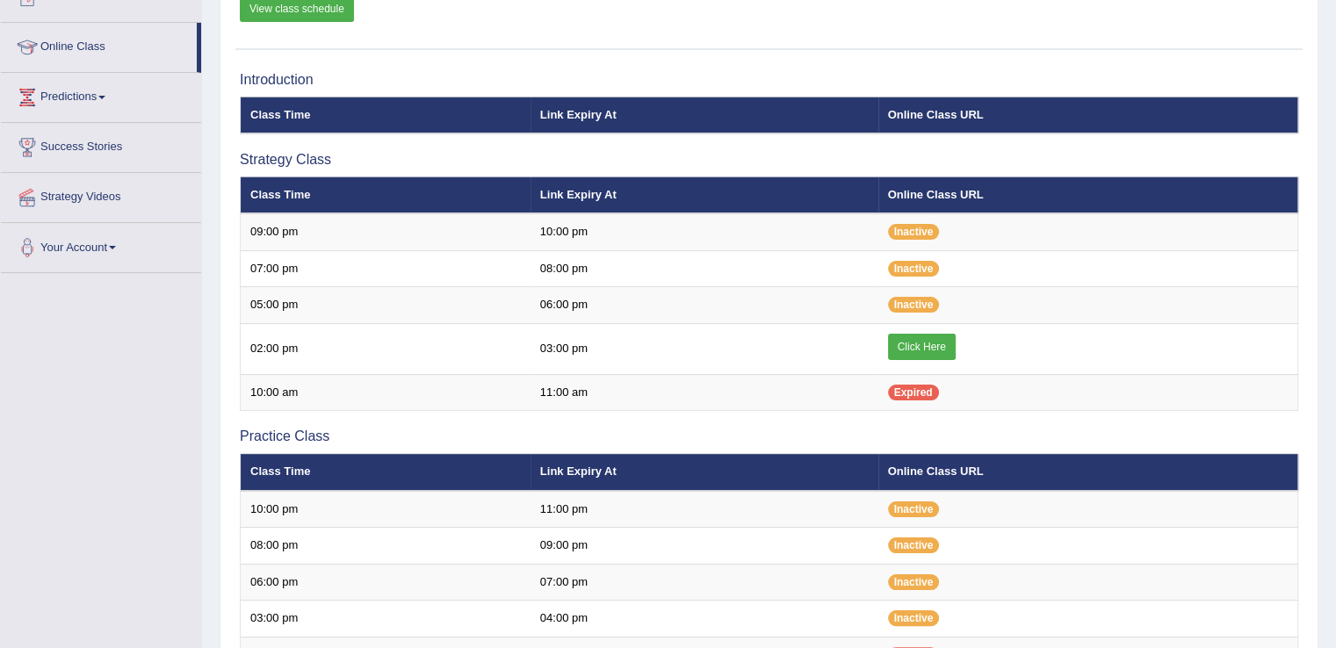
scroll to position [216, 0]
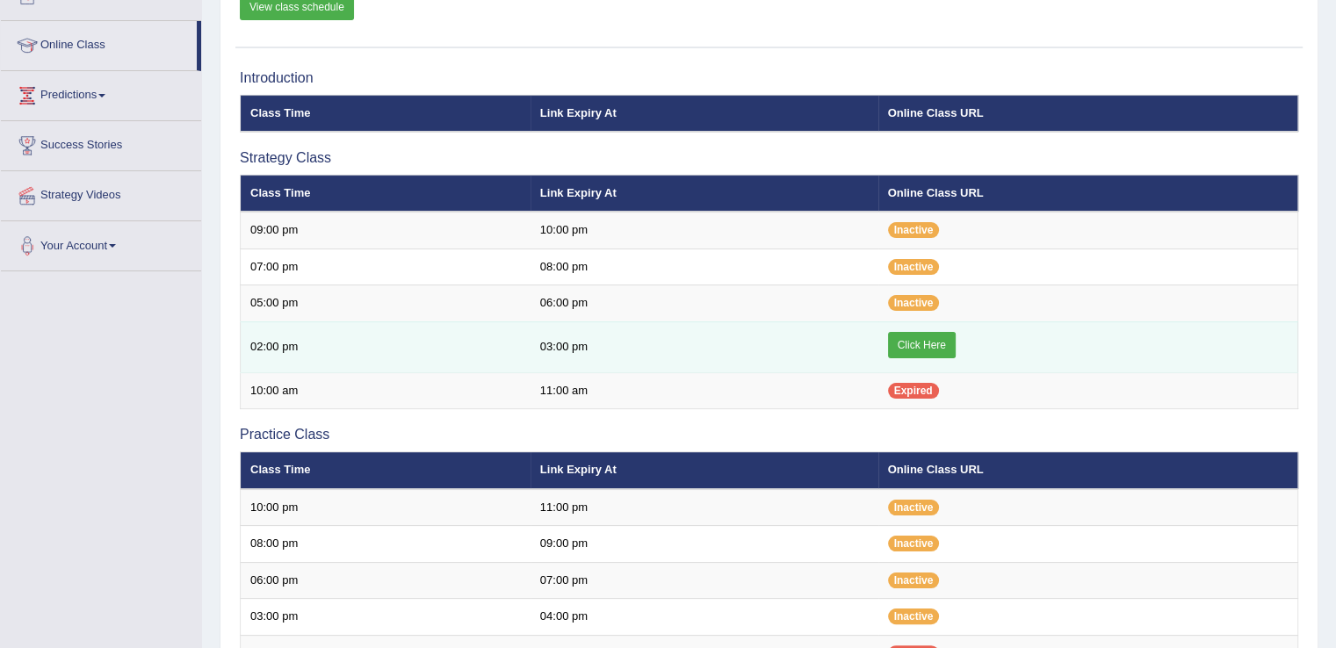
click at [909, 341] on link "Click Here" at bounding box center [922, 345] width 68 height 26
